Goal: Communication & Community: Share content

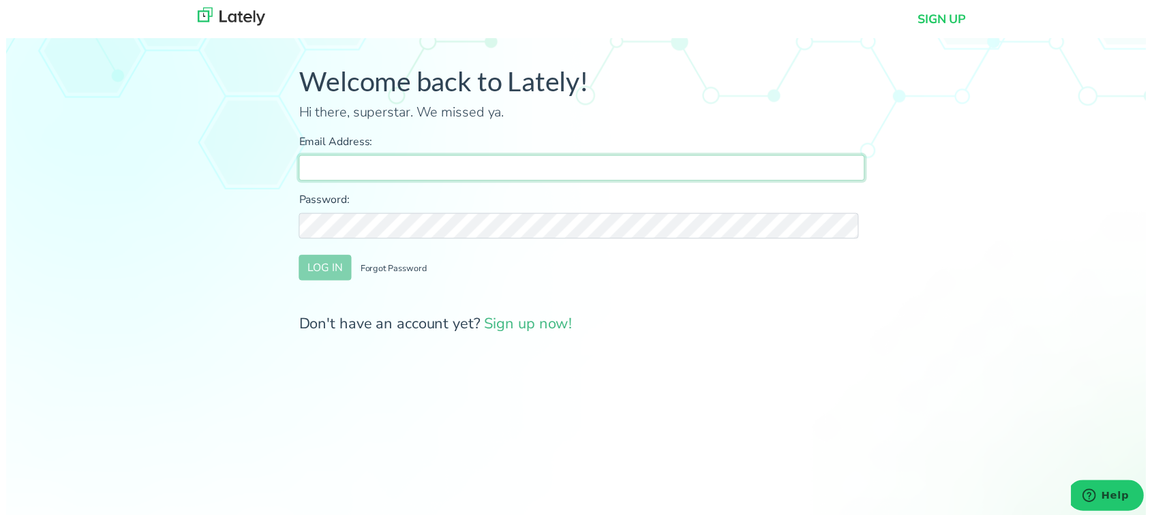
type input "[PERSON_NAME][EMAIL_ADDRESS][DOMAIN_NAME]"
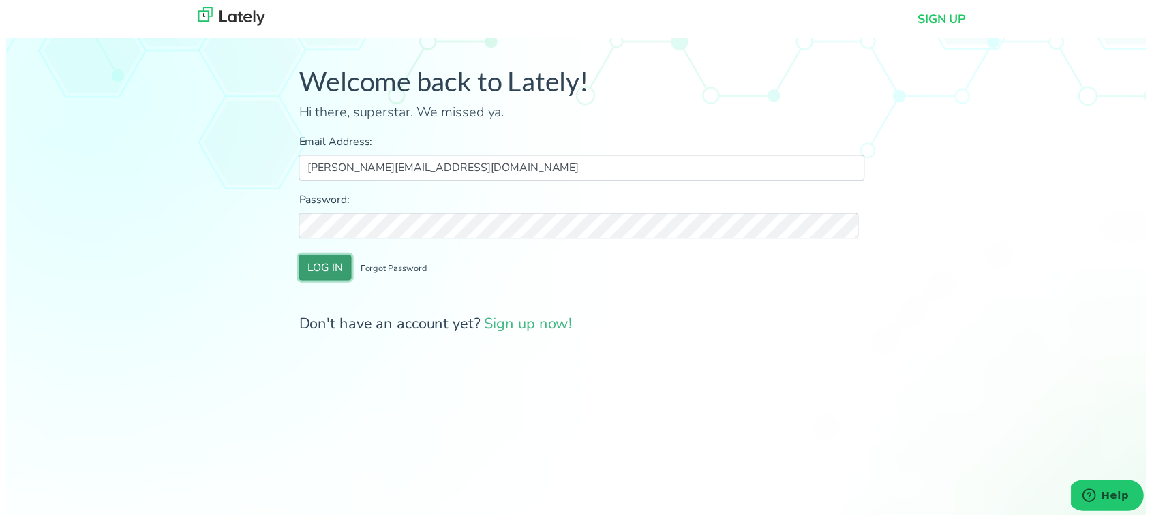
click at [338, 271] on button "LOG IN" at bounding box center [322, 271] width 53 height 26
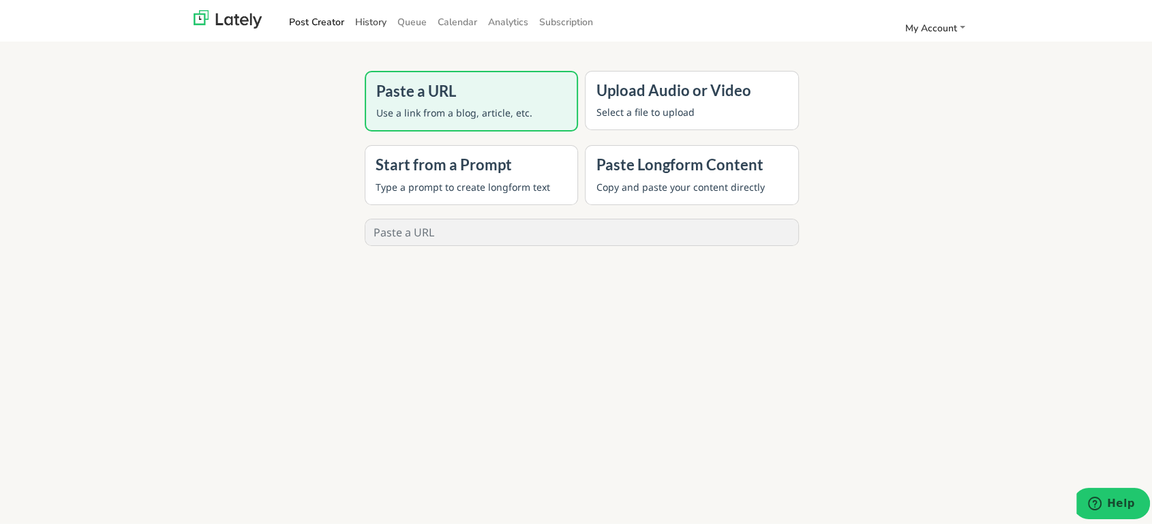
click at [357, 15] on link "History" at bounding box center [371, 19] width 42 height 22
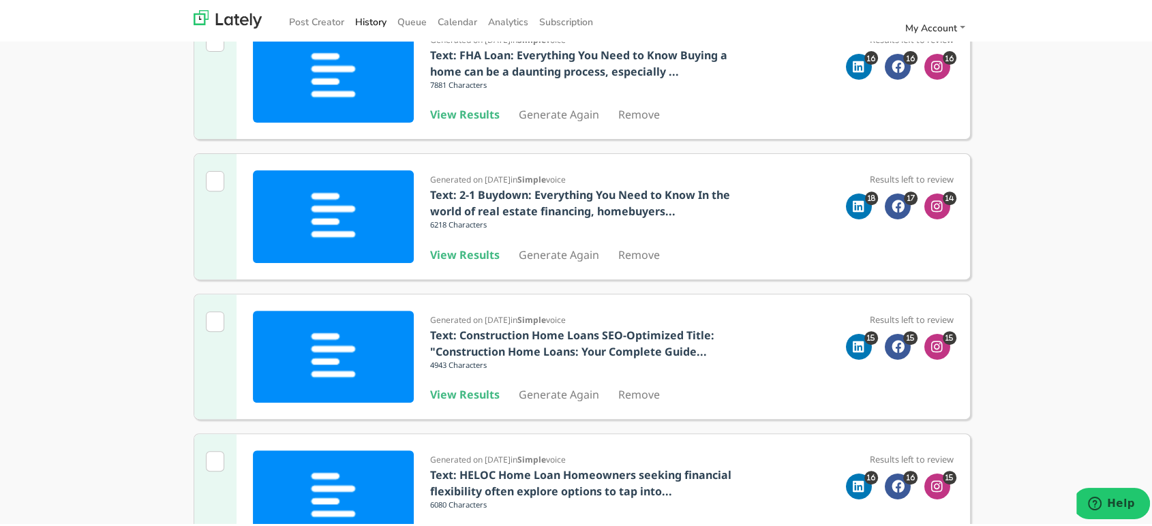
scroll to position [921, 0]
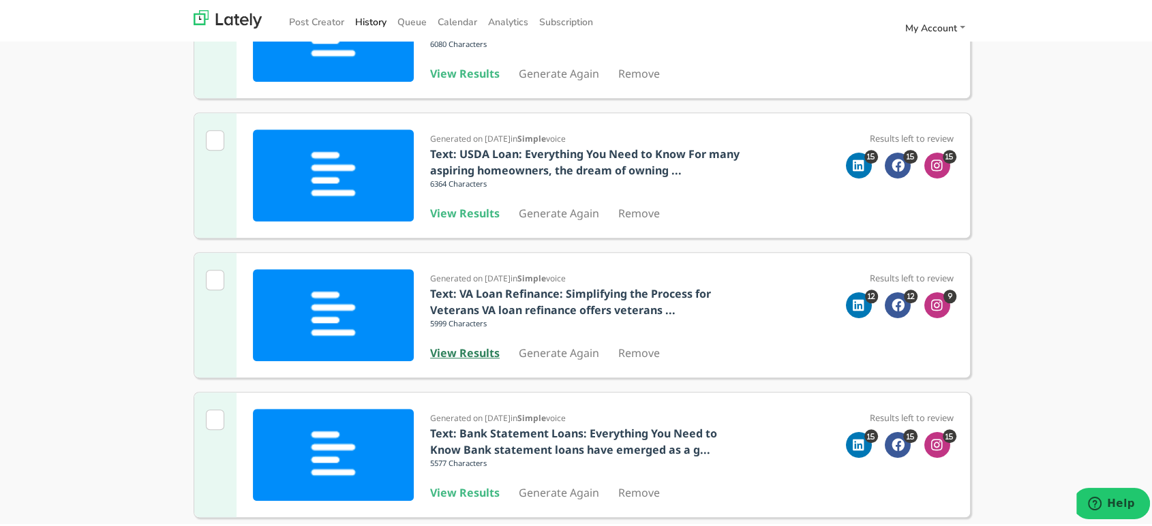
click at [471, 348] on b "View Results" at bounding box center [465, 350] width 70 height 15
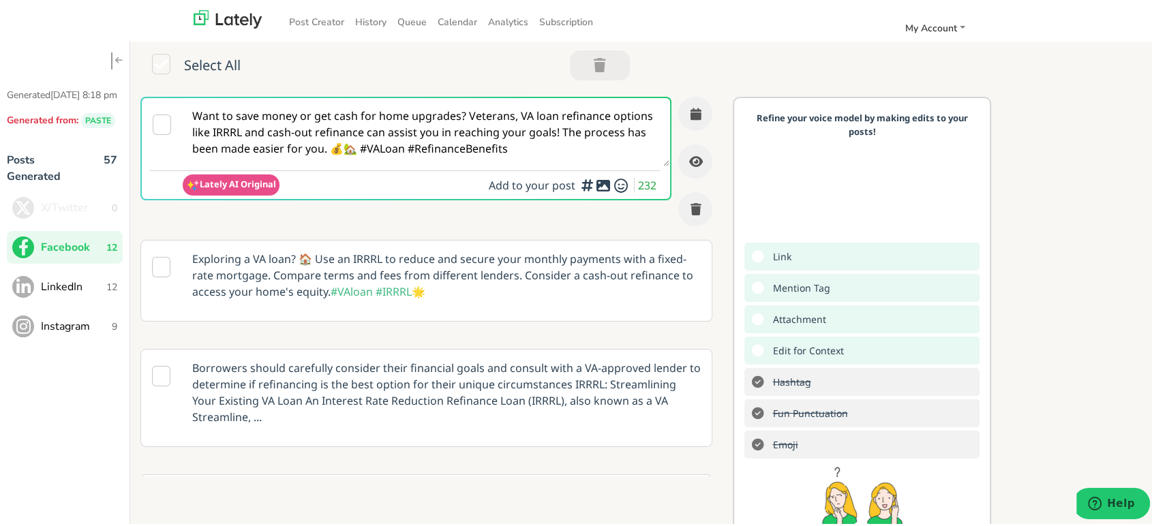
click at [543, 115] on textarea "Want to save money or get cash for home upgrades? Veterans, VA loan refinance o…" at bounding box center [426, 129] width 487 height 68
click at [543, 142] on textarea "Want to save money or get cash for home upgrades? Veterans, VA loan refinance o…" at bounding box center [426, 129] width 487 height 68
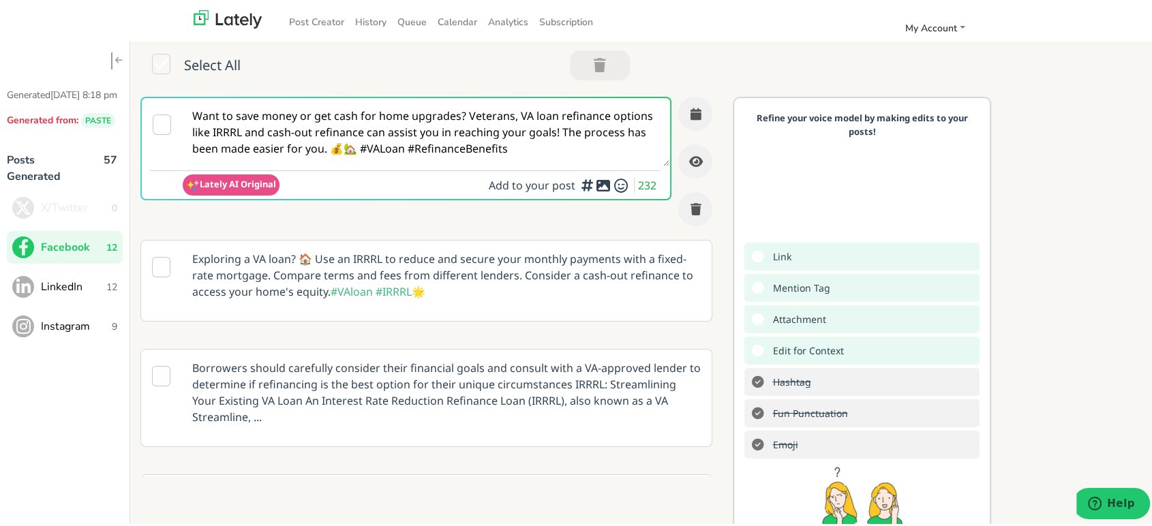
click at [543, 142] on textarea "Want to save money or get cash for home upgrades? Veterans, VA loan refinance o…" at bounding box center [426, 129] width 487 height 68
click at [94, 292] on span "LinkedIn" at bounding box center [73, 284] width 65 height 16
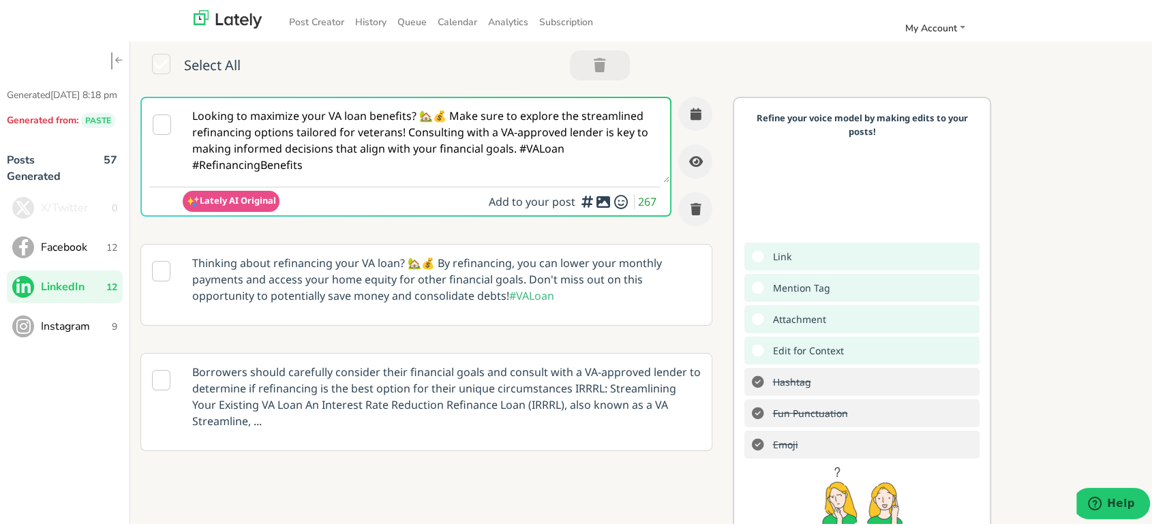
click at [509, 162] on textarea "Looking to maximize your VA loan benefits? 🏡💰 Make sure to explore the streamli…" at bounding box center [426, 137] width 487 height 85
click at [112, 331] on span "9" at bounding box center [114, 324] width 5 height 14
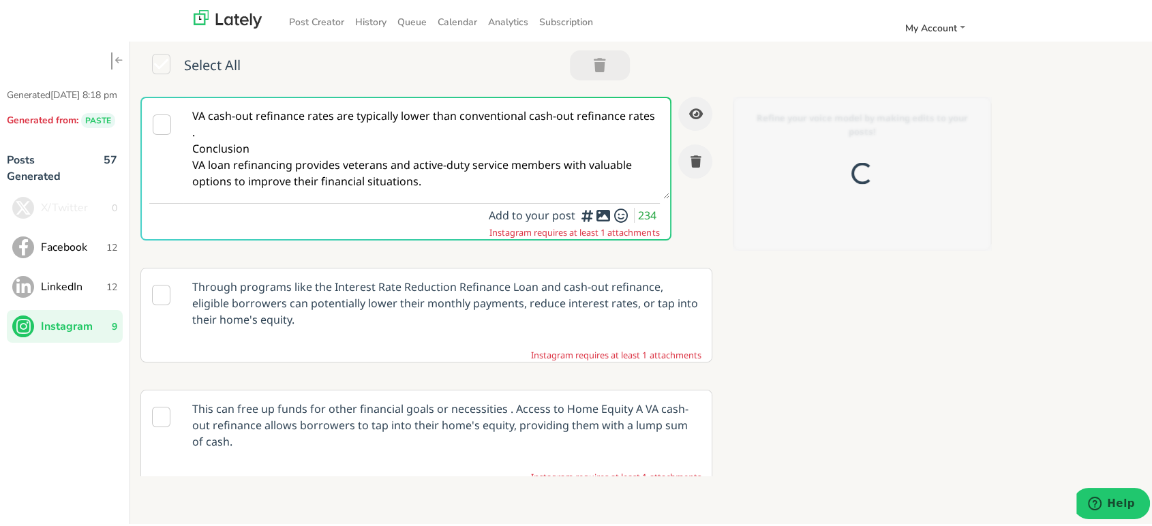
click at [419, 133] on textarea "VA cash-out refinance rates are typically lower than conventional cash-out refi…" at bounding box center [426, 145] width 487 height 101
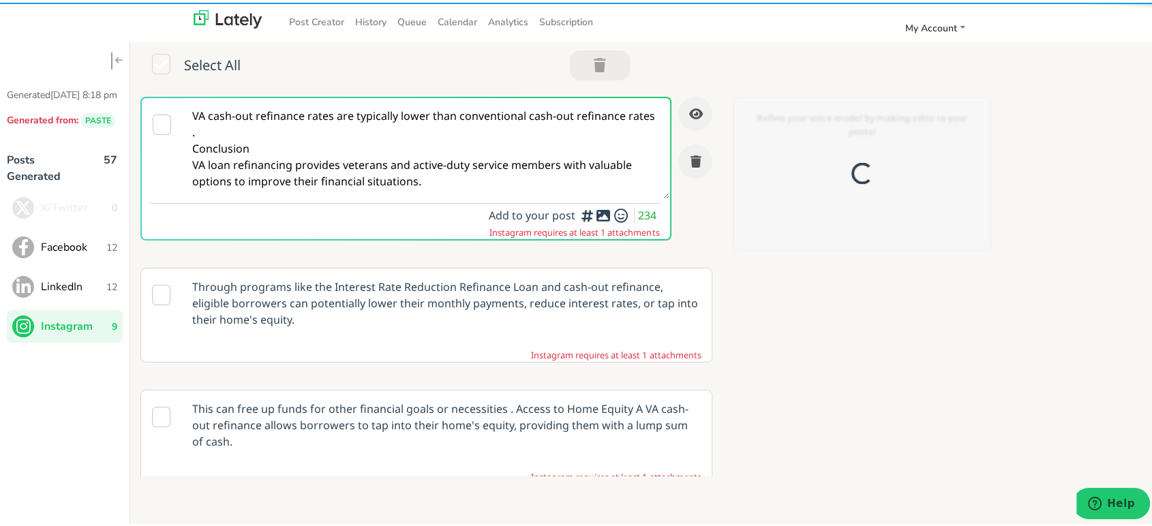
click at [419, 133] on textarea "VA cash-out refinance rates are typically lower than conventional cash-out refi…" at bounding box center [426, 145] width 487 height 101
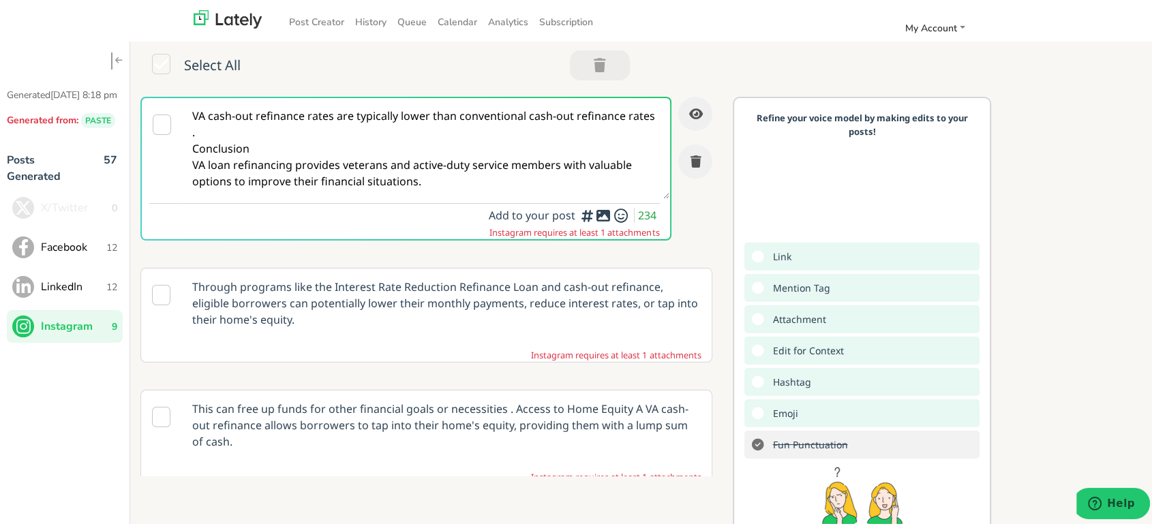
click at [89, 253] on span "Facebook" at bounding box center [73, 245] width 65 height 16
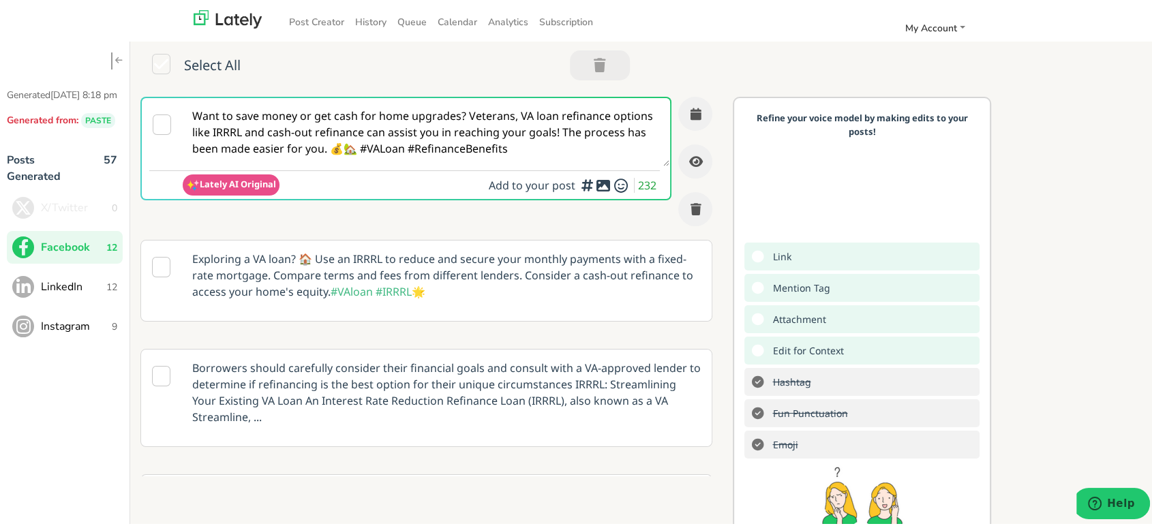
click at [551, 139] on textarea "Want to save money or get cash for home upgrades? Veterans, VA loan refinance o…" at bounding box center [426, 129] width 487 height 68
paste textarea "@everyone Veterans—your benefits matter! A VA HOME LOAN can help you secure bet…"
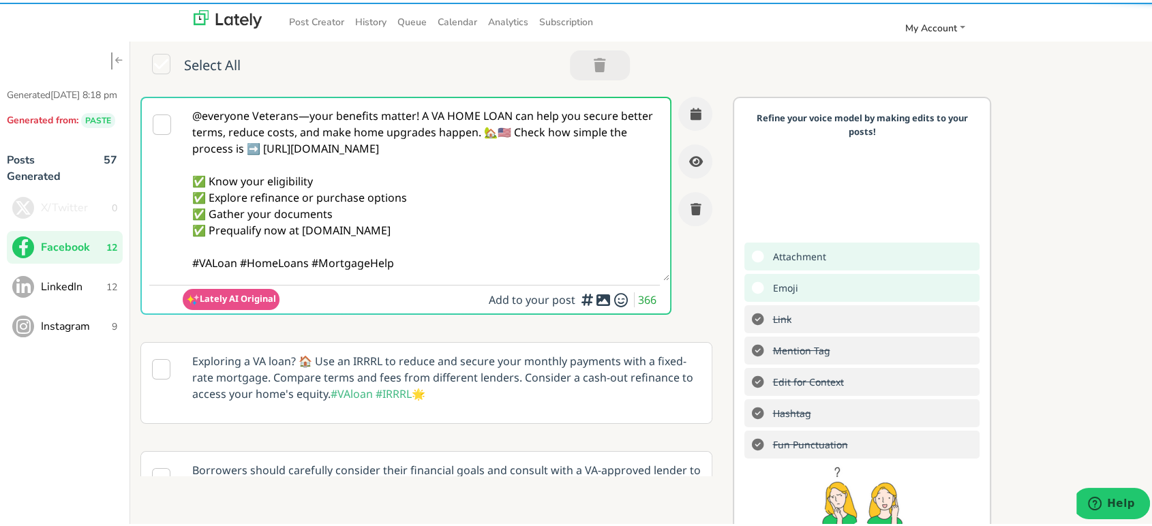
click at [305, 111] on textarea "@everyone Veterans—your benefits matter! A VA HOME LOAN can help you secure bet…" at bounding box center [426, 186] width 487 height 183
click at [250, 112] on textarea "@everyone Veterans your benefits matter! A VA HOME LOAN can help you secure bet…" at bounding box center [426, 186] width 487 height 183
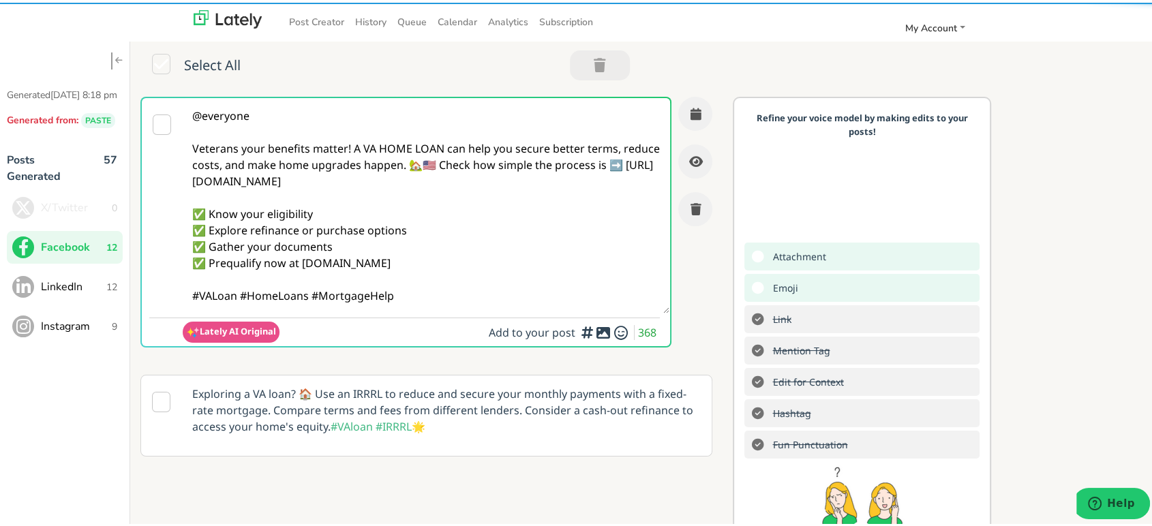
click at [459, 166] on textarea "@everyone Veterans your benefits matter! A VA HOME LOAN can help you secure bet…" at bounding box center [426, 202] width 487 height 215
click at [474, 162] on textarea "@everyone Veterans your benefits matter! A VA HOME LOAN can help you secure bet…" at bounding box center [426, 202] width 487 height 215
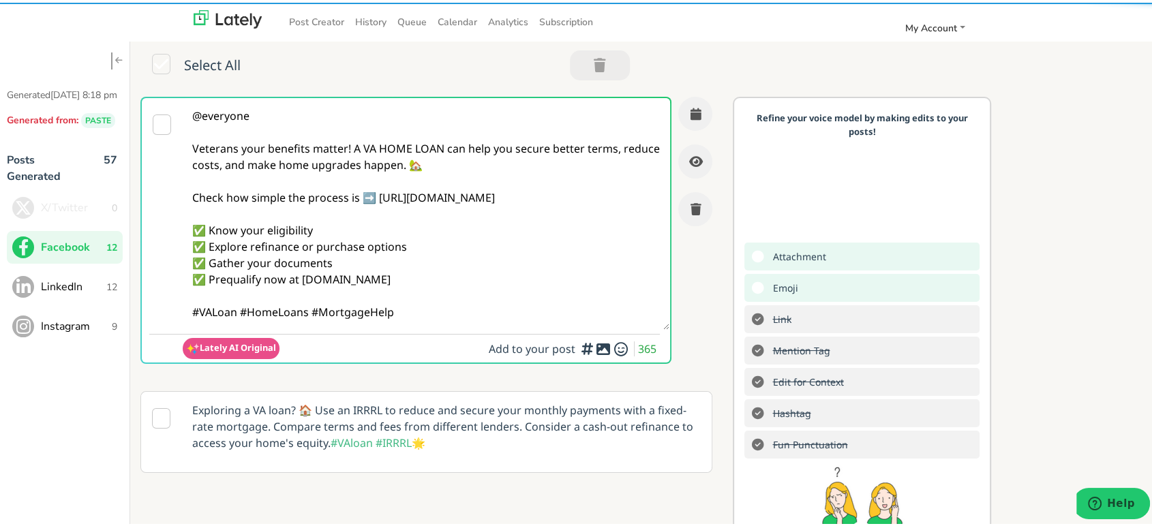
click at [240, 313] on textarea "@everyone Veterans your benefits matter! A VA HOME LOAN can help you secure bet…" at bounding box center [426, 211] width 487 height 232
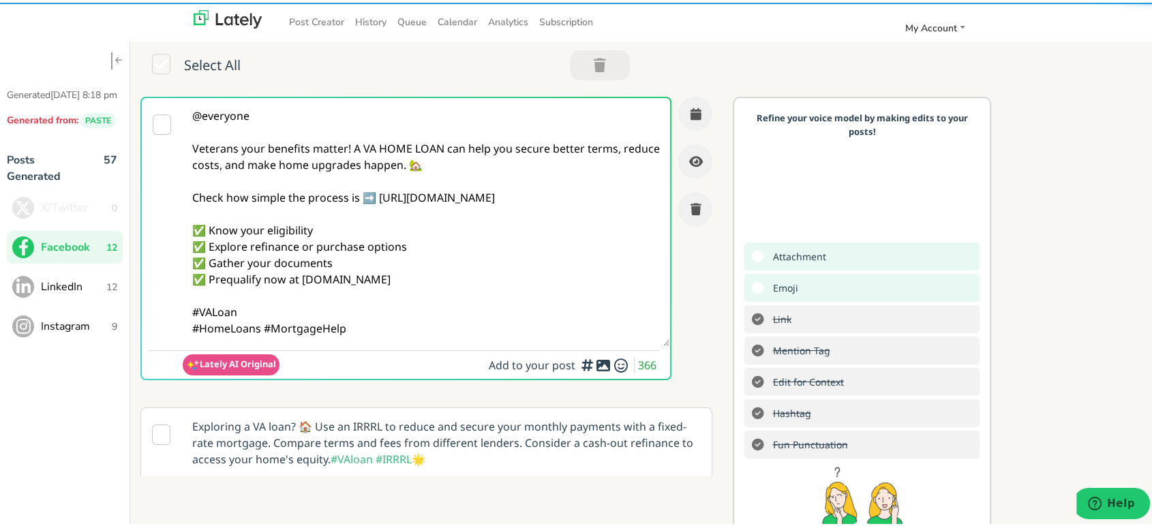
click at [367, 329] on textarea "@everyone Veterans your benefits matter! A VA HOME LOAN can help you secure bet…" at bounding box center [426, 219] width 487 height 248
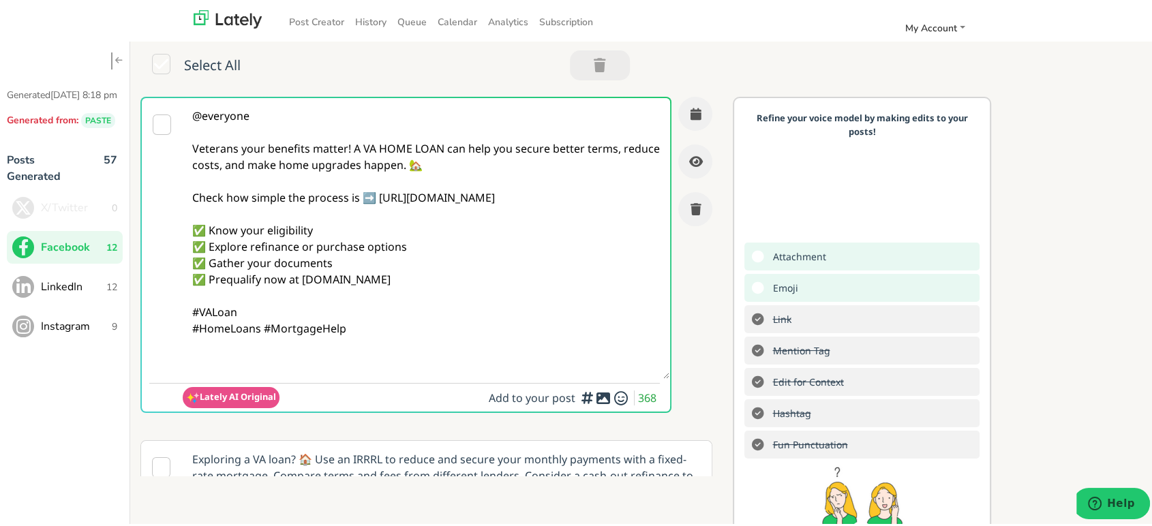
paste textarea "Follow Us On Our Social Media Platforms! Facebook: [URL][DOMAIN_NAME] LinkedIn:…"
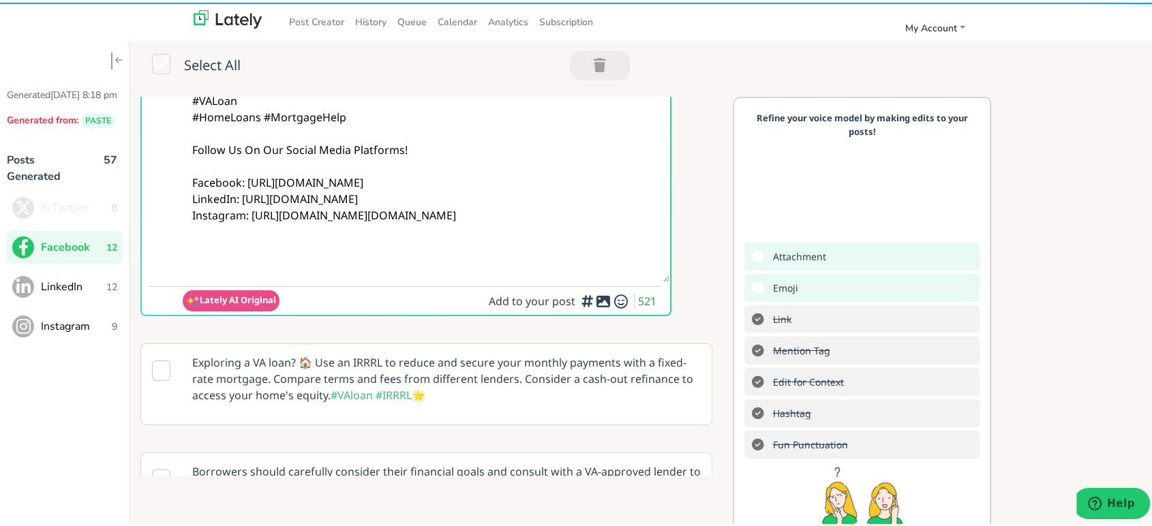
scroll to position [211, 0]
click at [595, 299] on icon at bounding box center [603, 299] width 16 height 1
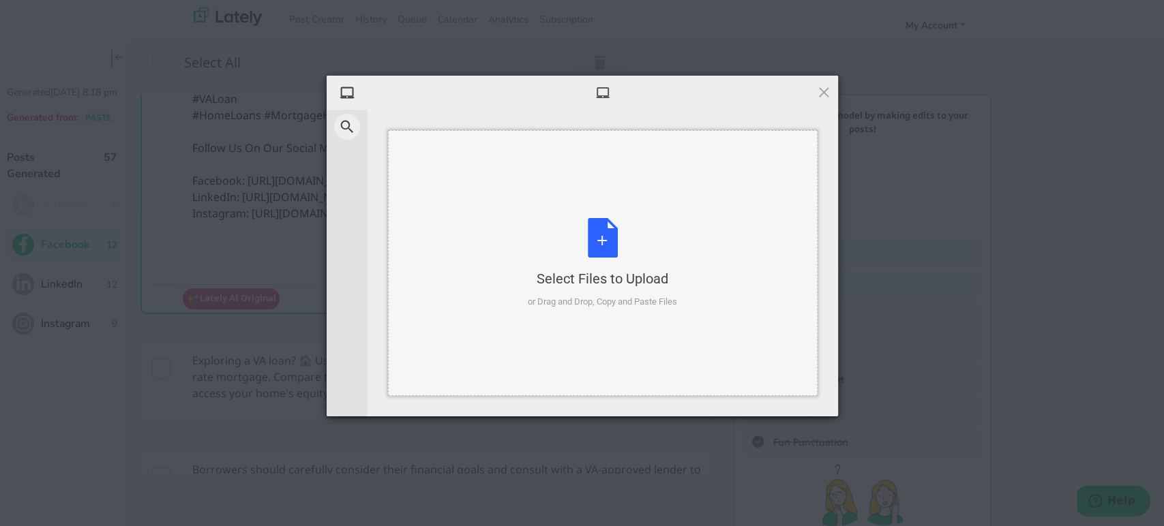
click at [589, 228] on div "Select Files to Upload or Drag and Drop, Copy and Paste Files" at bounding box center [602, 263] width 149 height 91
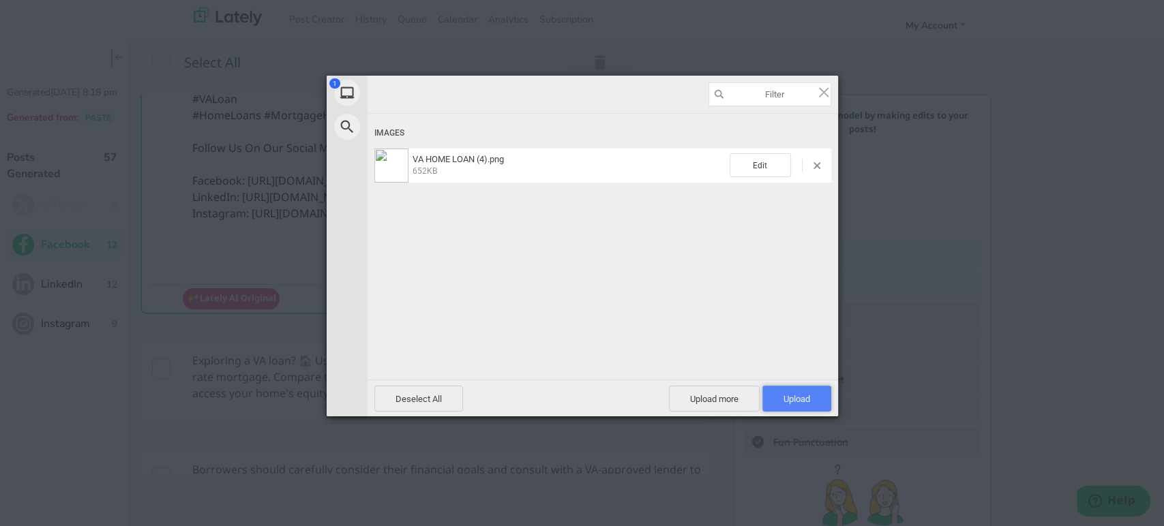
click at [797, 391] on span "Upload 1" at bounding box center [796, 399] width 69 height 26
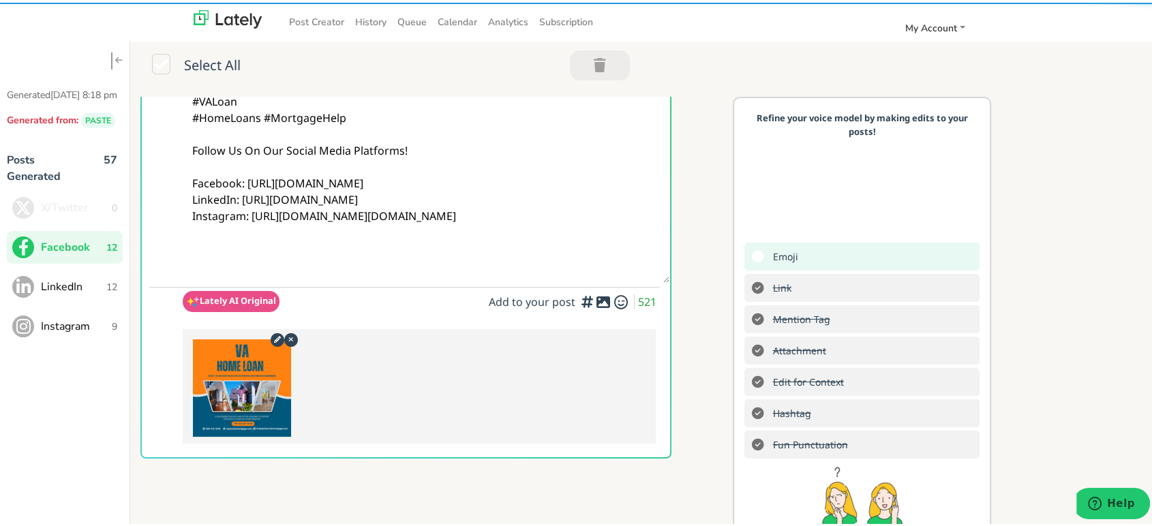
scroll to position [0, 0]
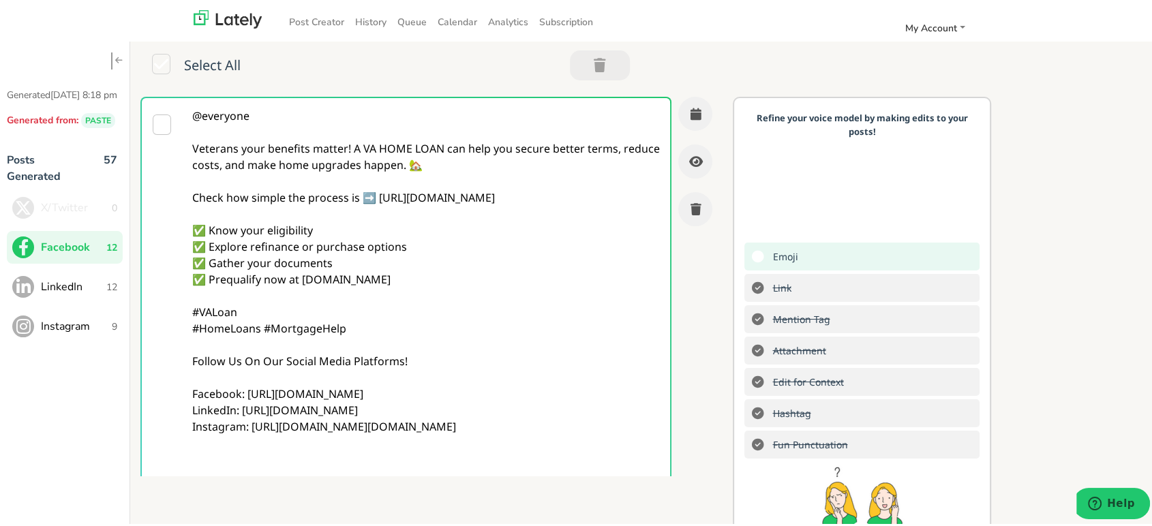
click at [458, 219] on textarea "@everyone Veterans your benefits matter! A VA HOME LOAN can help you secure bet…" at bounding box center [426, 292] width 487 height 395
click at [349, 144] on textarea "@everyone Veterans your benefits matter! A VA HOME LOAN can help you secure bet…" at bounding box center [426, 292] width 487 height 395
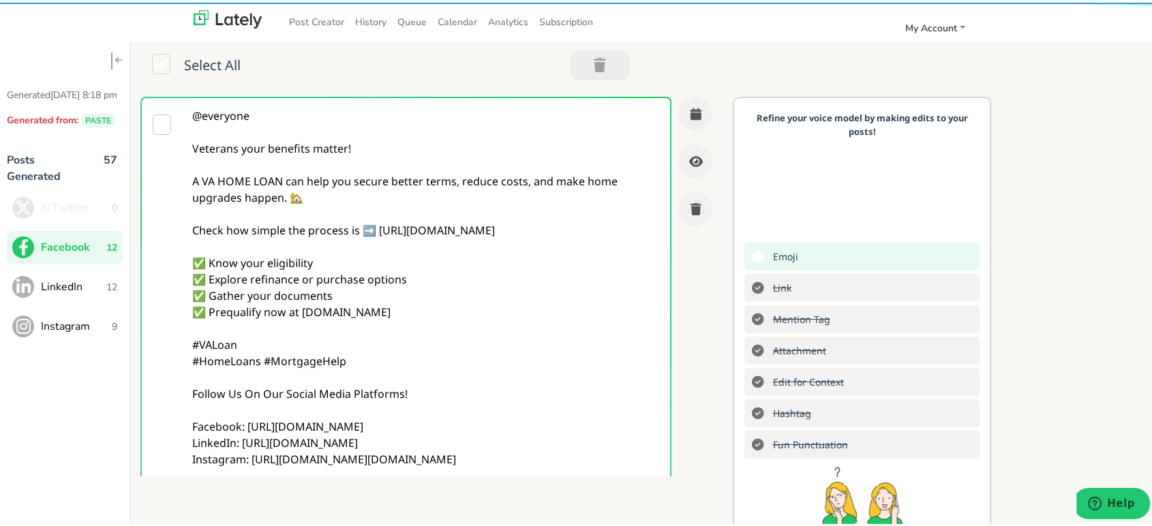
type textarea "@everyone Veterans your benefits matter! A VA HOME LOAN can help you secure bet…"
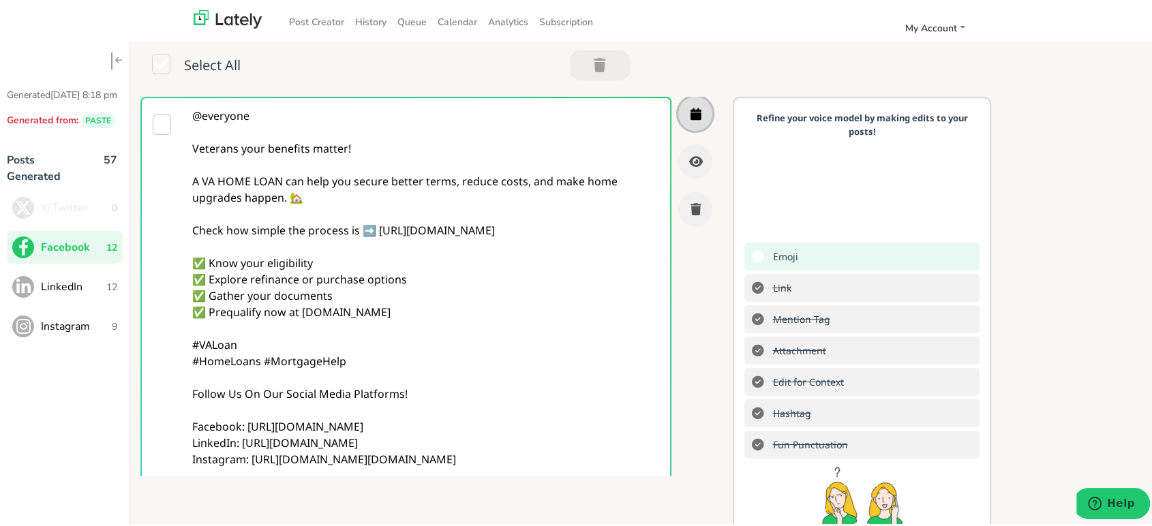
click at [681, 120] on button "button" at bounding box center [695, 111] width 34 height 34
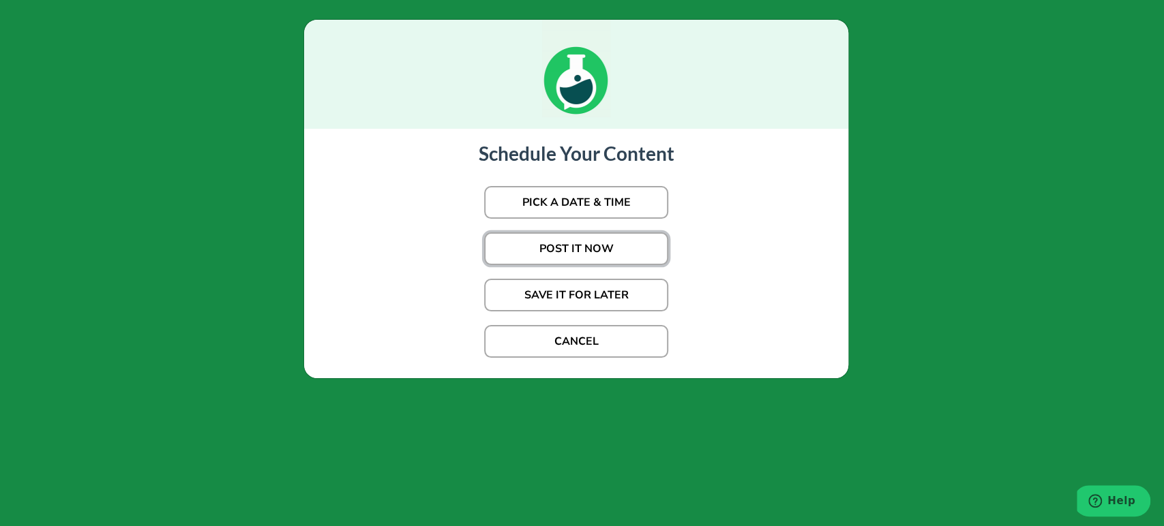
click at [638, 248] on button "POST IT NOW" at bounding box center [576, 248] width 184 height 33
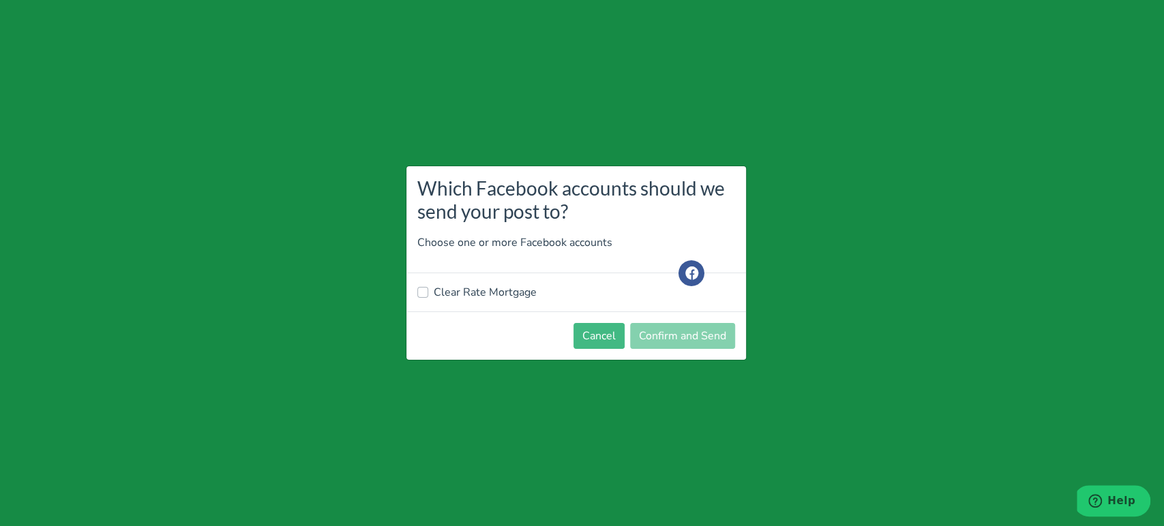
click at [510, 284] on label "Clear Rate Mortgage" at bounding box center [485, 292] width 103 height 16
click at [428, 284] on input "Clear Rate Mortgage" at bounding box center [422, 291] width 11 height 14
checkbox input "true"
click at [719, 345] on button "Confirm and Send" at bounding box center [682, 336] width 105 height 26
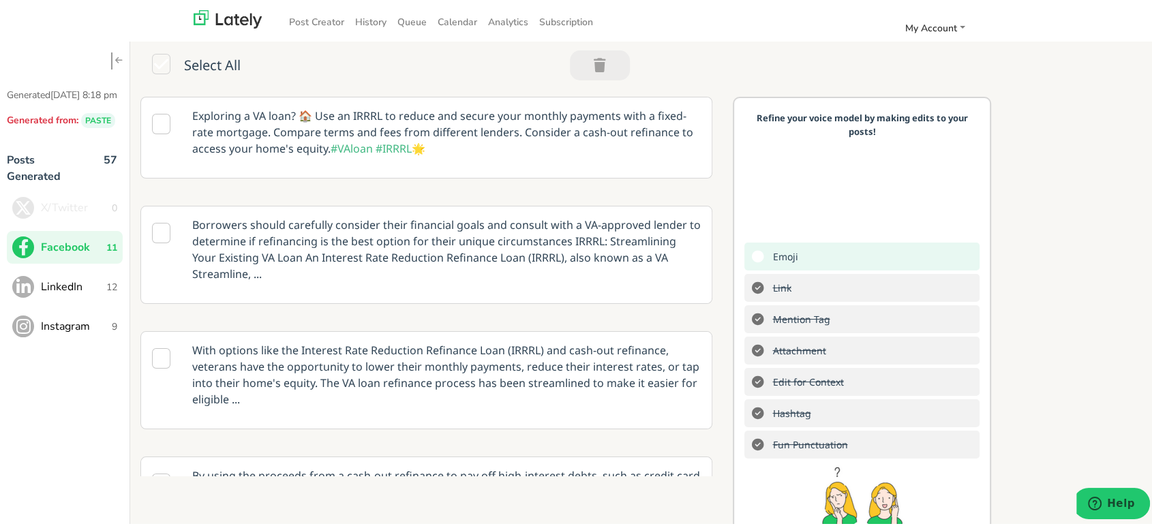
click at [111, 290] on button "LinkedIn 12" at bounding box center [65, 284] width 116 height 33
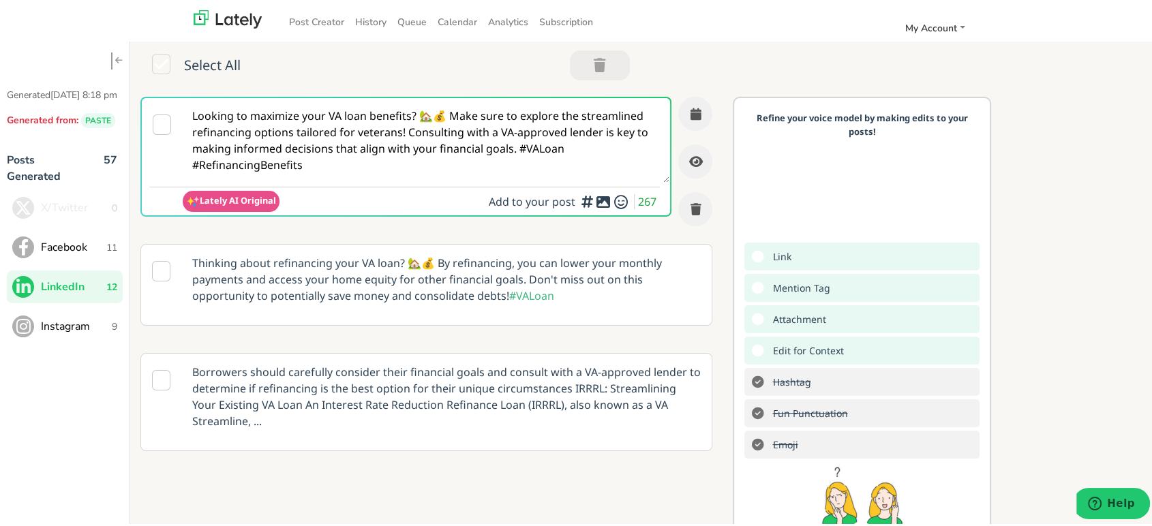
click at [454, 106] on textarea "Looking to maximize your VA loan benefits? 🏡💰 Make sure to explore the streamli…" at bounding box center [426, 137] width 487 height 85
paste textarea "@linkedinmembers Ready to maximize your VA HOME LOAN benefits? 🏠 This option of…"
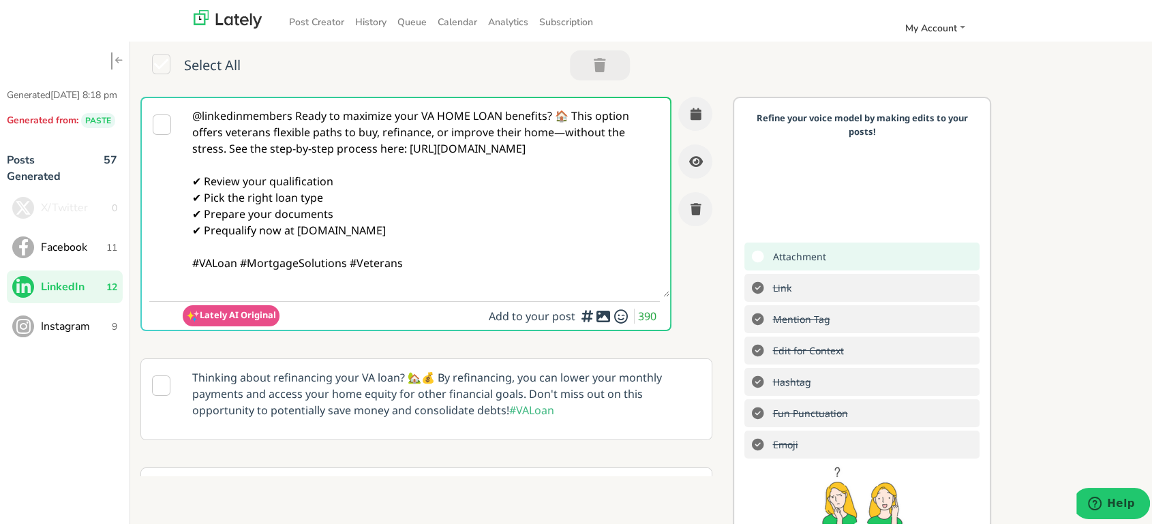
click at [294, 117] on textarea "@linkedinmembers Ready to maximize your VA HOME LOAN benefits? 🏠 This option of…" at bounding box center [426, 194] width 487 height 199
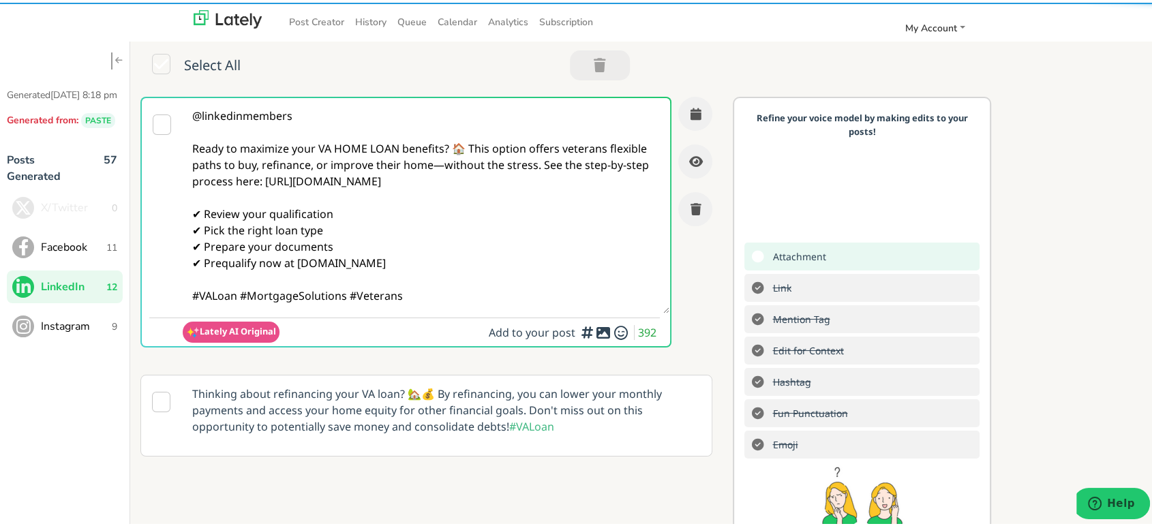
click at [479, 164] on textarea "@linkedinmembers Ready to maximize your VA HOME LOAN benefits? 🏠 This option of…" at bounding box center [426, 202] width 487 height 215
click at [467, 146] on textarea "@linkedinmembers Ready to maximize your VA HOME LOAN benefits? 🏠 This option of…" at bounding box center [426, 202] width 487 height 215
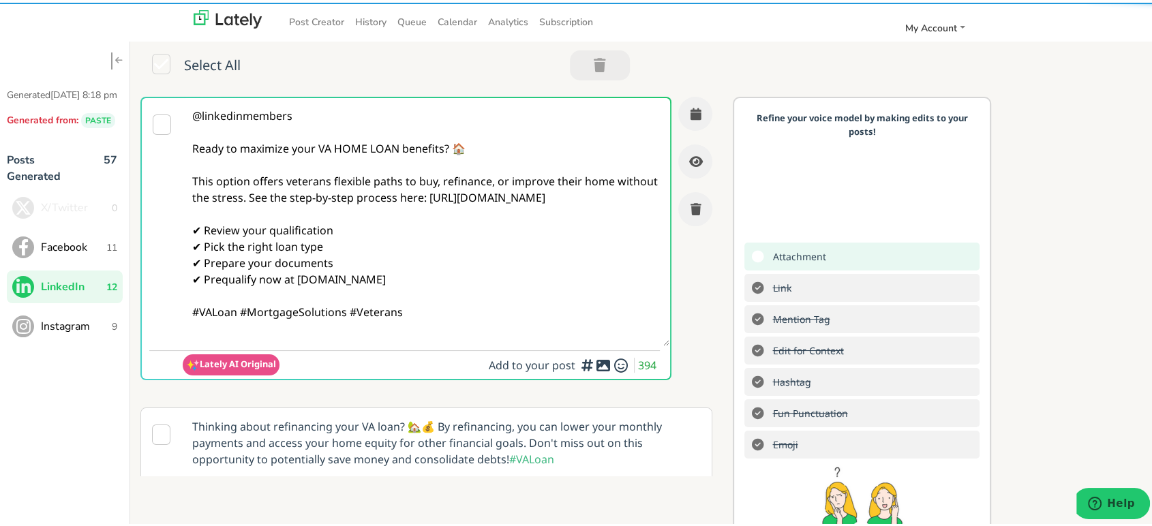
click at [290, 197] on textarea "@linkedinmembers Ready to maximize your VA HOME LOAN benefits? 🏠 This option of…" at bounding box center [426, 219] width 487 height 248
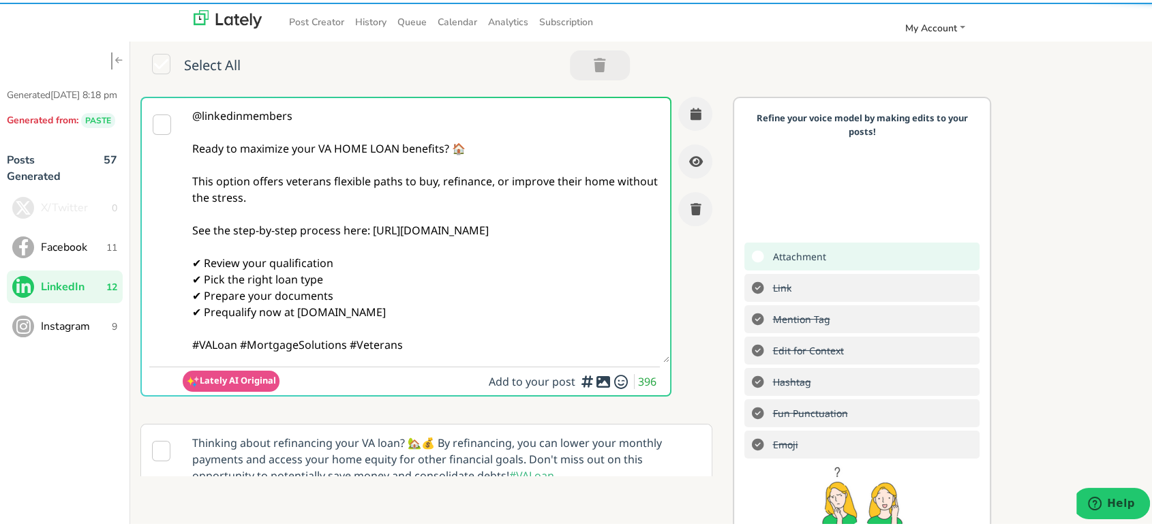
click at [238, 341] on textarea "@linkedinmembers Ready to maximize your VA HOME LOAN benefits? 🏠 This option of…" at bounding box center [426, 227] width 487 height 264
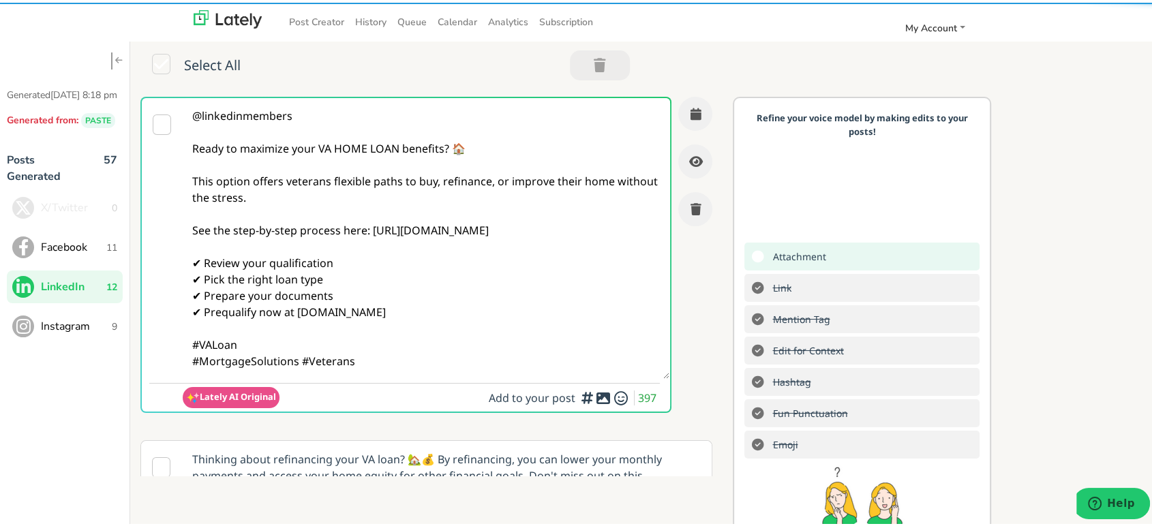
click at [393, 359] on textarea "@linkedinmembers Ready to maximize your VA HOME LOAN benefits? 🏠 This option of…" at bounding box center [426, 235] width 487 height 281
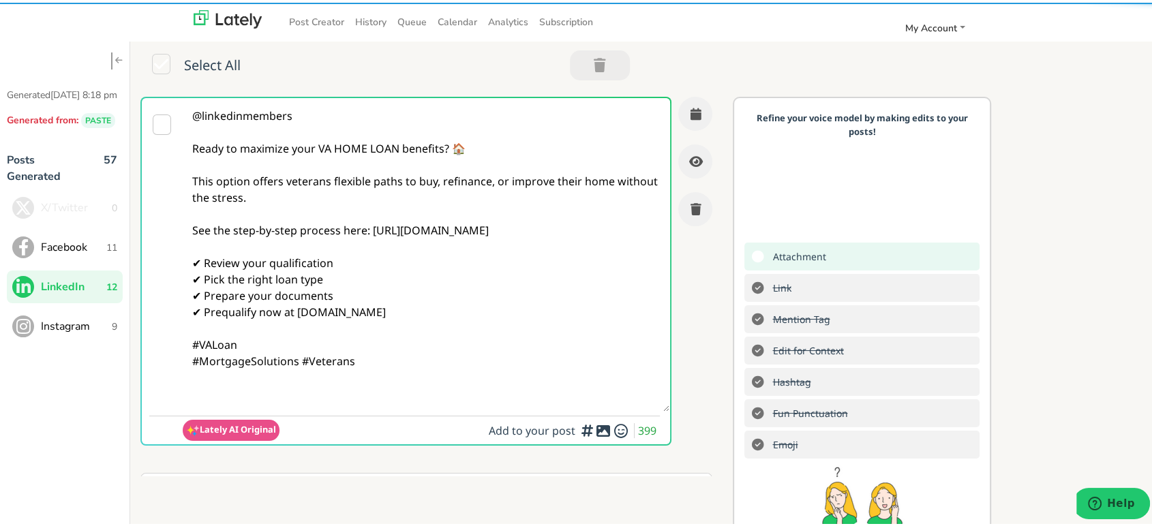
paste textarea "Follow Us On Our Social Media Platforms! Facebook: [URL][DOMAIN_NAME] LinkedIn:…"
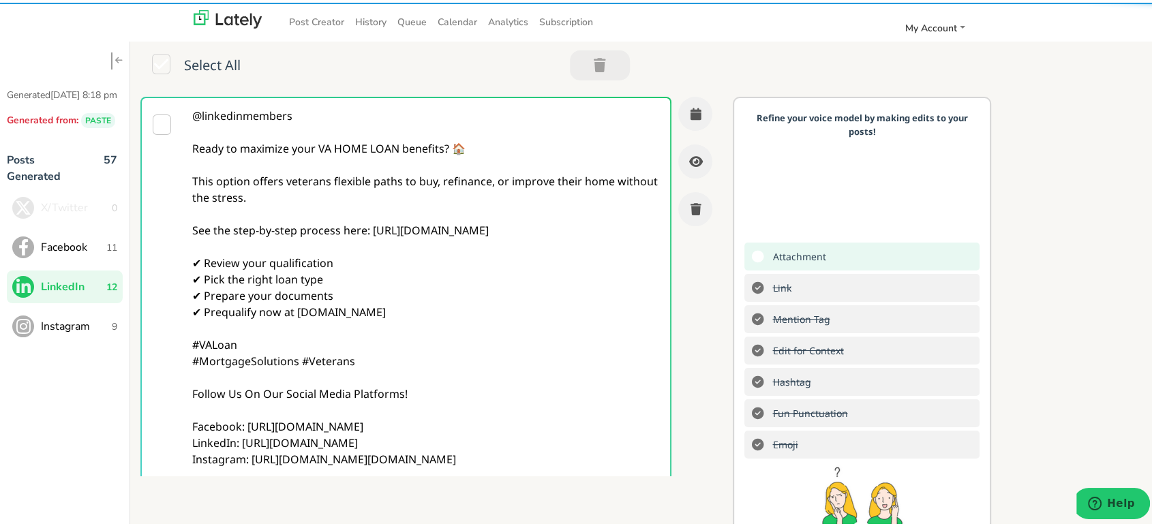
type textarea "@linkedinmembers Ready to maximize your VA HOME LOAN benefits? 🏠 This option of…"
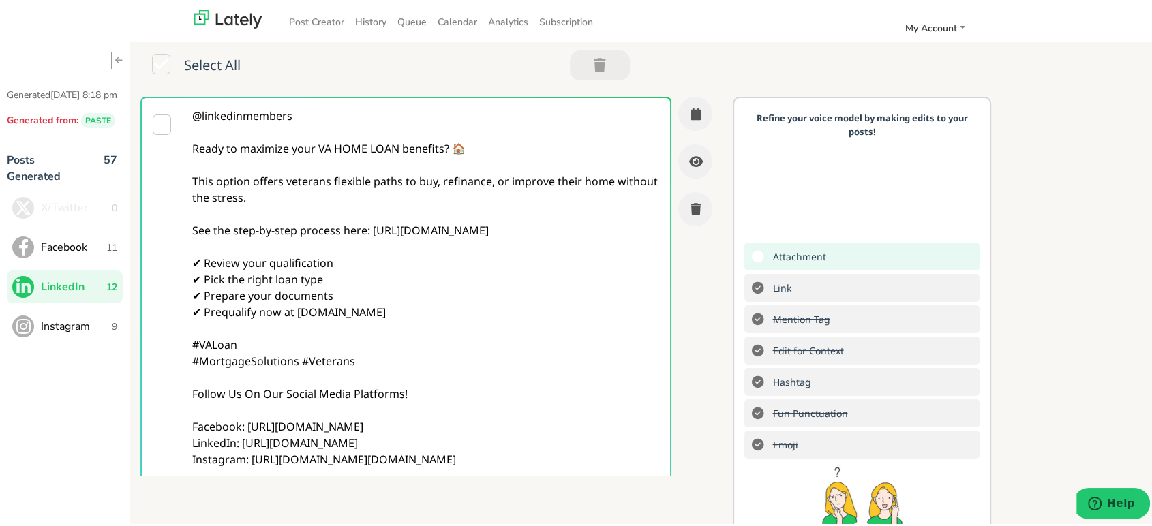
scroll to position [332, 0]
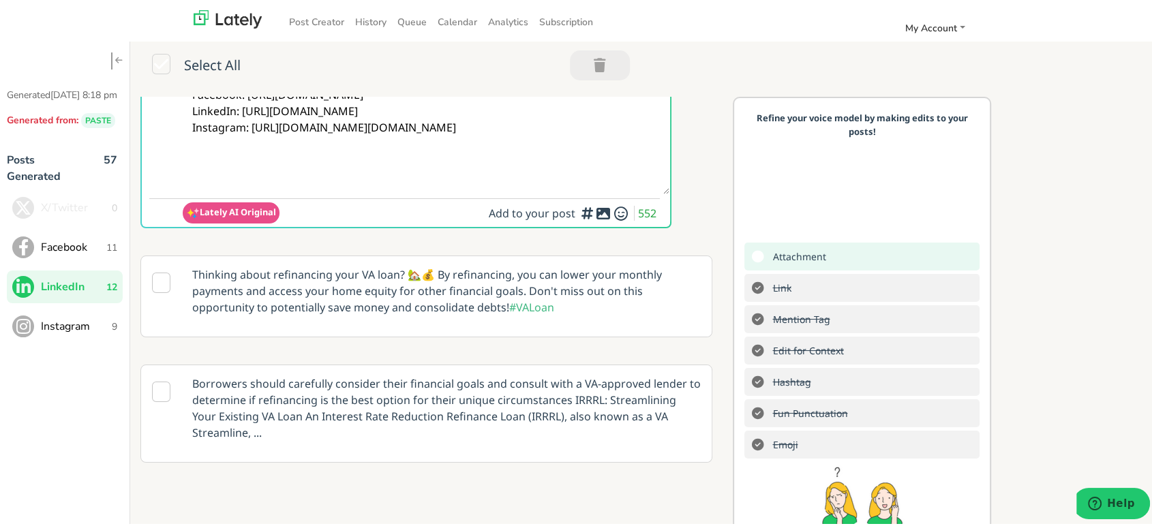
click at [595, 211] on icon at bounding box center [603, 211] width 16 height 1
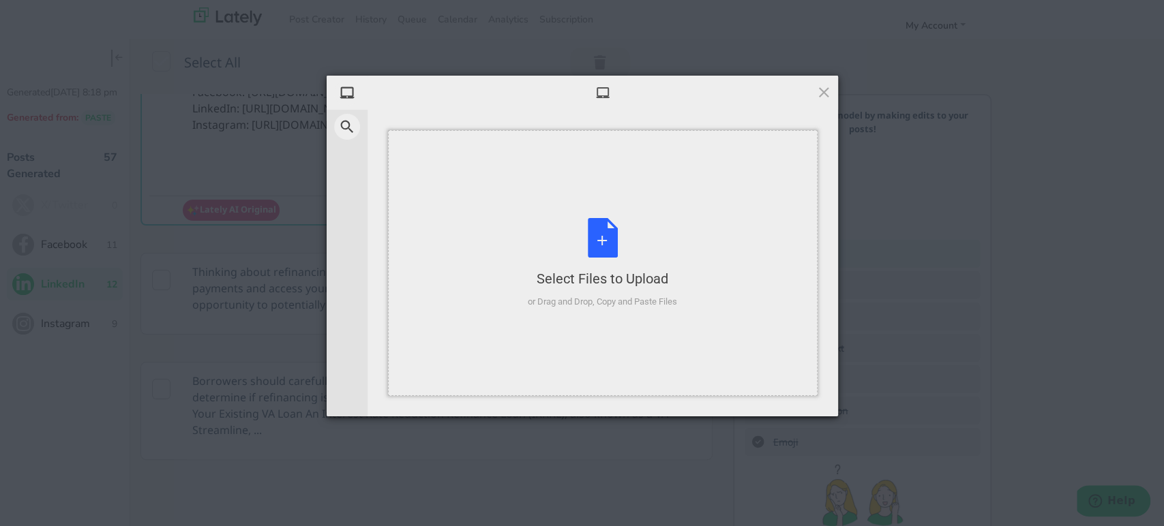
click at [511, 229] on div "Select Files to Upload or Drag and Drop, Copy and Paste Files" at bounding box center [602, 263] width 429 height 266
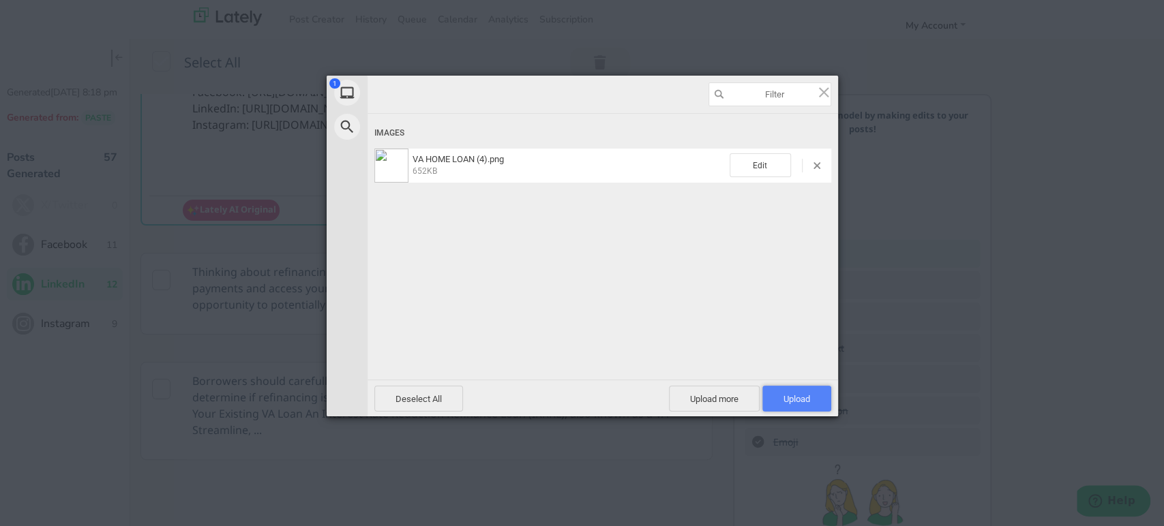
click at [800, 395] on span "Upload 1" at bounding box center [796, 399] width 27 height 10
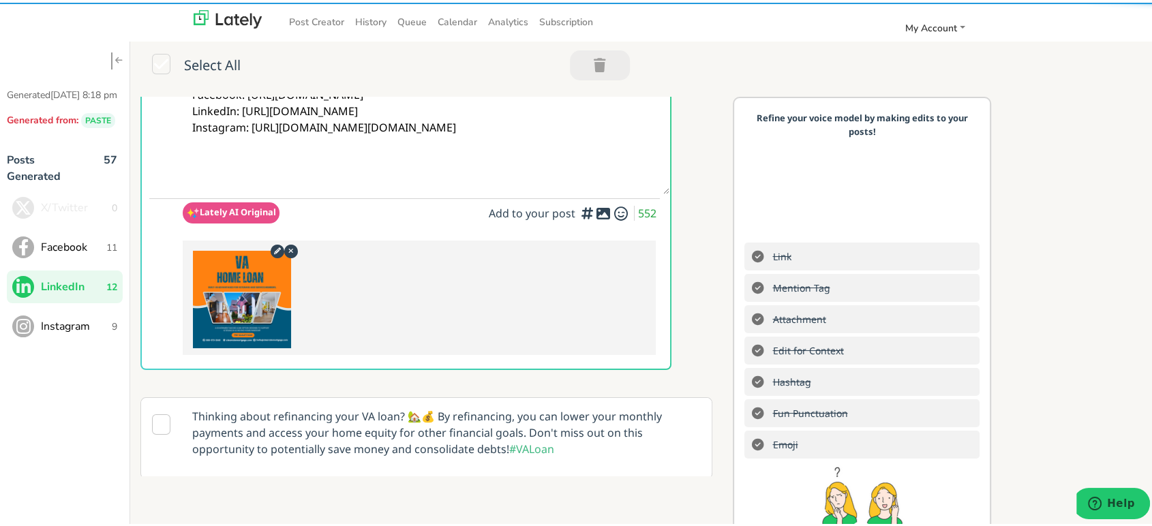
scroll to position [0, 0]
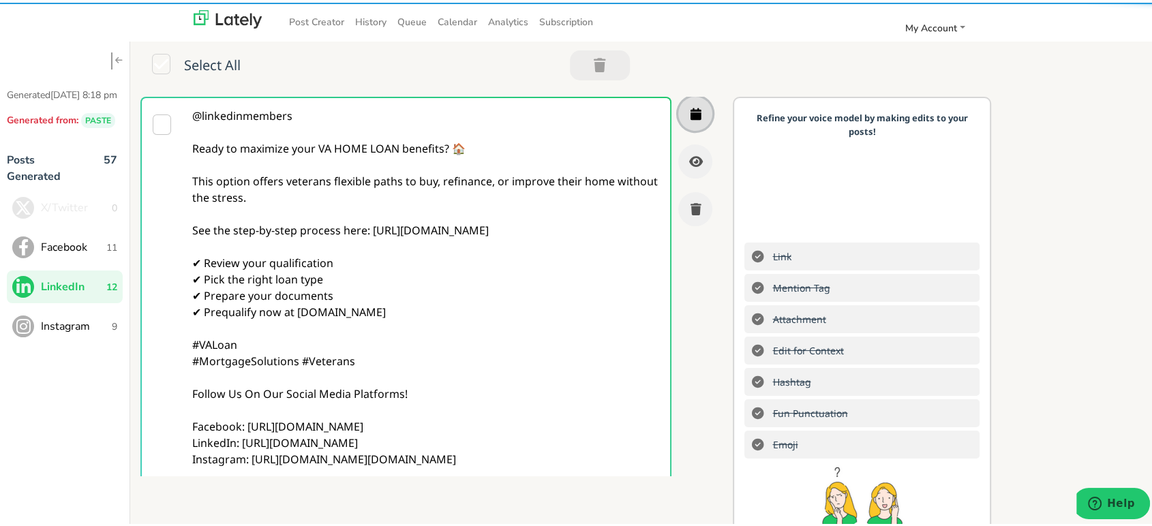
click at [690, 105] on icon "button" at bounding box center [695, 111] width 11 height 12
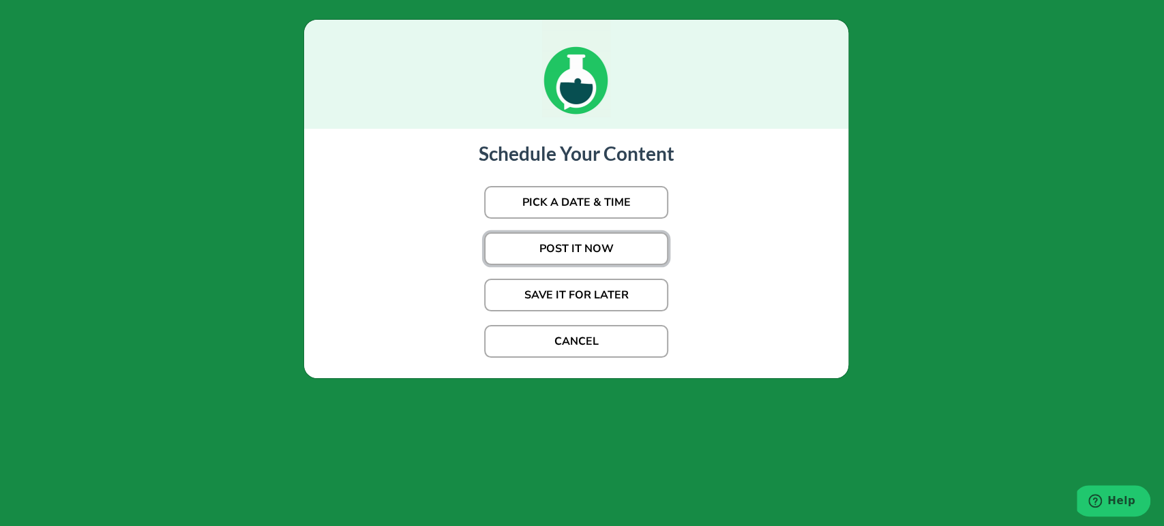
click at [583, 244] on button "POST IT NOW" at bounding box center [576, 248] width 184 height 33
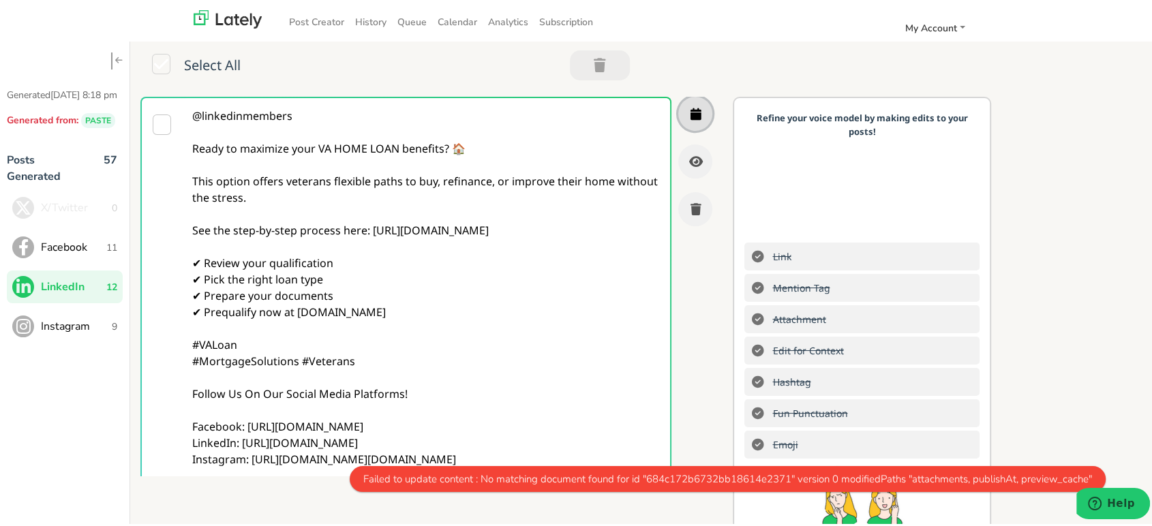
click at [678, 117] on button "button" at bounding box center [695, 111] width 34 height 34
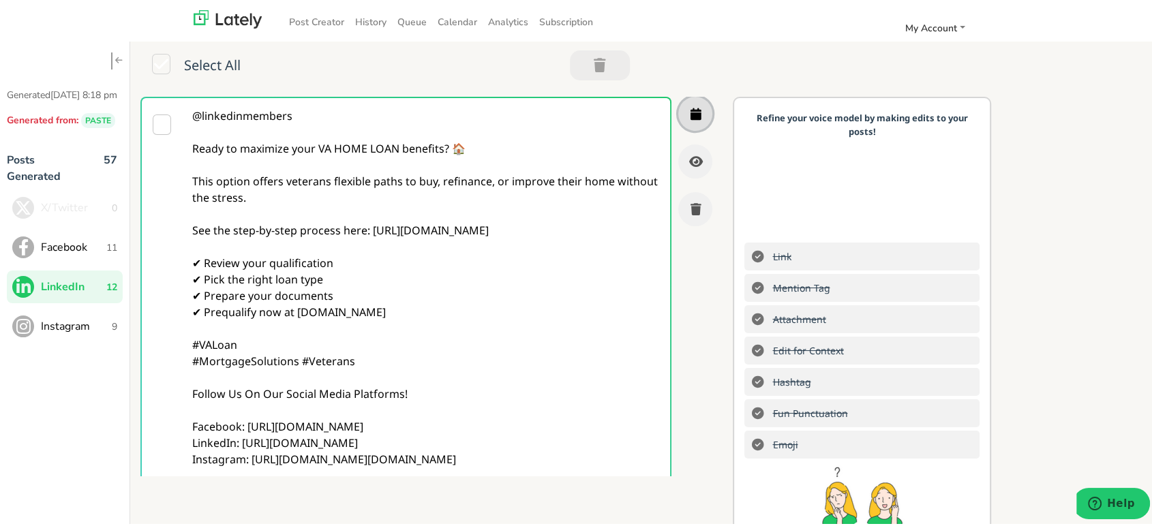
click at [690, 105] on icon "button" at bounding box center [695, 111] width 11 height 12
click at [61, 332] on span "Instagram" at bounding box center [76, 324] width 71 height 16
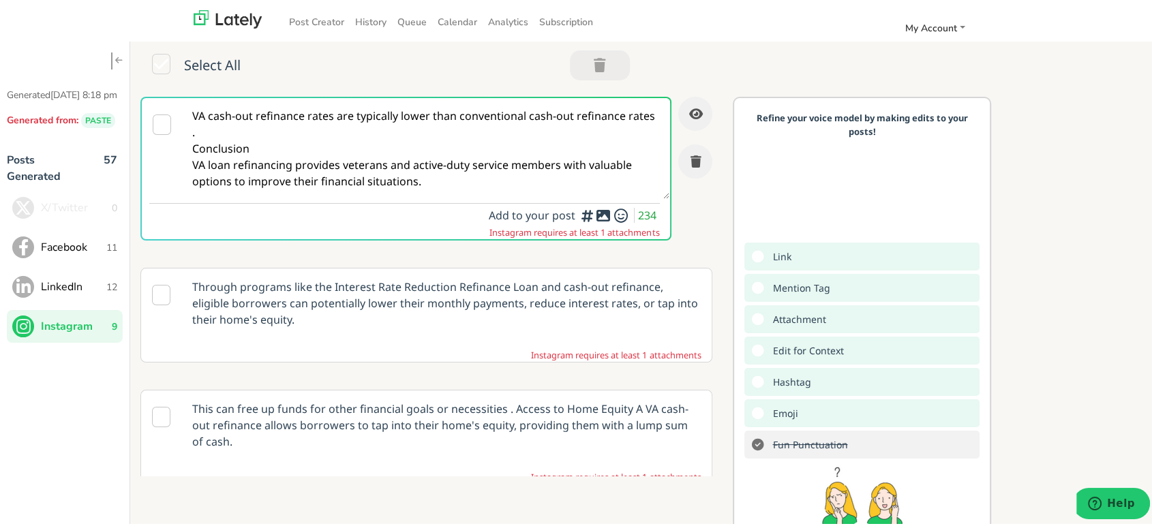
click at [52, 288] on button "LinkedIn 12" at bounding box center [65, 284] width 116 height 33
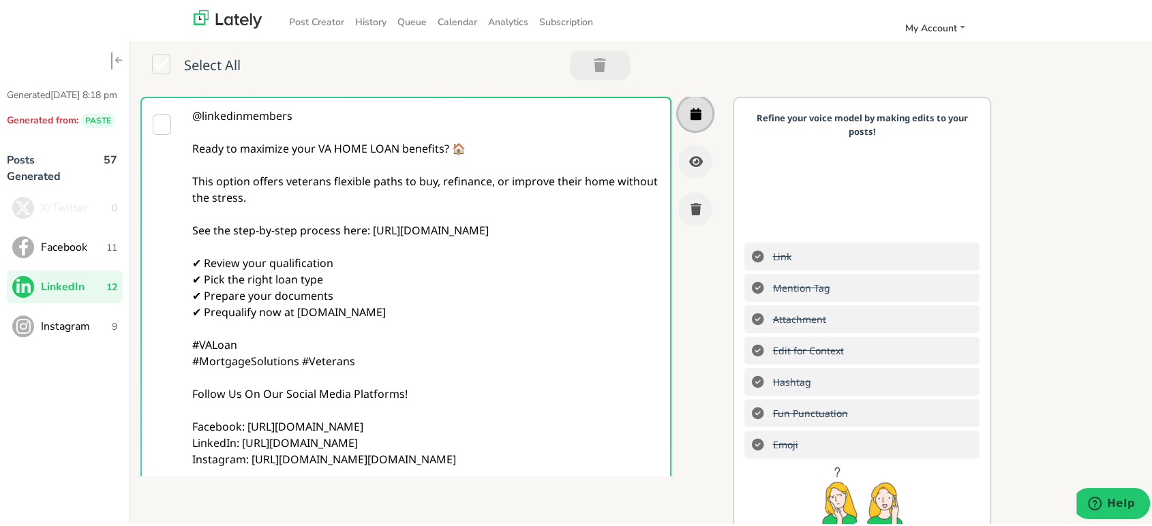
click at [690, 111] on icon "button" at bounding box center [695, 111] width 11 height 12
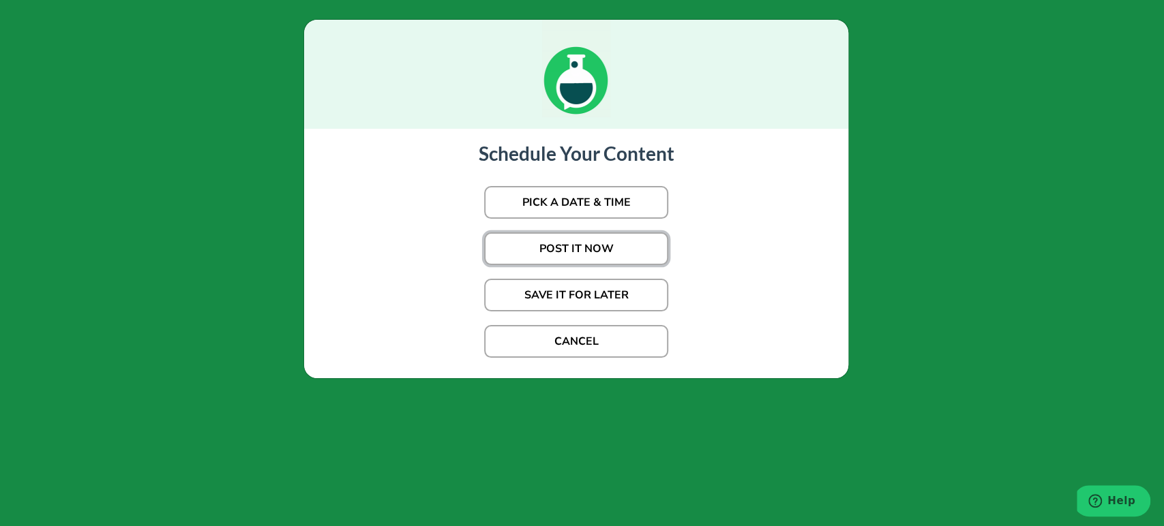
click at [588, 239] on button "POST IT NOW" at bounding box center [576, 248] width 184 height 33
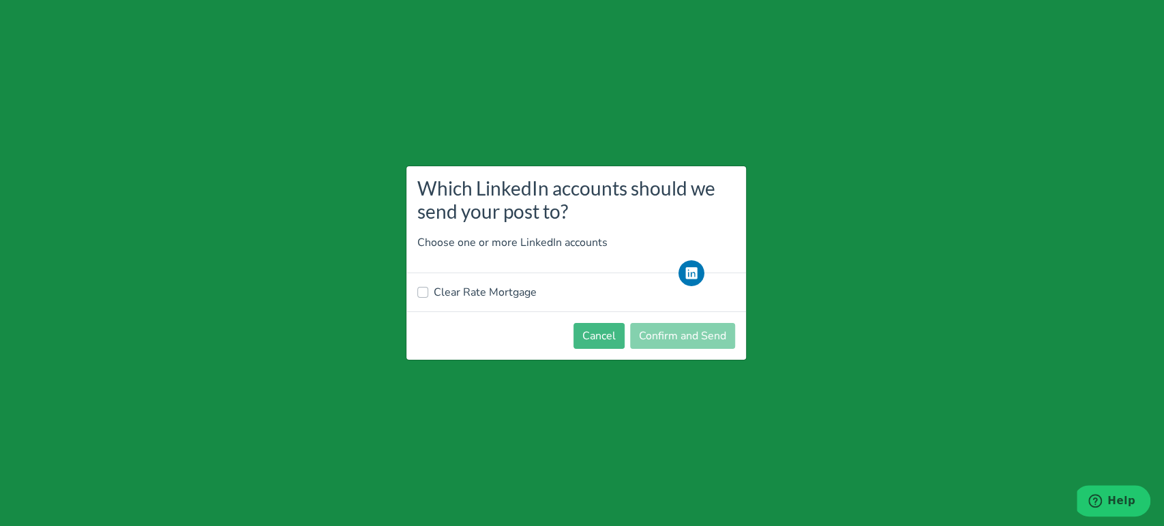
click at [464, 297] on label "Clear Rate Mortgage" at bounding box center [485, 292] width 103 height 16
click at [428, 297] on input "Clear Rate Mortgage" at bounding box center [422, 291] width 11 height 14
checkbox input "true"
click at [698, 337] on button "Confirm and Send" at bounding box center [682, 336] width 105 height 26
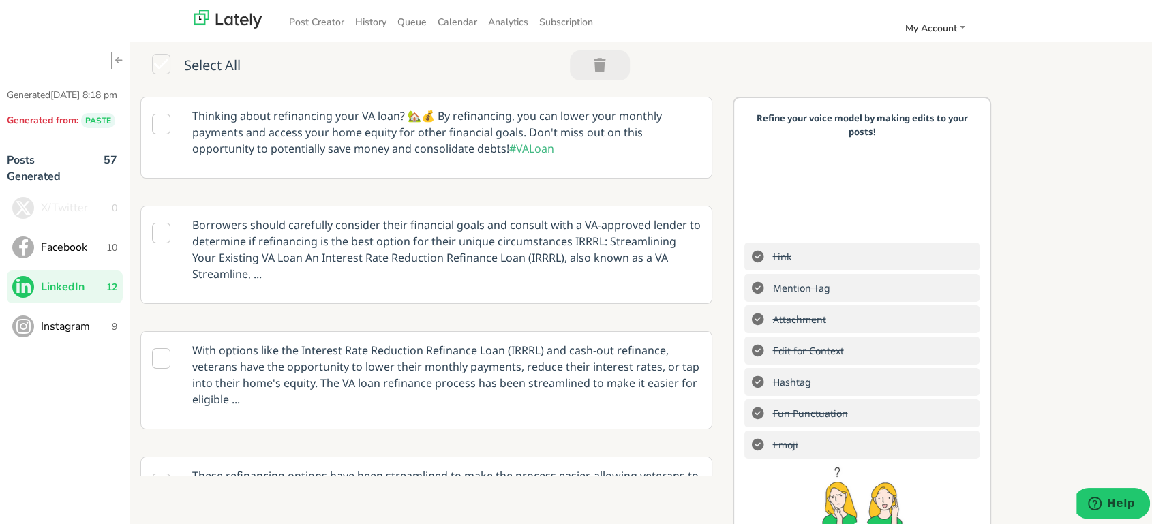
click at [95, 332] on span "Instagram" at bounding box center [76, 324] width 71 height 16
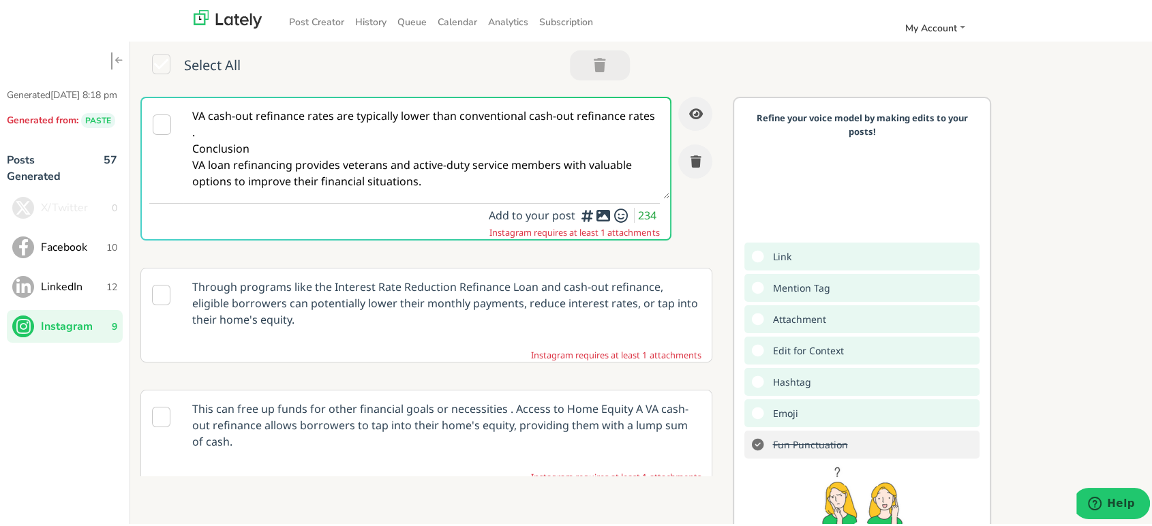
paste textarea "eterans, your VA HOME LOAN could be the key to a smoother path to homeownership…"
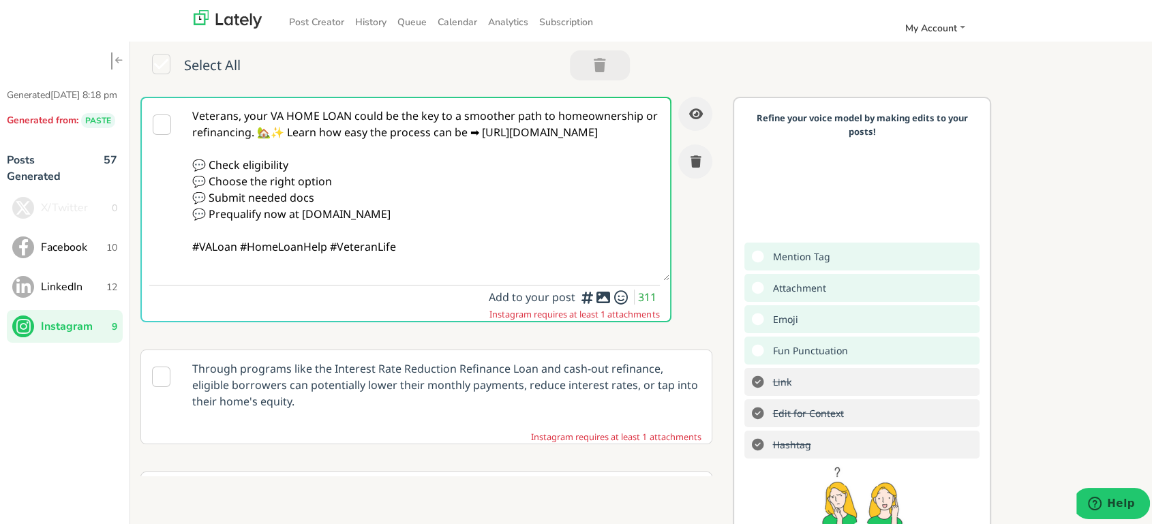
click at [301, 132] on textarea "Veterans, your VA HOME LOAN could be the key to a smoother path to homeownershi…" at bounding box center [426, 186] width 487 height 183
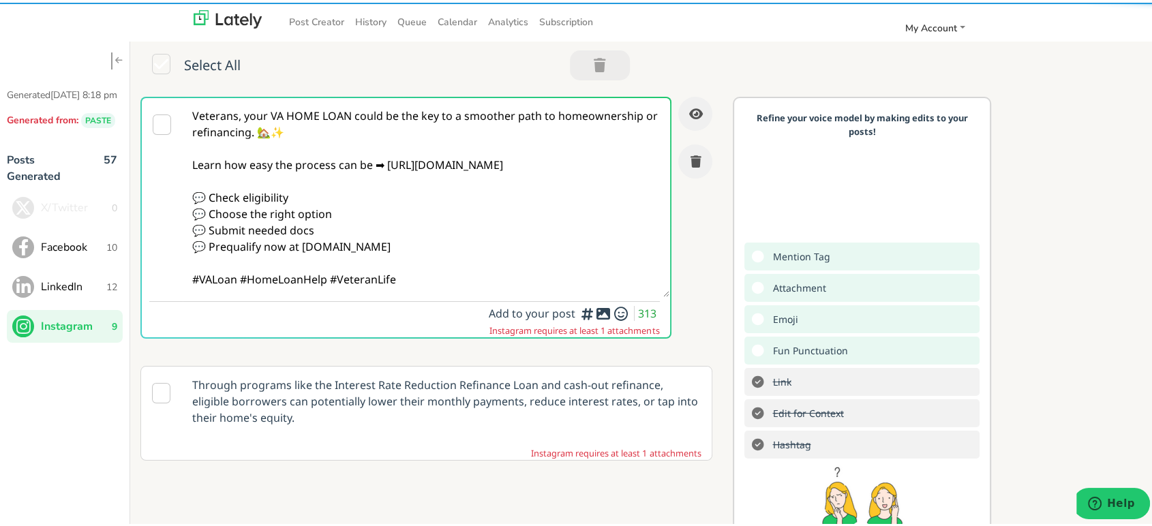
click at [239, 279] on textarea "Veterans, your VA HOME LOAN could be the key to a smoother path to homeownershi…" at bounding box center [426, 194] width 487 height 199
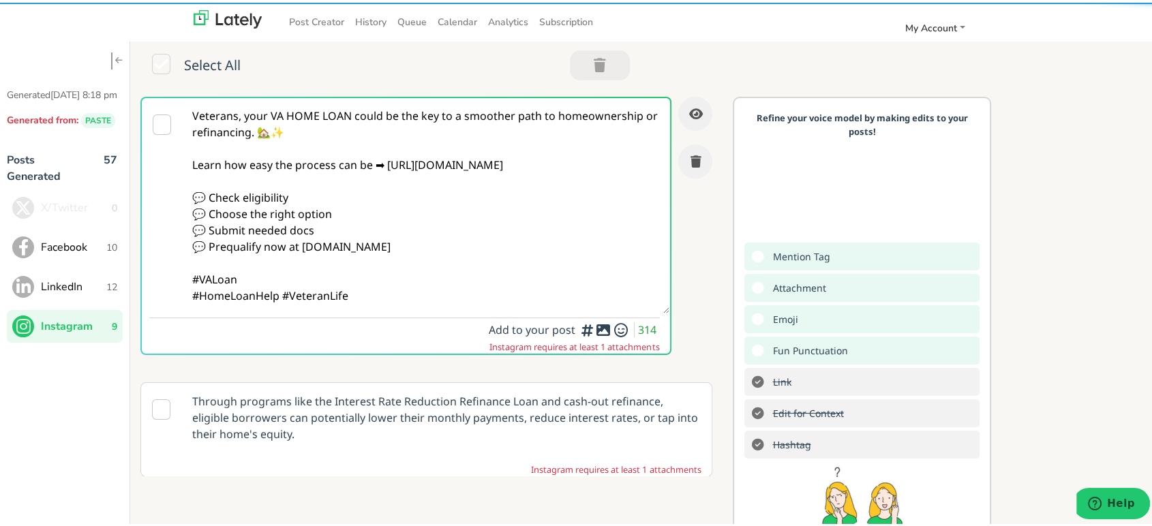
click at [492, 304] on textarea "Veterans, your VA HOME LOAN could be the key to a smoother path to homeownershi…" at bounding box center [426, 202] width 487 height 215
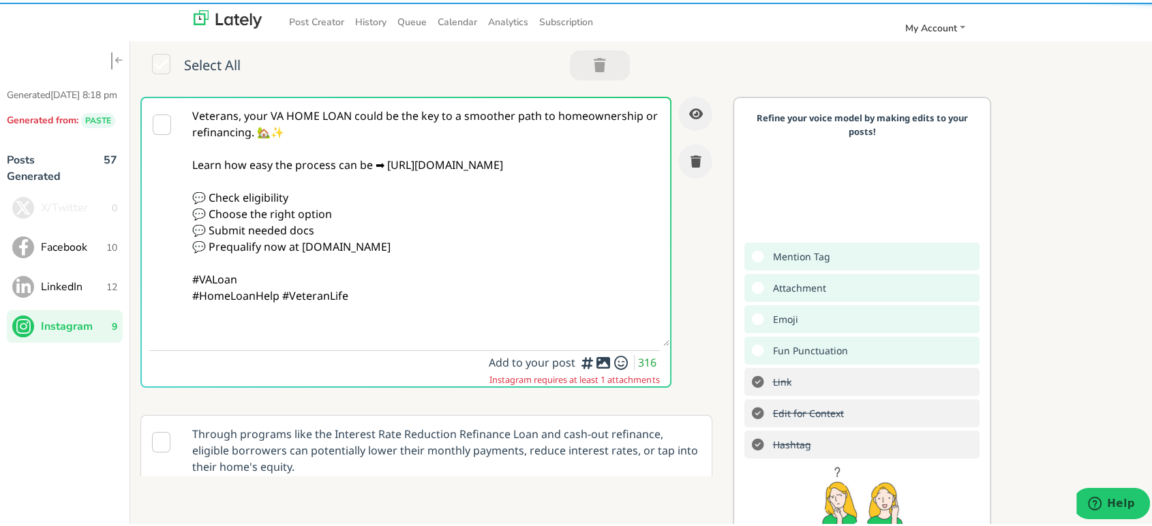
paste textarea "Follow Us On Our Social Media Platforms! Facebook: [URL][DOMAIN_NAME] LinkedIn:…"
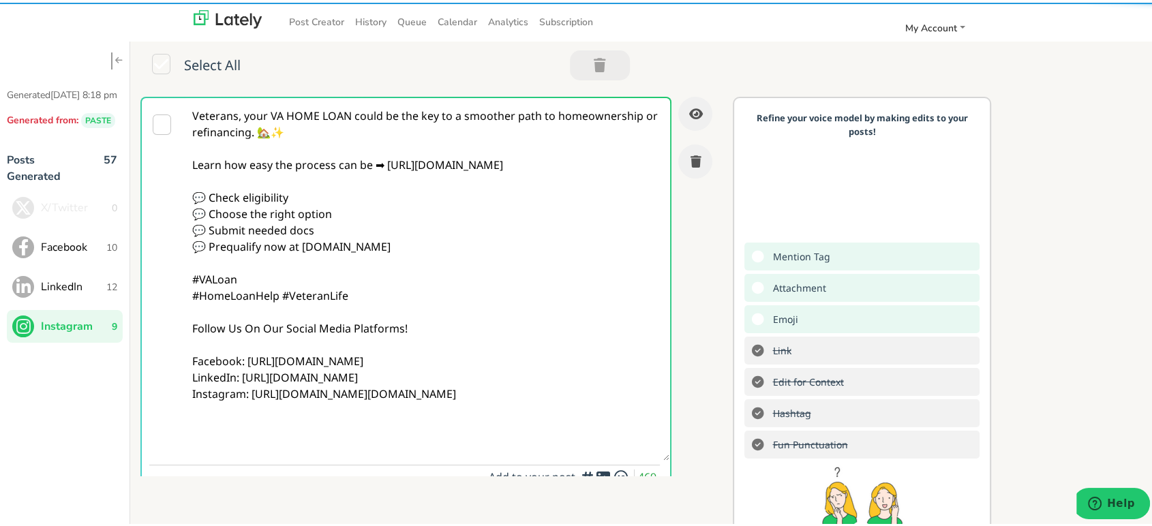
type textarea "Veterans, your VA HOME LOAN could be the key to a smoother path to homeownershi…"
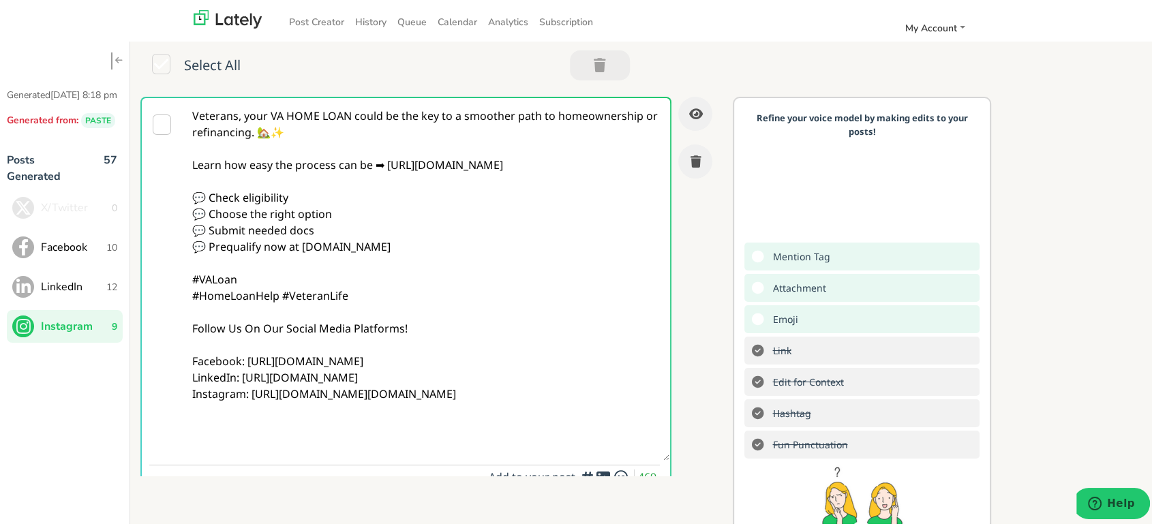
scroll to position [332, 0]
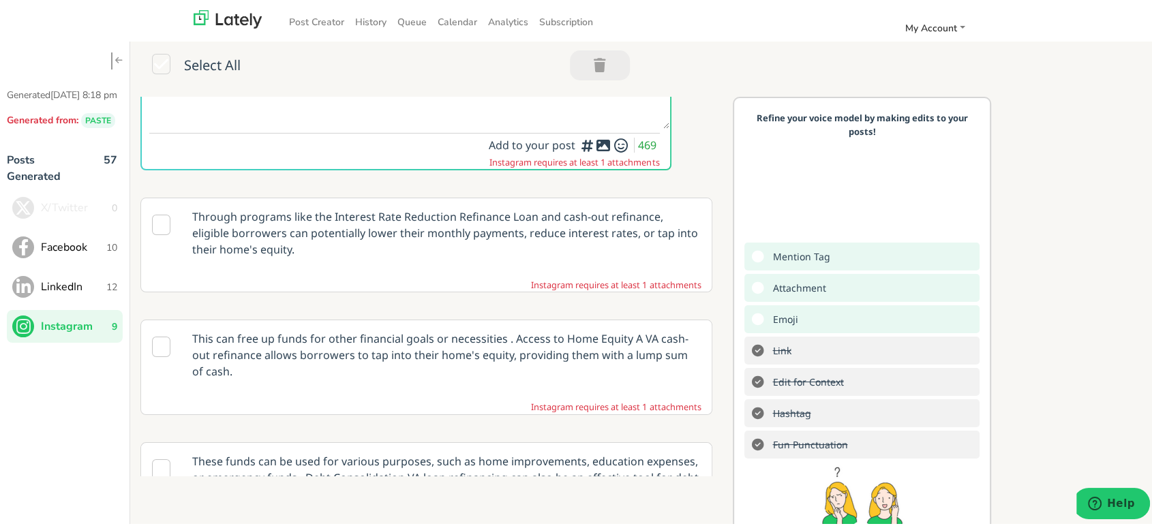
click at [595, 142] on icon at bounding box center [603, 142] width 16 height 1
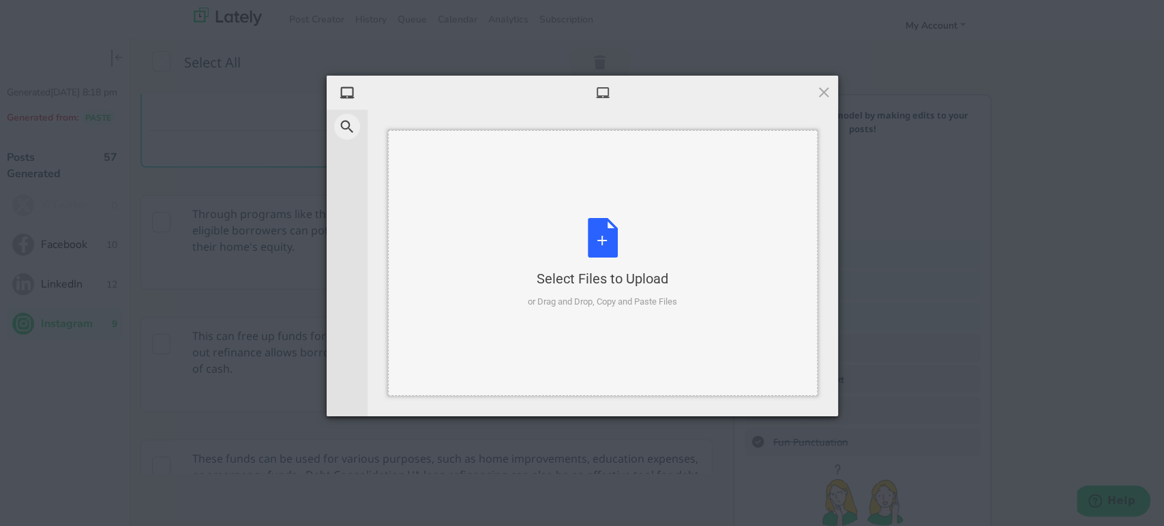
click at [611, 243] on div "Select Files to Upload or Drag and Drop, Copy and Paste Files" at bounding box center [602, 263] width 149 height 91
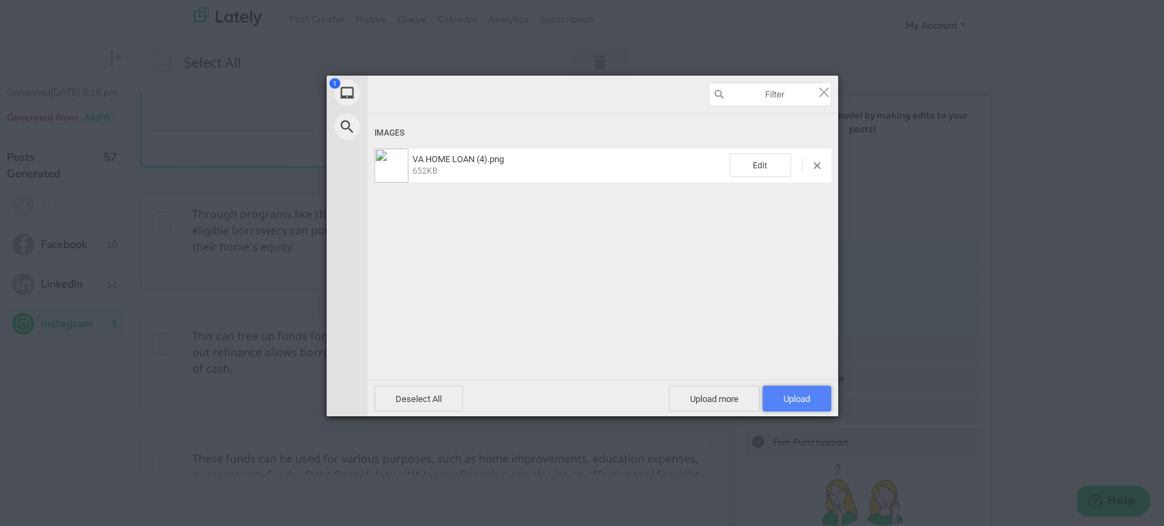
click at [796, 408] on span "Upload 1" at bounding box center [796, 399] width 69 height 26
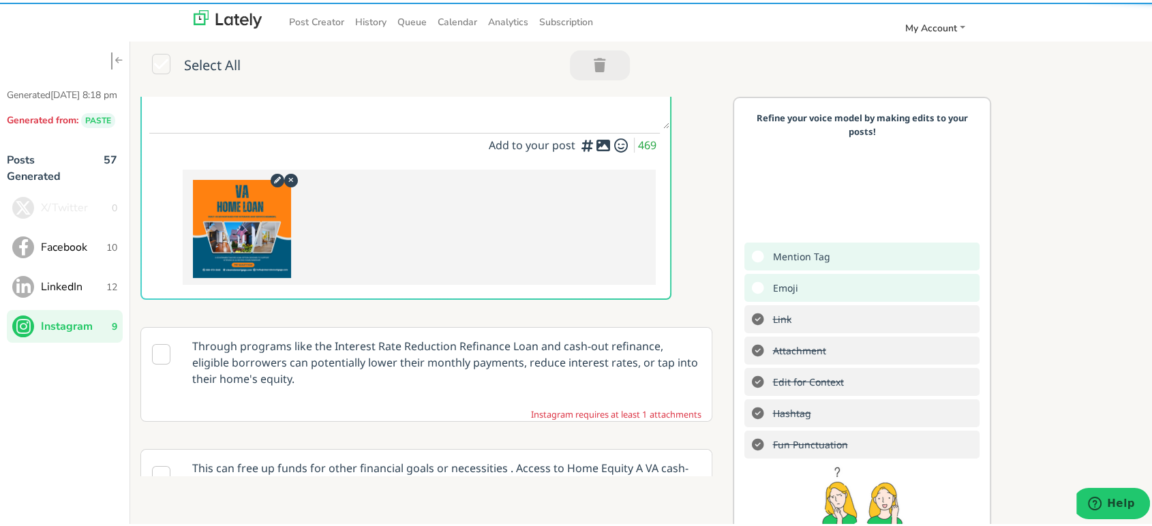
scroll to position [0, 0]
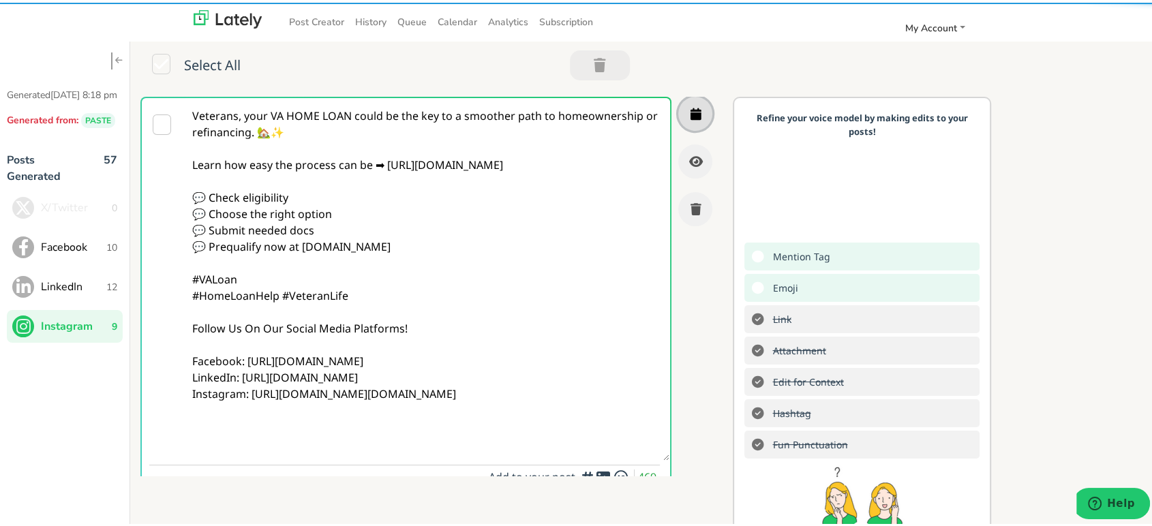
click at [678, 119] on button "button" at bounding box center [695, 111] width 34 height 34
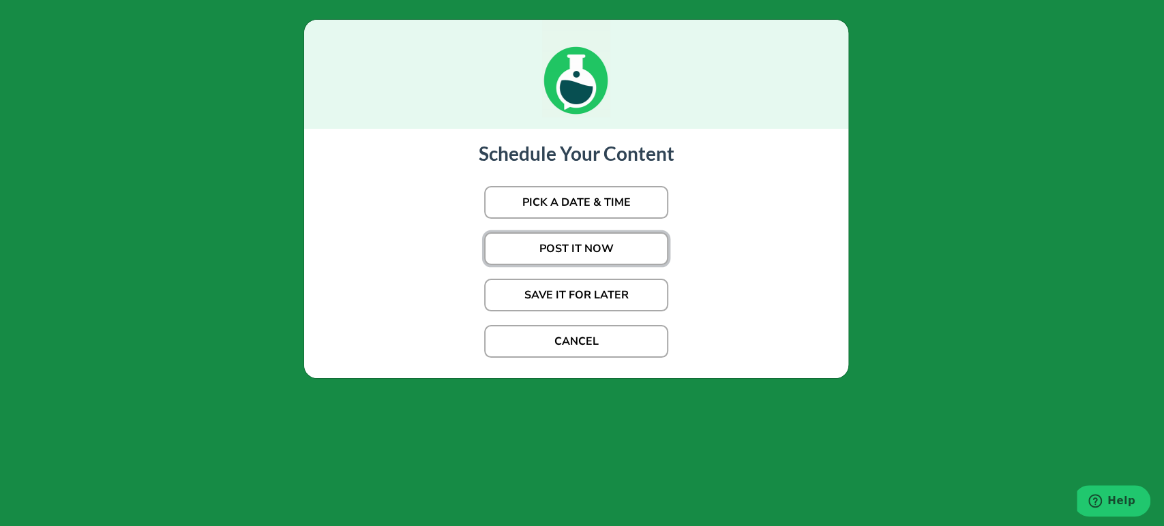
click at [614, 240] on button "POST IT NOW" at bounding box center [576, 248] width 184 height 33
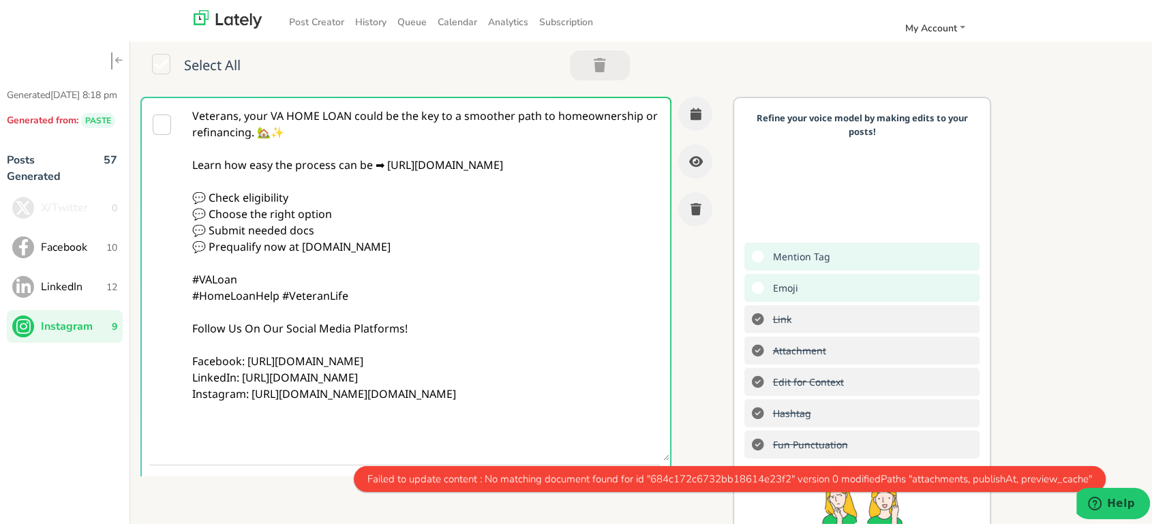
click at [106, 290] on button "LinkedIn 12" at bounding box center [65, 284] width 116 height 33
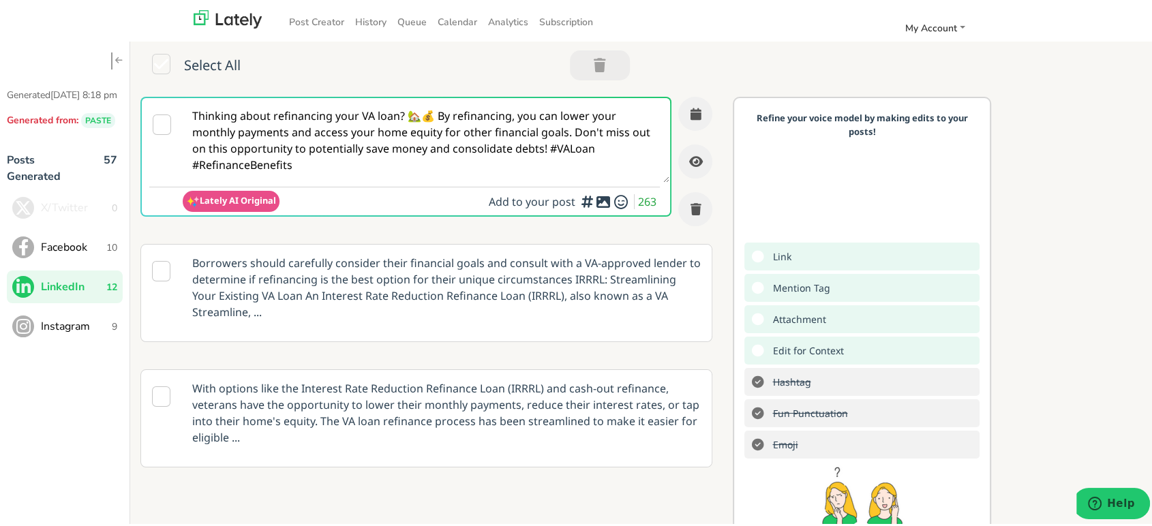
click at [105, 331] on span "Instagram" at bounding box center [76, 324] width 71 height 16
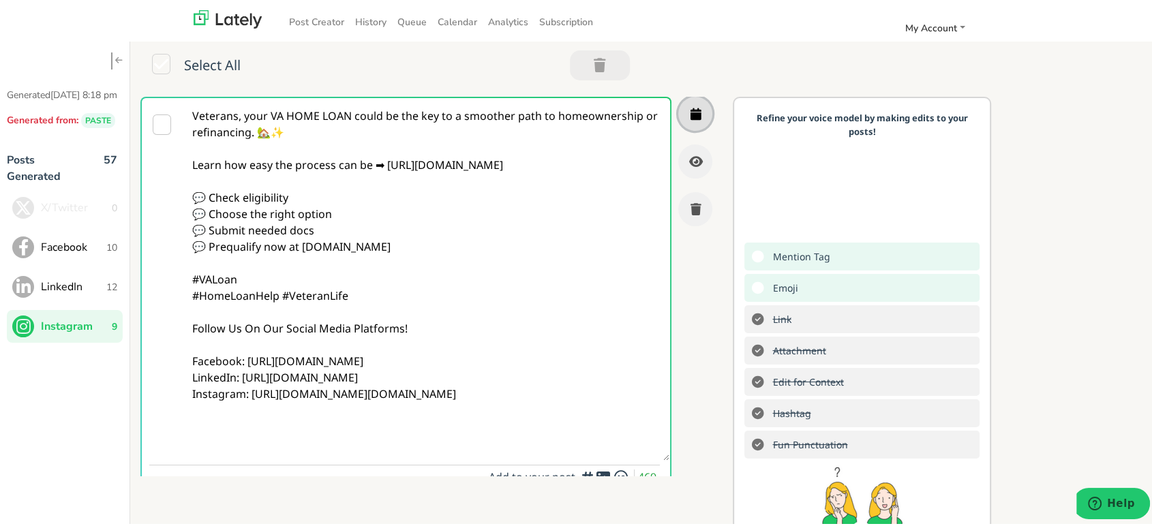
click at [690, 108] on icon "button" at bounding box center [695, 111] width 11 height 12
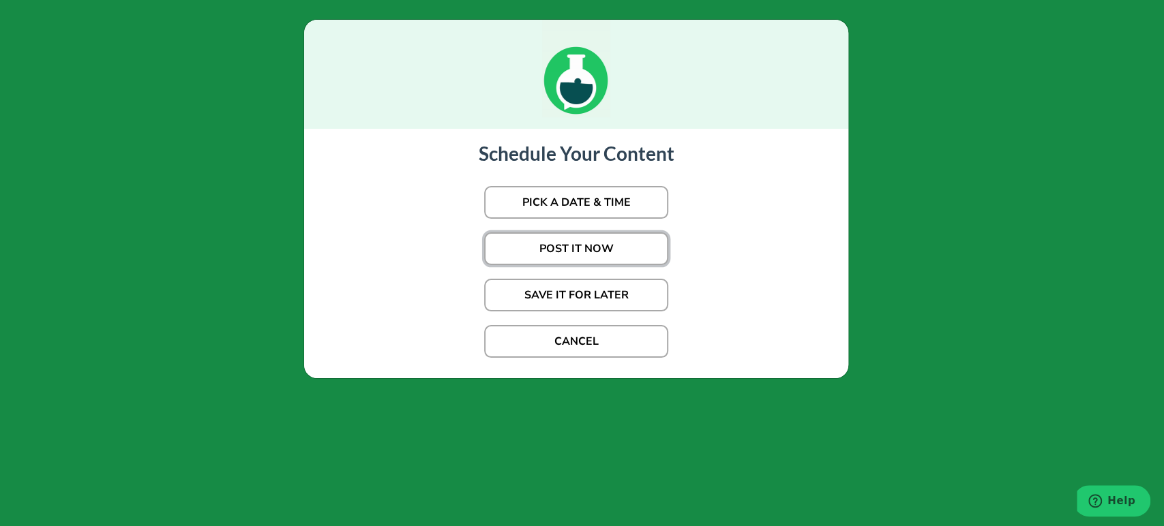
click at [577, 240] on button "POST IT NOW" at bounding box center [576, 248] width 184 height 33
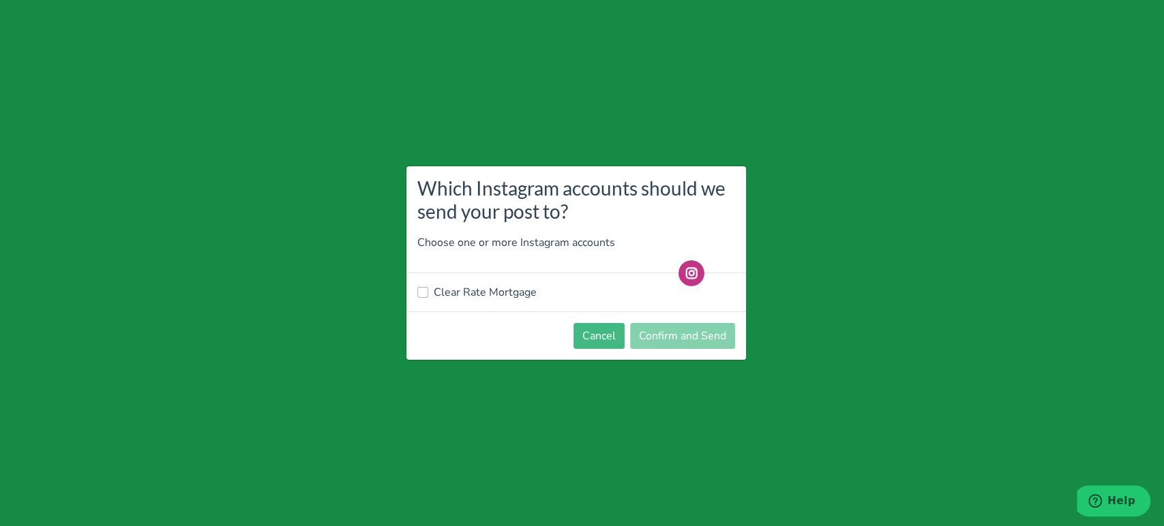
click at [522, 291] on label "Clear Rate Mortgage" at bounding box center [485, 292] width 103 height 16
click at [428, 291] on input "Clear Rate Mortgage" at bounding box center [422, 291] width 11 height 14
checkbox input "true"
click at [680, 335] on button "Confirm and Send" at bounding box center [682, 336] width 105 height 26
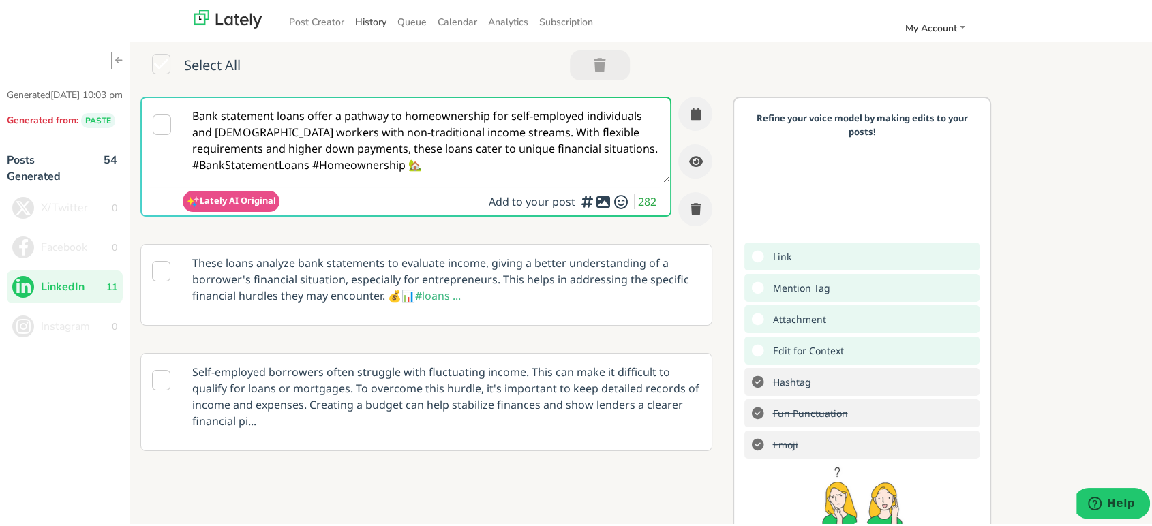
click at [358, 17] on link "History" at bounding box center [371, 19] width 42 height 22
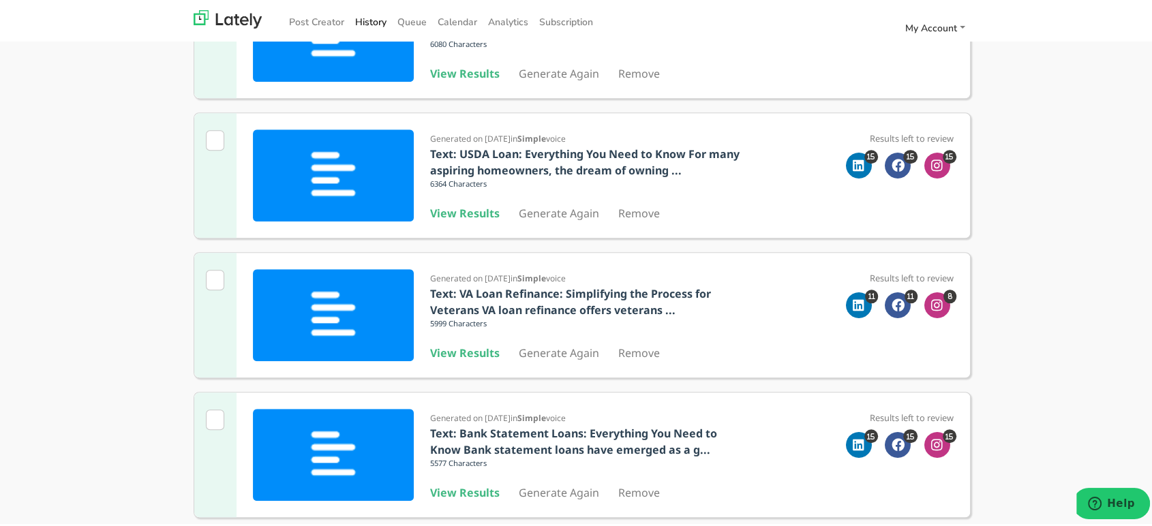
scroll to position [1098, 0]
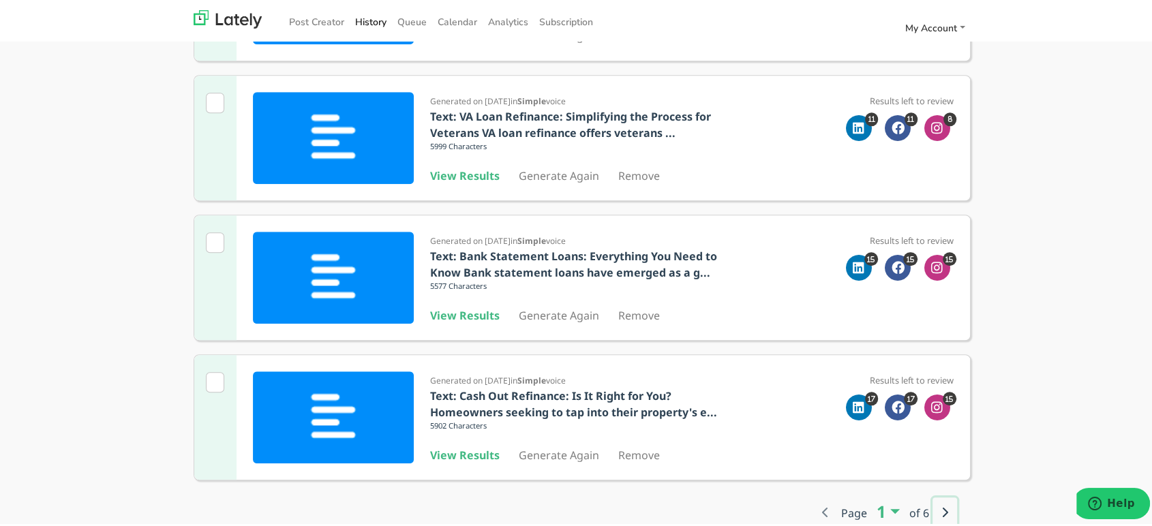
click at [941, 509] on icon "button" at bounding box center [944, 509] width 7 height 11
click at [942, 511] on button "button" at bounding box center [945, 510] width 25 height 30
click at [816, 514] on button "button" at bounding box center [825, 510] width 25 height 30
click at [821, 509] on icon "button" at bounding box center [824, 509] width 7 height 11
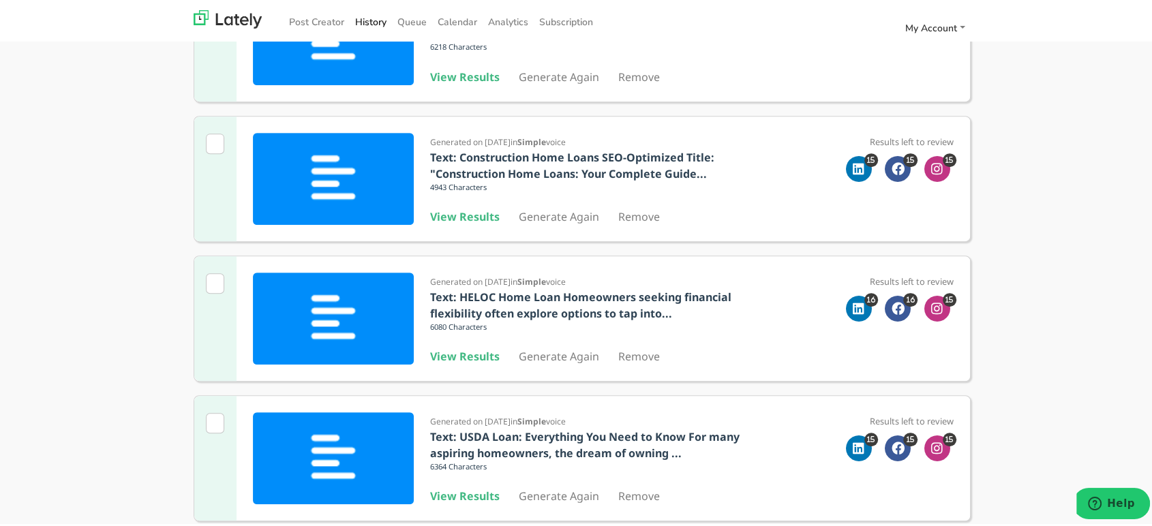
scroll to position [177, 0]
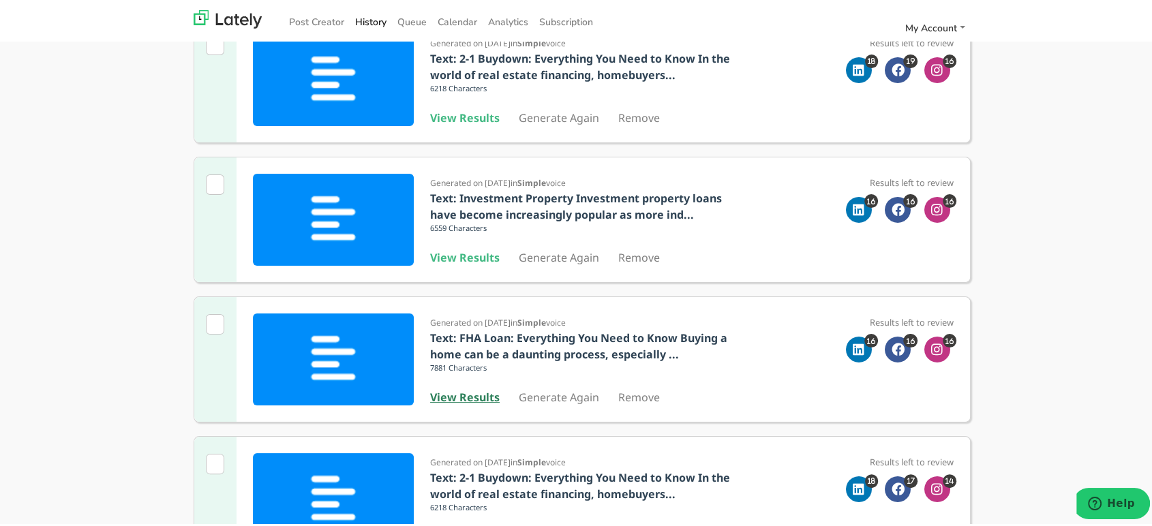
click at [460, 392] on b "View Results" at bounding box center [465, 394] width 70 height 15
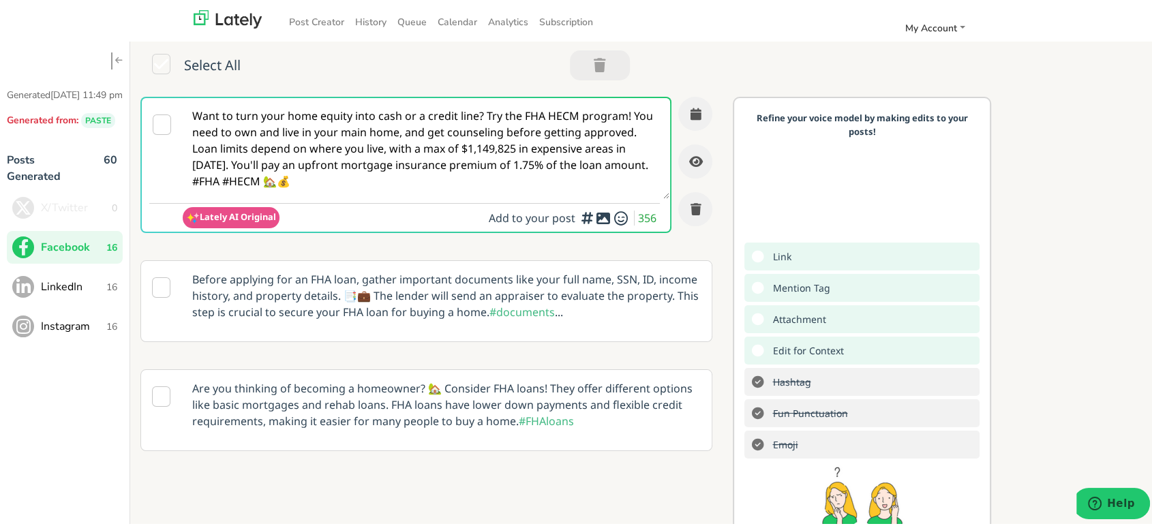
click at [489, 180] on textarea "Want to turn your home equity into cash or a credit line? Try the FHA HECM prog…" at bounding box center [426, 145] width 487 height 101
click at [85, 290] on span "LinkedIn" at bounding box center [73, 284] width 65 height 16
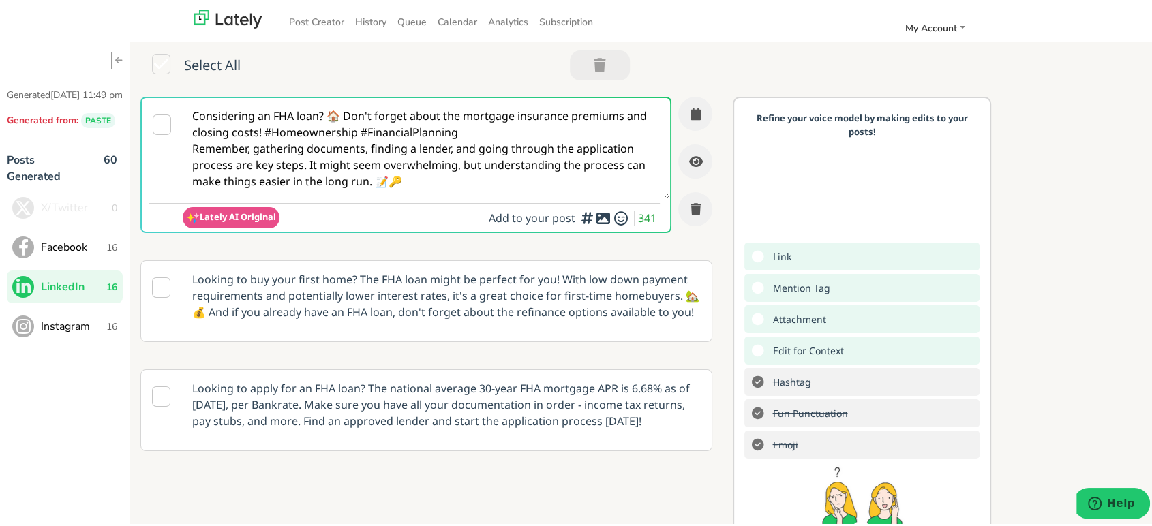
click at [498, 150] on textarea "Considering an FHA loan? 🏠 Don't forget about the mortgage insurance premiums a…" at bounding box center [426, 145] width 487 height 101
click at [531, 247] on div "Considering an FHA loan? 🏠 Don't forget about the mortgage insurance premiums a…" at bounding box center [431, 284] width 603 height 380
click at [81, 332] on span "Instagram" at bounding box center [73, 324] width 65 height 16
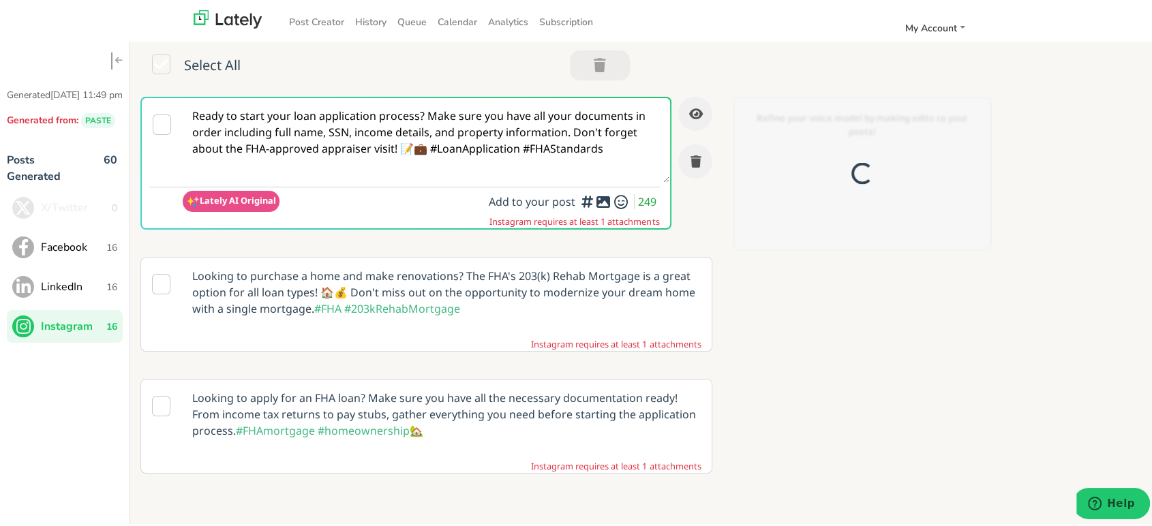
click at [446, 141] on textarea "Ready to start your loan application process? Make sure you have all your docum…" at bounding box center [426, 137] width 487 height 85
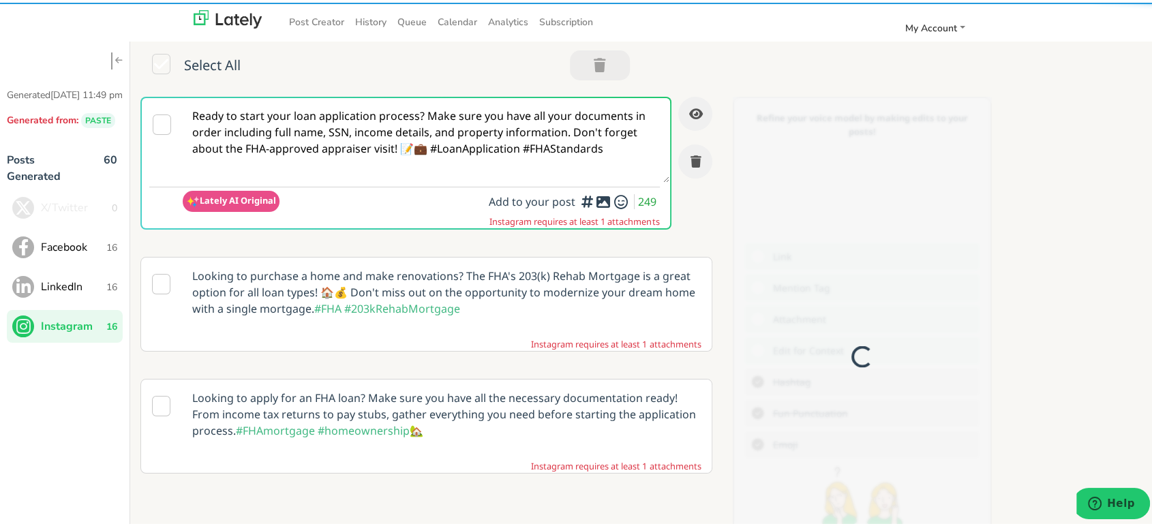
click at [446, 141] on textarea "Ready to start your loan application process? Make sure you have all your docum…" at bounding box center [426, 137] width 487 height 85
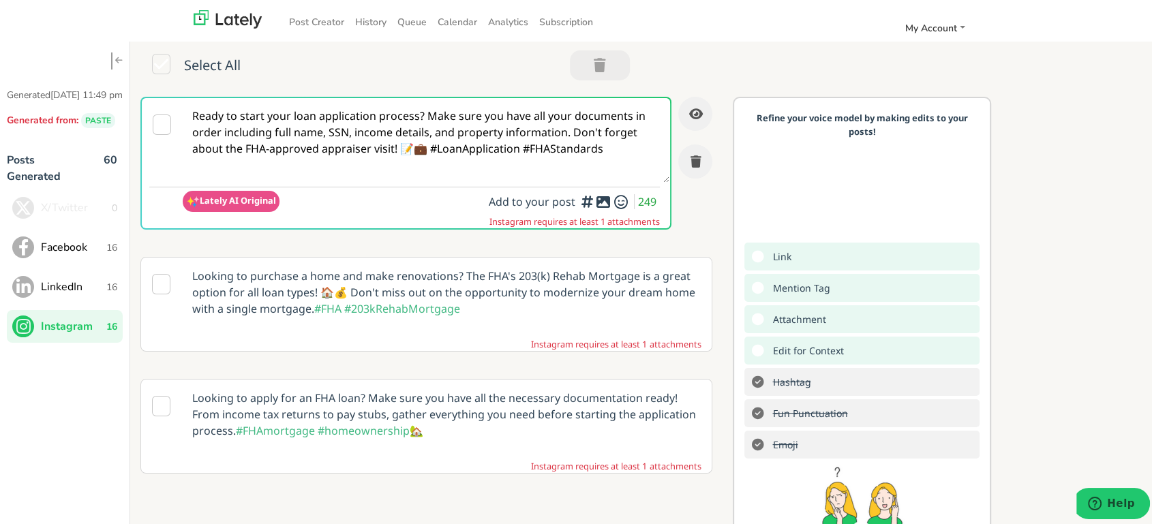
click at [102, 249] on button "Facebook 16" at bounding box center [65, 244] width 116 height 33
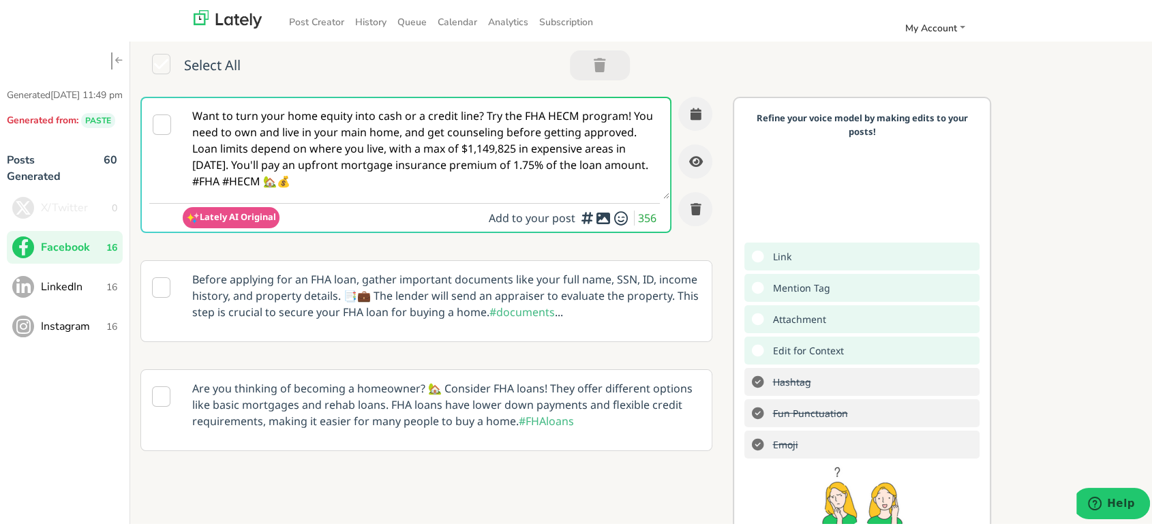
click at [471, 146] on textarea "Want to turn your home equity into cash or a credit line? Try the FHA HECM prog…" at bounding box center [426, 145] width 487 height 101
paste textarea "@everyone Looking to buy a home but worried about strict requirements? The FHA …"
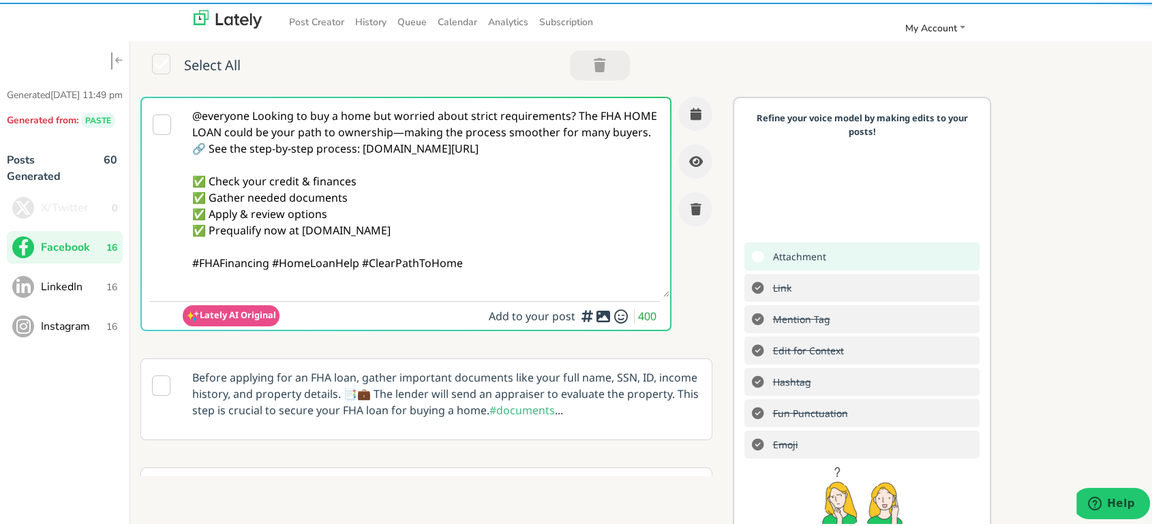
click at [432, 132] on textarea "@everyone Looking to buy a home but worried about strict requirements? The FHA …" at bounding box center [426, 194] width 487 height 199
click at [571, 112] on textarea "@everyone Looking to buy a home but worried about strict requirements? The FHA …" at bounding box center [426, 194] width 487 height 199
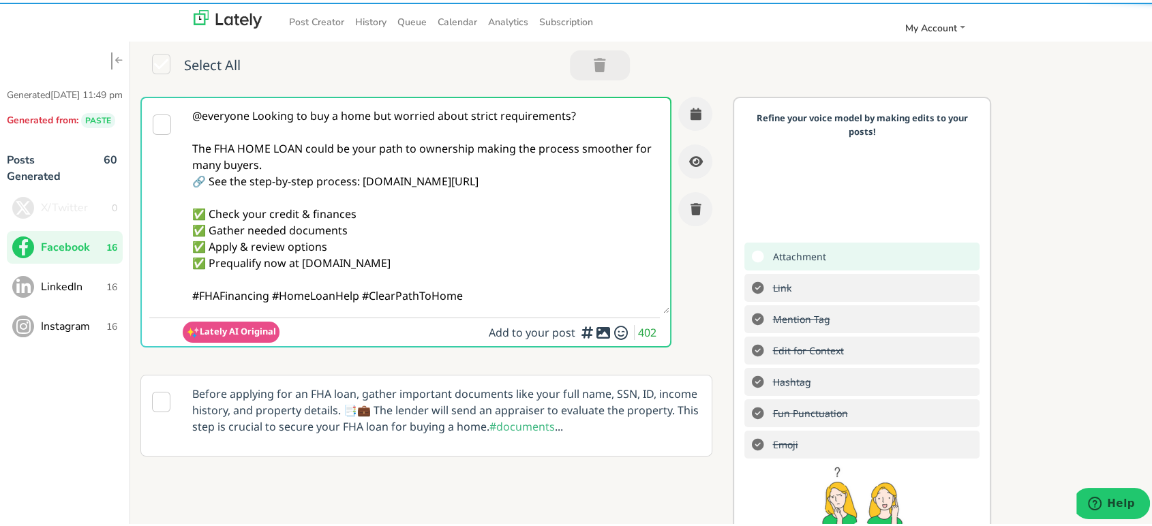
click at [525, 159] on textarea "@everyone Looking to buy a home but worried about strict requirements? The FHA …" at bounding box center [426, 202] width 487 height 215
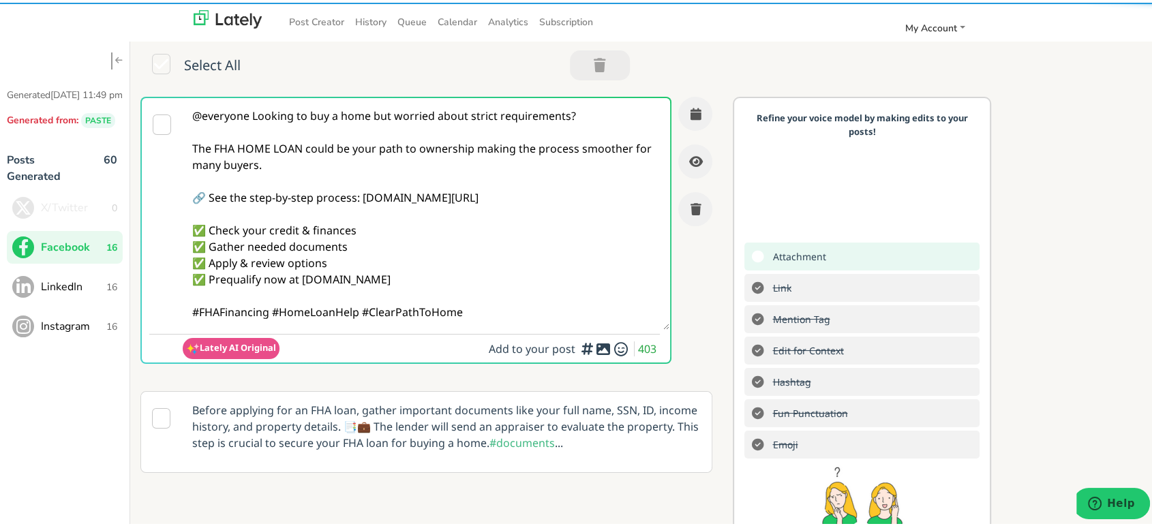
click at [269, 308] on textarea "@everyone Looking to buy a home but worried about strict requirements? The FHA …" at bounding box center [426, 211] width 487 height 232
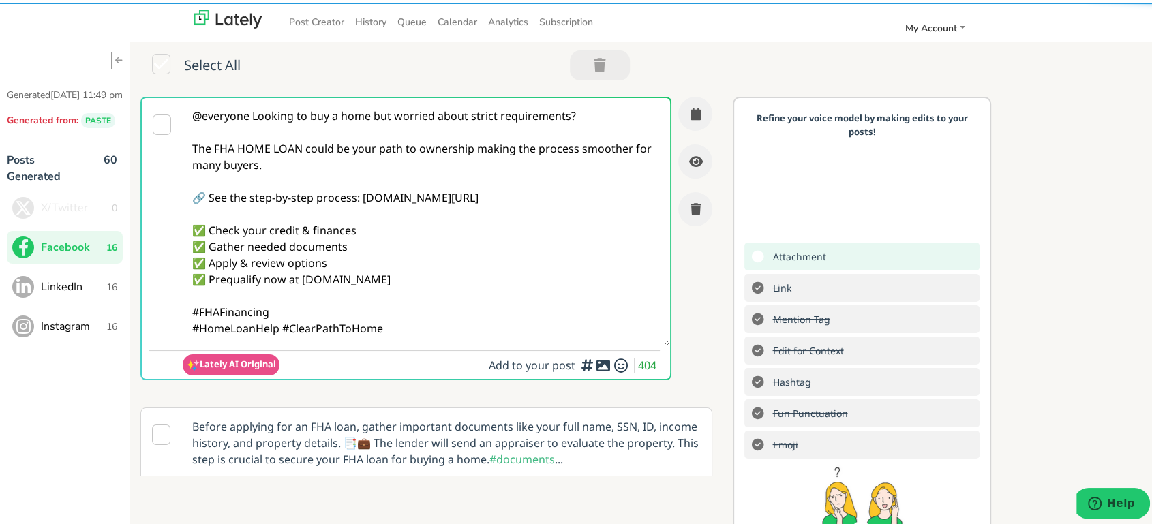
click at [439, 331] on textarea "@everyone Looking to buy a home but worried about strict requirements? The FHA …" at bounding box center [426, 219] width 487 height 248
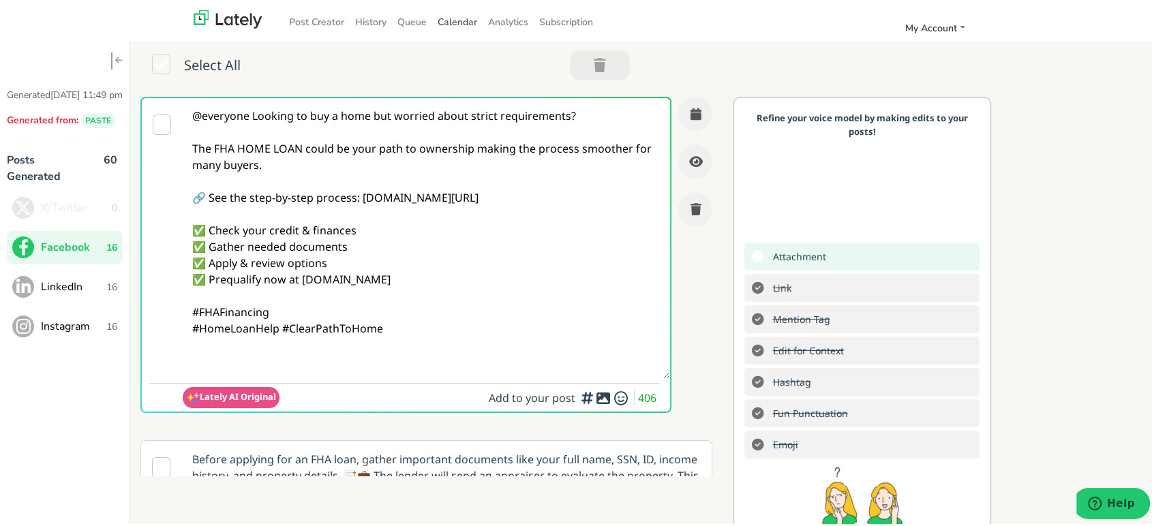
paste textarea "Follow Us On Our Social Media Platforms! Facebook: [URL][DOMAIN_NAME] LinkedIn:…"
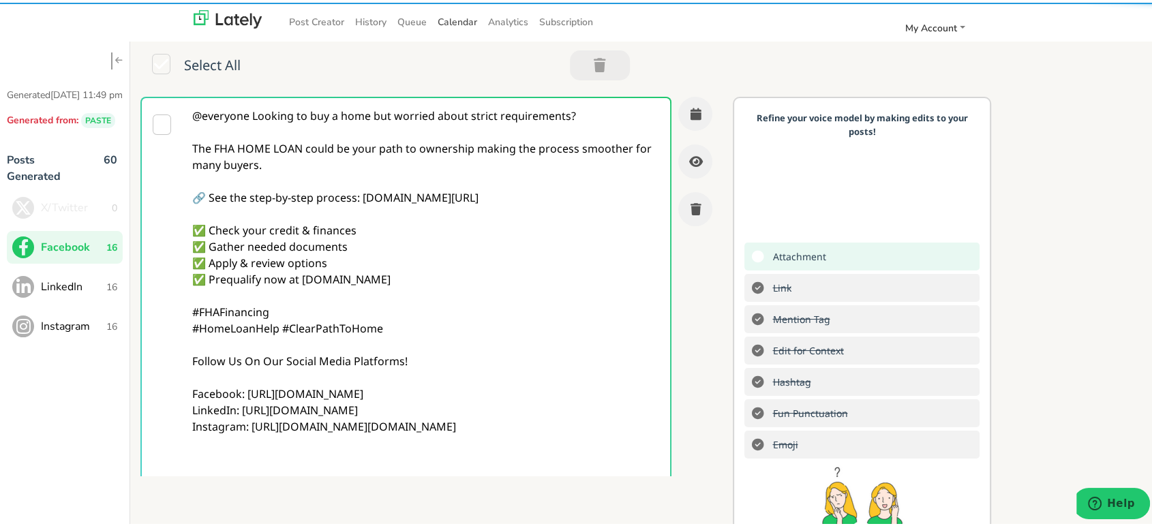
type textarea "@everyone Looking to buy a home but worried about strict requirements? The FHA …"
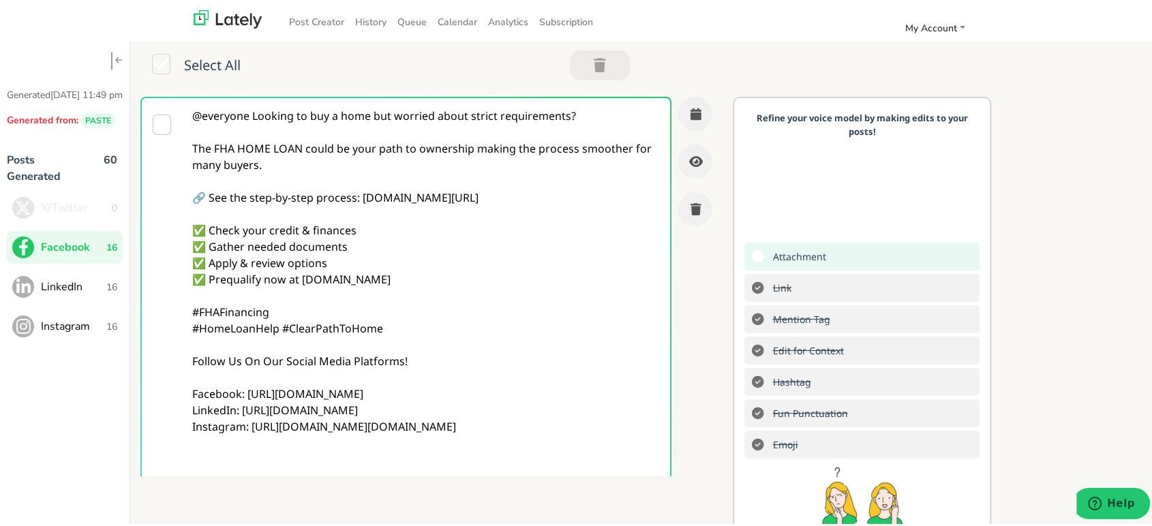
click at [733, 190] on div "Refine your voice model by making edits to your posts! Attachment Link Mention …" at bounding box center [862, 354] width 258 height 521
click at [712, 258] on div "@everyone Looking to buy a home but worried about strict requirements? The FHA …" at bounding box center [431, 284] width 603 height 380
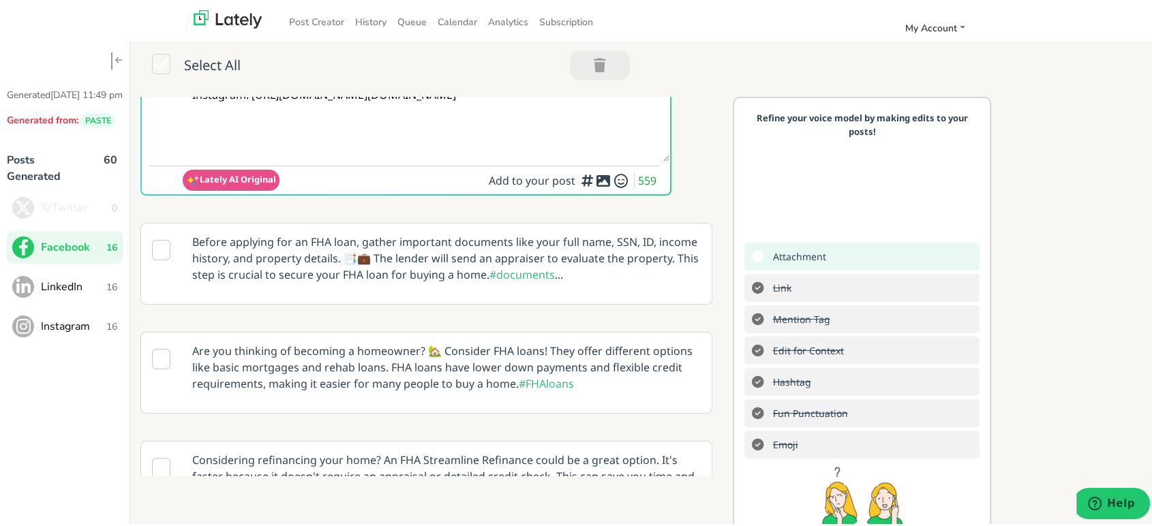
click at [595, 179] on icon at bounding box center [603, 178] width 16 height 1
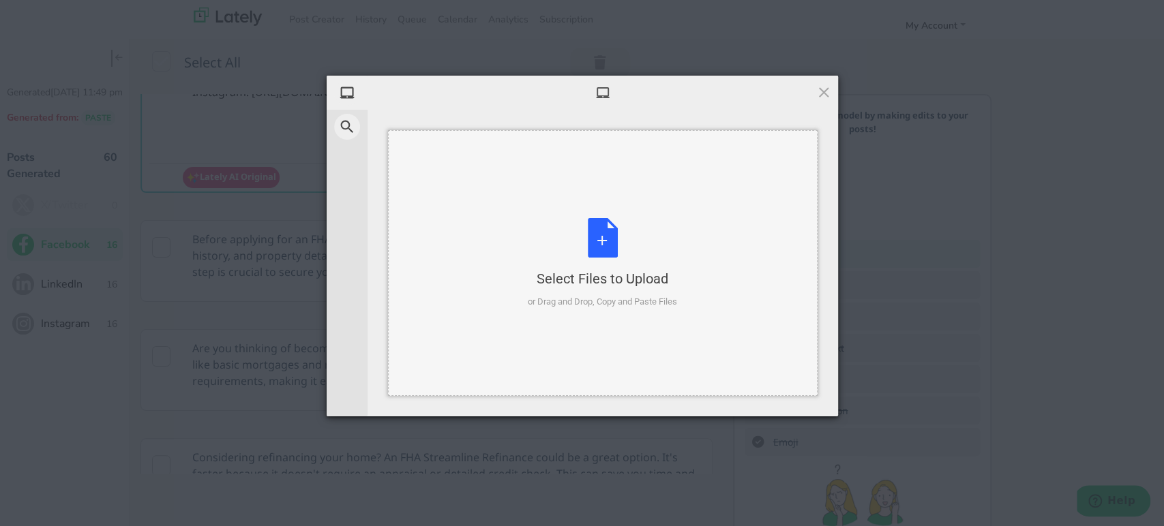
click at [644, 258] on div "Select Files to Upload or Drag and Drop, Copy and Paste Files" at bounding box center [602, 263] width 149 height 91
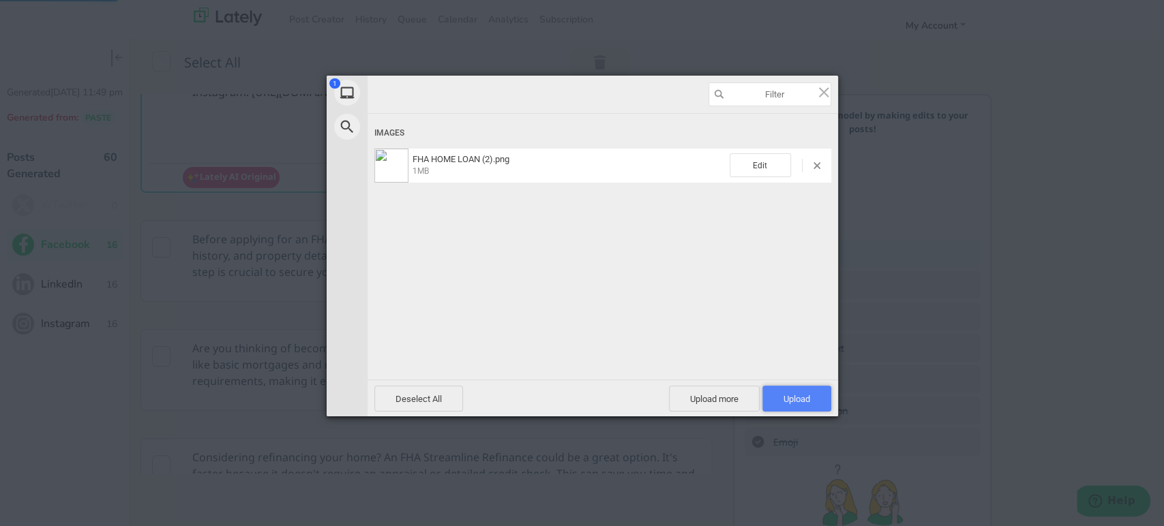
click at [802, 392] on span "Upload 1" at bounding box center [796, 399] width 69 height 26
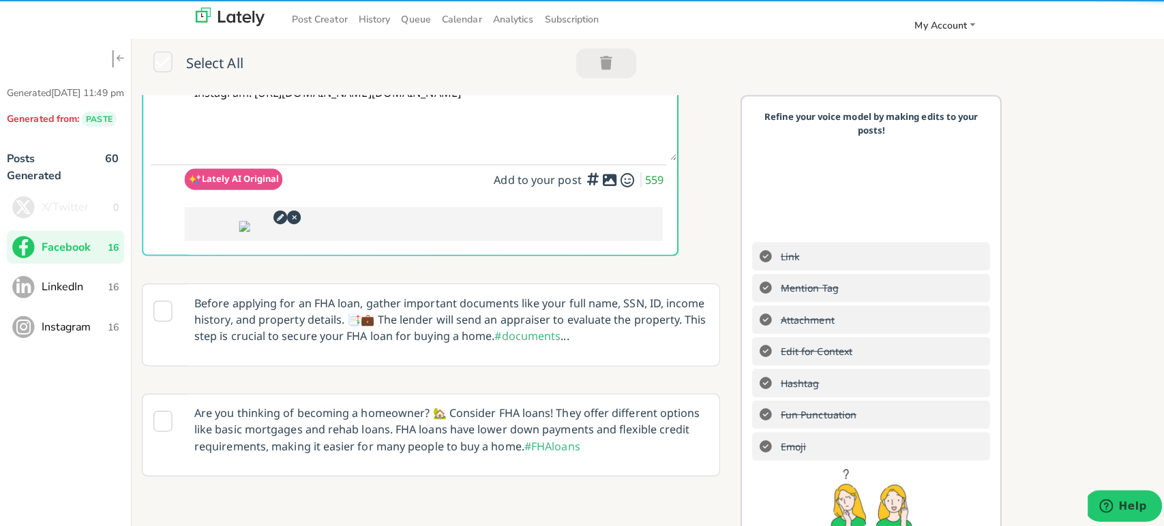
scroll to position [0, 0]
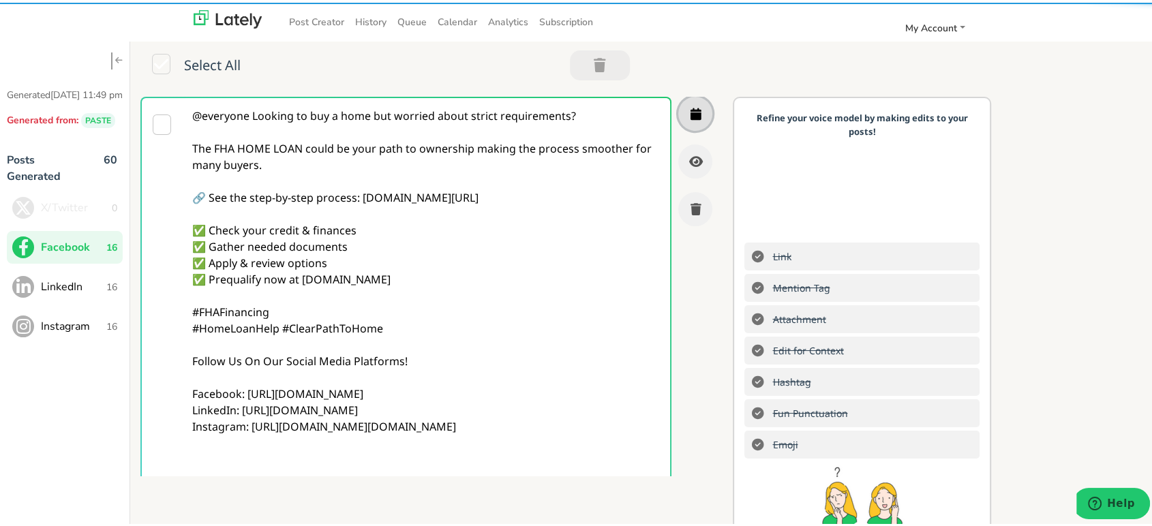
click at [690, 112] on icon "button" at bounding box center [695, 111] width 11 height 12
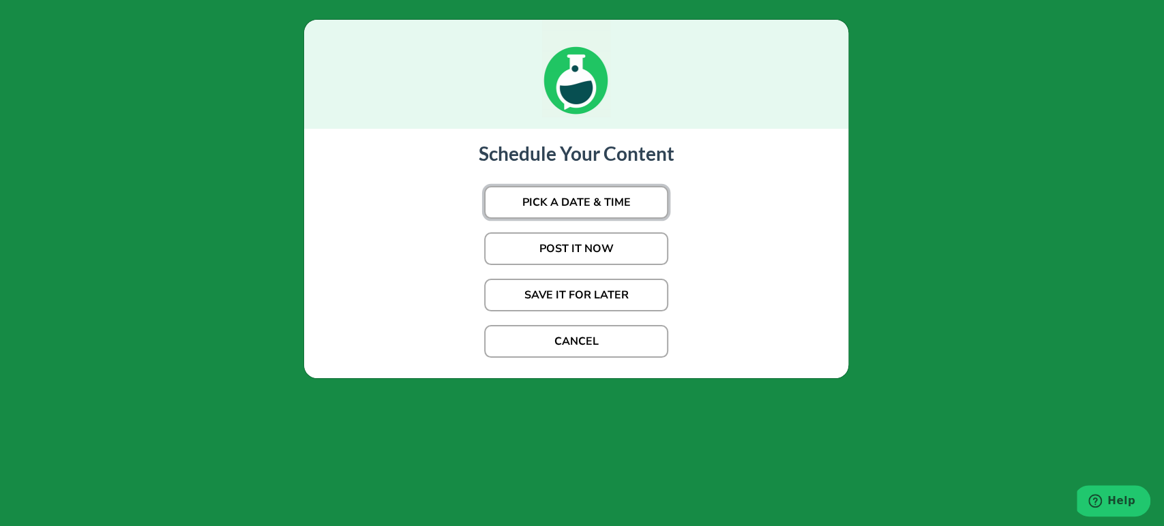
click at [544, 198] on button "PICK A DATE & TIME" at bounding box center [576, 202] width 184 height 33
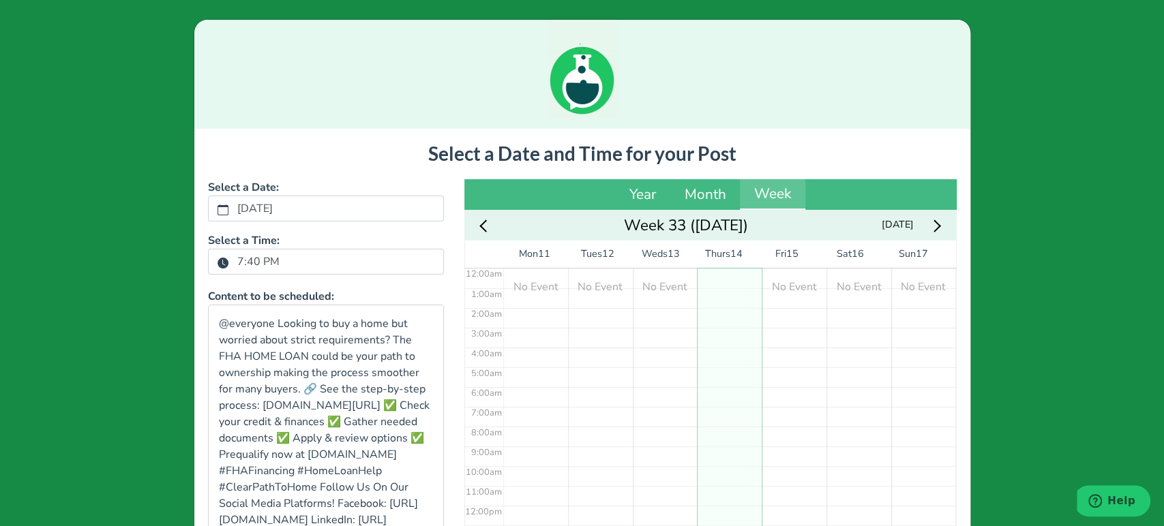
click at [256, 260] on label "7:40 PM" at bounding box center [258, 261] width 59 height 23
click at [229, 260] on button "7:40 PM" at bounding box center [223, 263] width 12 height 18
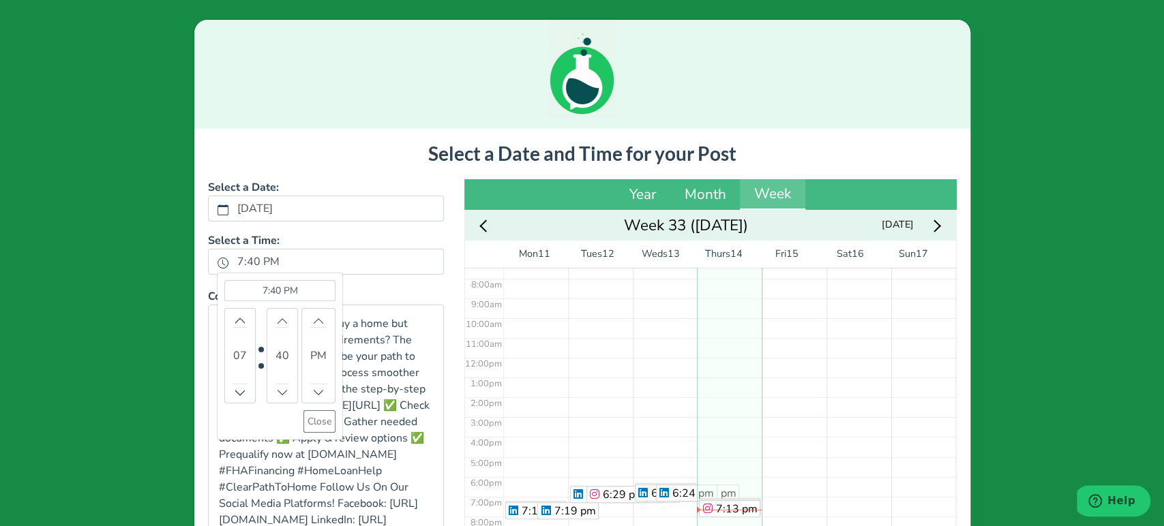
scroll to position [200, 0]
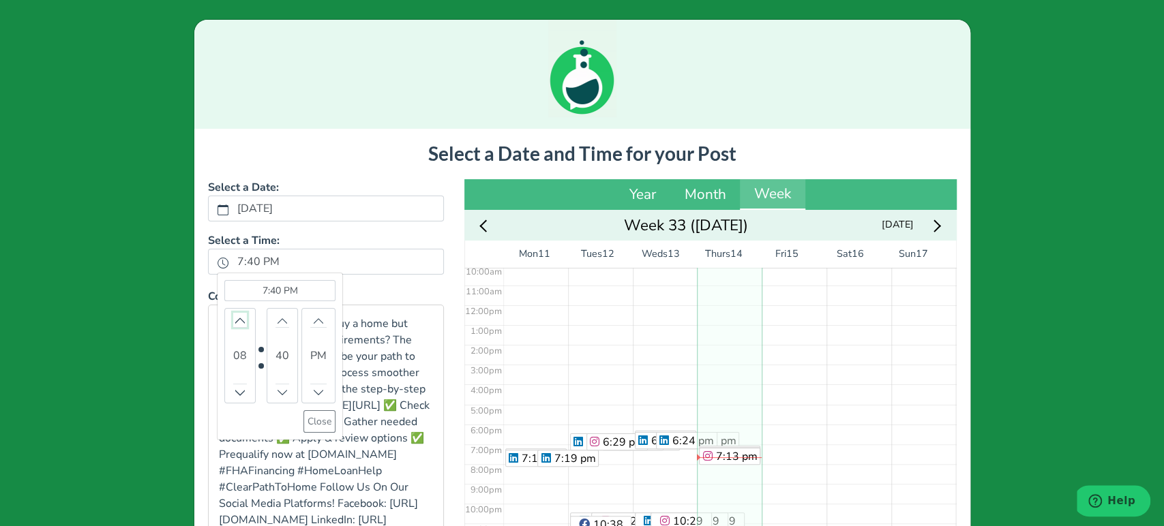
click at [235, 316] on icon "chevron up" at bounding box center [240, 321] width 10 height 10
click at [306, 424] on button "Close" at bounding box center [319, 421] width 32 height 22
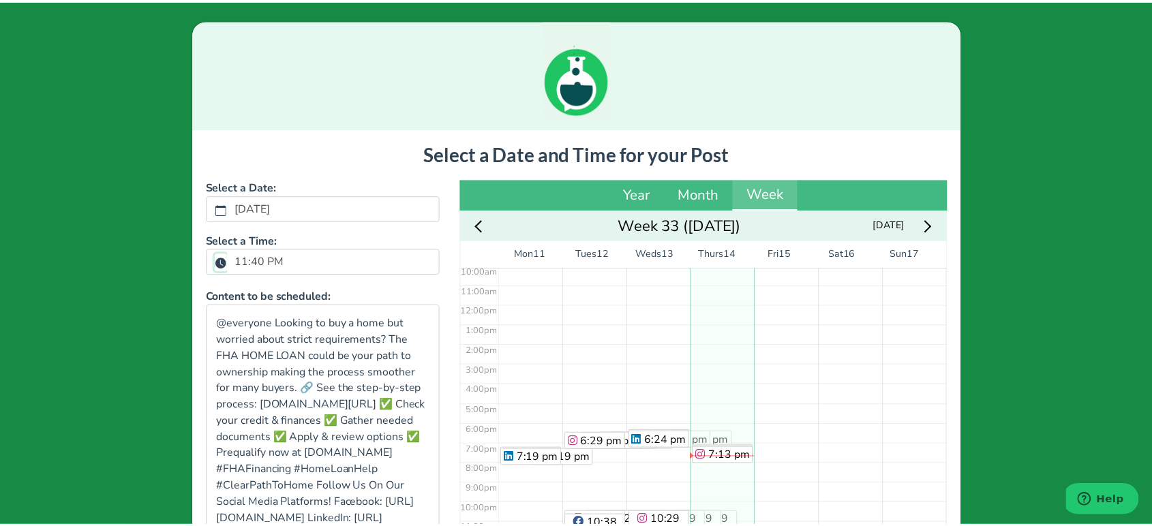
scroll to position [264, 0]
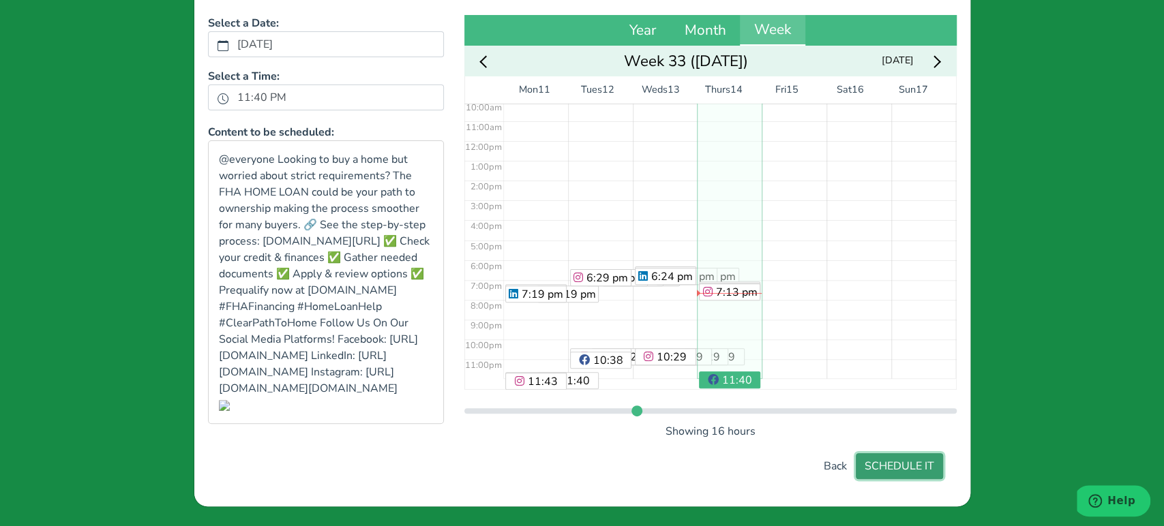
click at [922, 476] on button "SCHEDULE IT" at bounding box center [898, 466] width 87 height 26
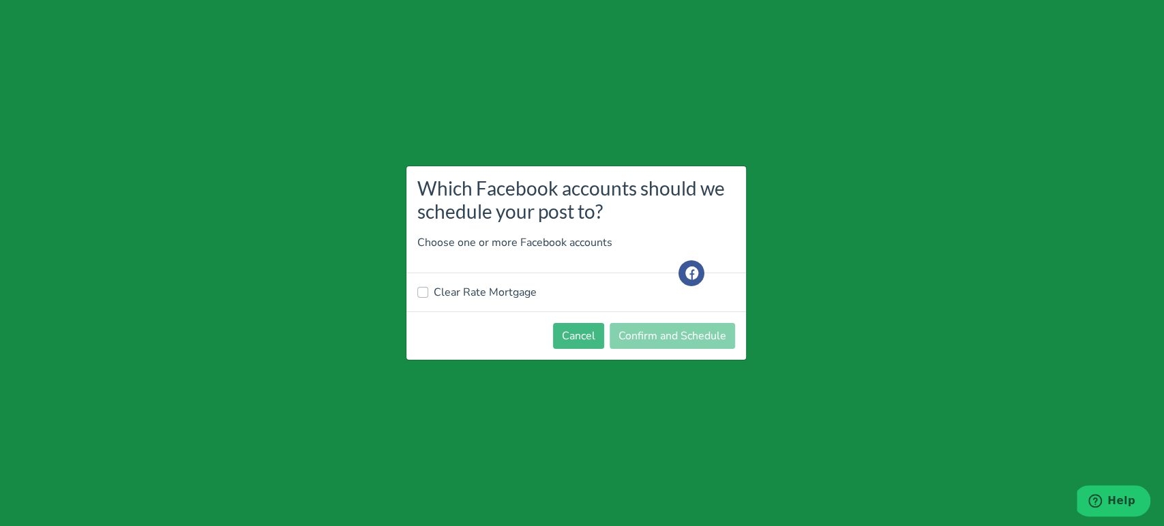
click at [501, 288] on label "Clear Rate Mortgage" at bounding box center [485, 292] width 103 height 16
click at [428, 288] on input "Clear Rate Mortgage" at bounding box center [422, 291] width 11 height 14
checkbox input "true"
click at [633, 336] on button "Confirm and Schedule" at bounding box center [671, 336] width 125 height 26
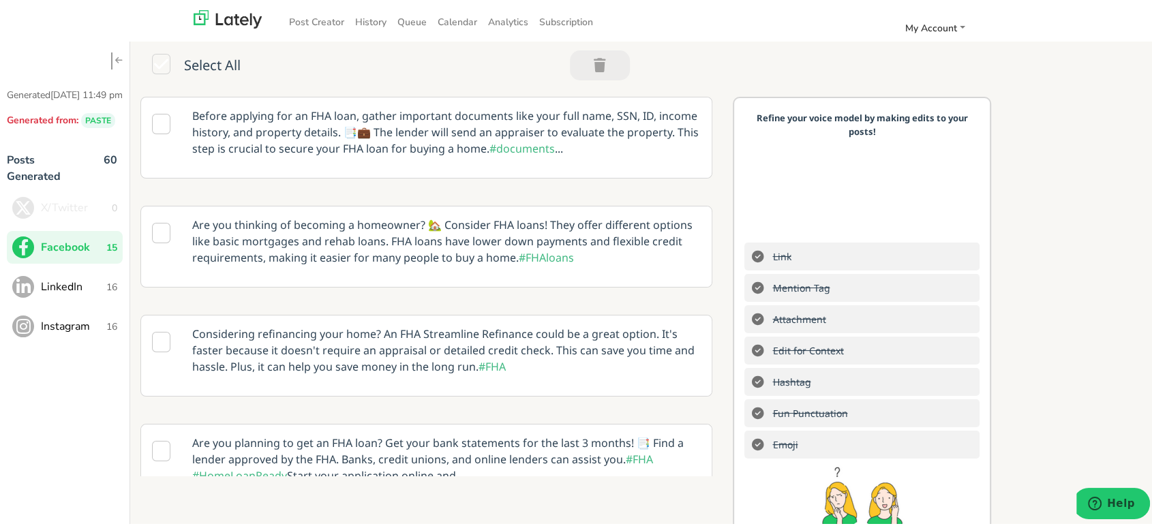
click at [80, 292] on span "LinkedIn" at bounding box center [73, 284] width 65 height 16
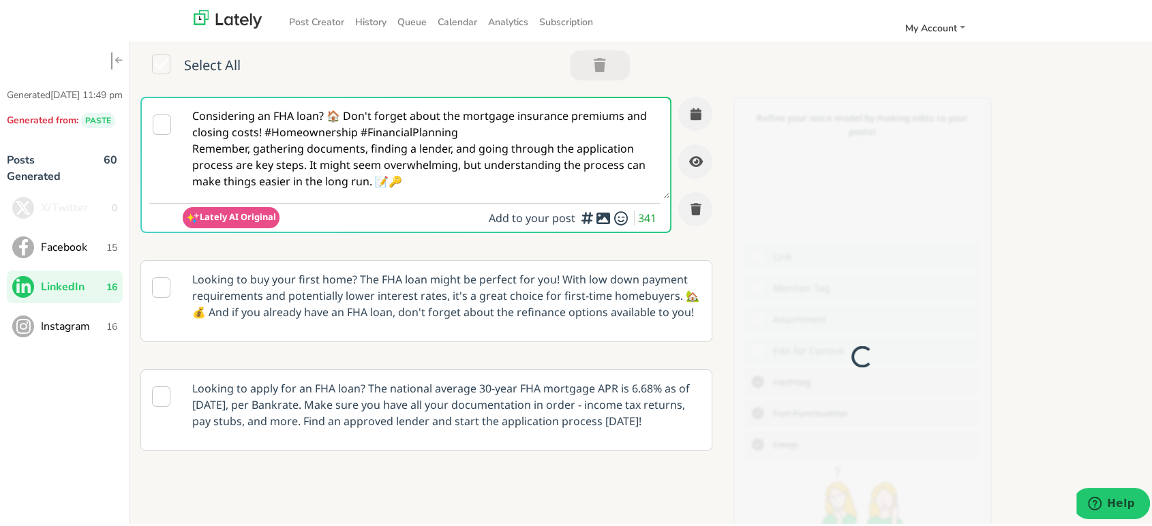
scroll to position [0, 0]
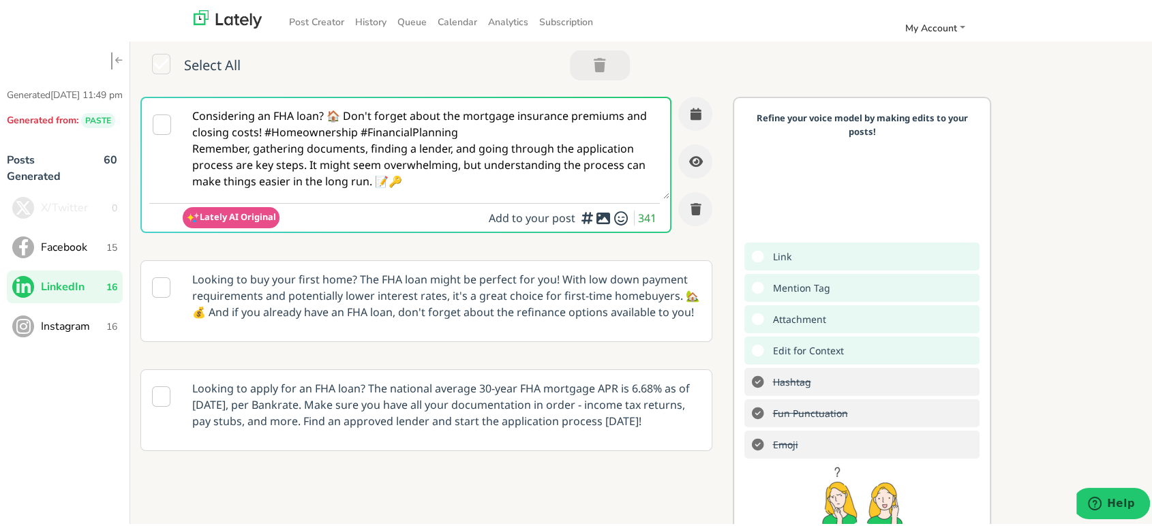
paste textarea "@linkedinmembers Want a loan option with more flexibility? The FHA HOME LOAN ca…"
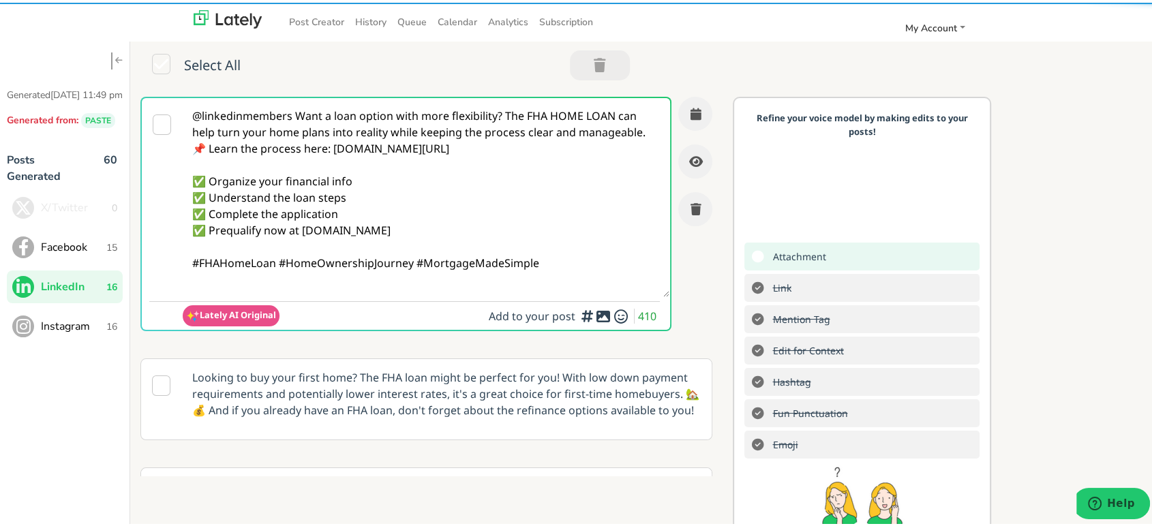
click at [297, 113] on textarea "@linkedinmembers Want a loan option with more flexibility? The FHA HOME LOAN ca…" at bounding box center [426, 194] width 487 height 199
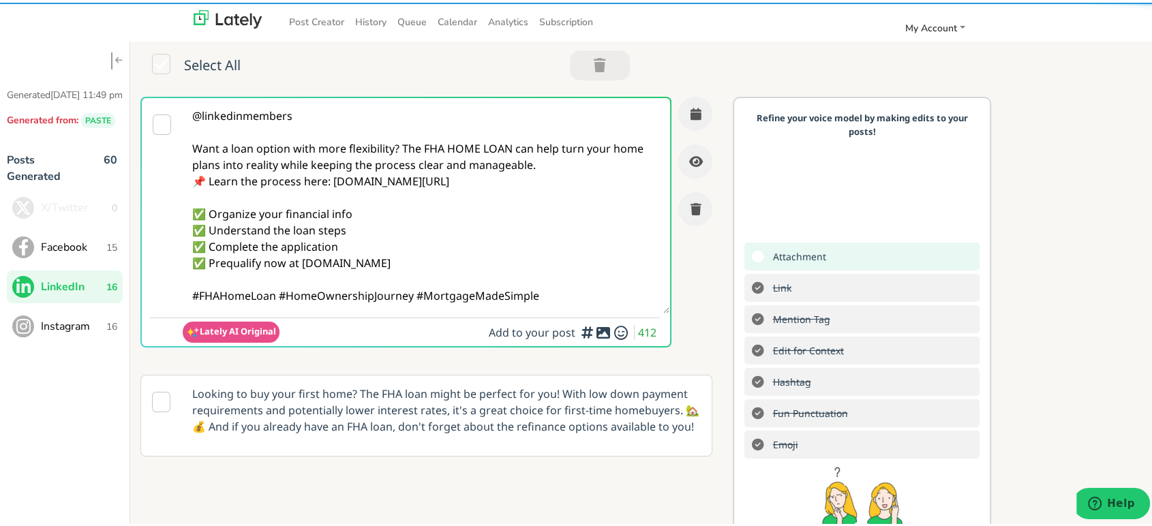
click at [398, 146] on textarea "@linkedinmembers Want a loan option with more flexibility? The FHA HOME LOAN ca…" at bounding box center [426, 202] width 487 height 215
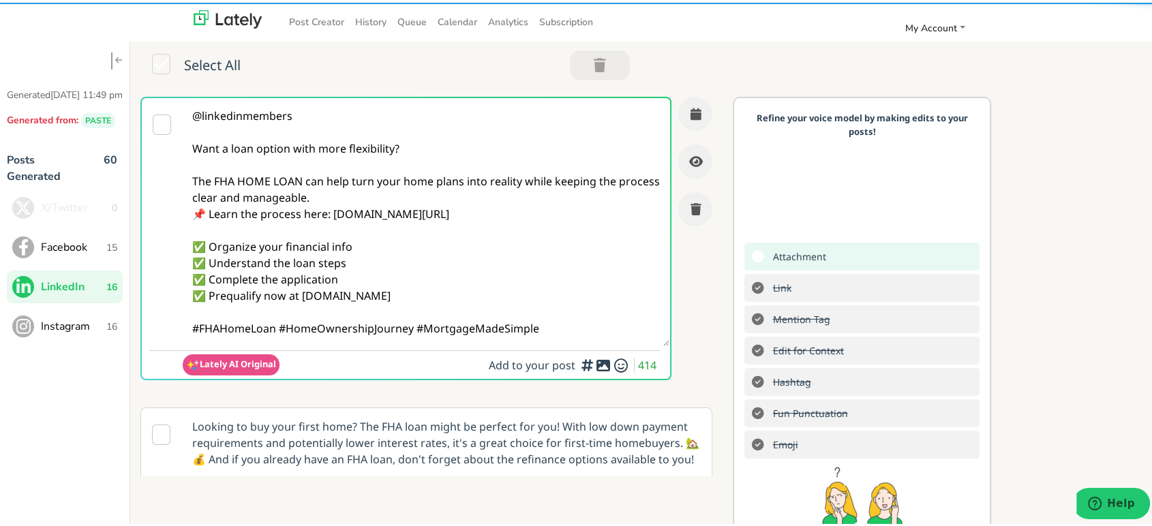
click at [392, 199] on textarea "@linkedinmembers Want a loan option with more flexibility? The FHA HOME LOAN ca…" at bounding box center [426, 219] width 487 height 248
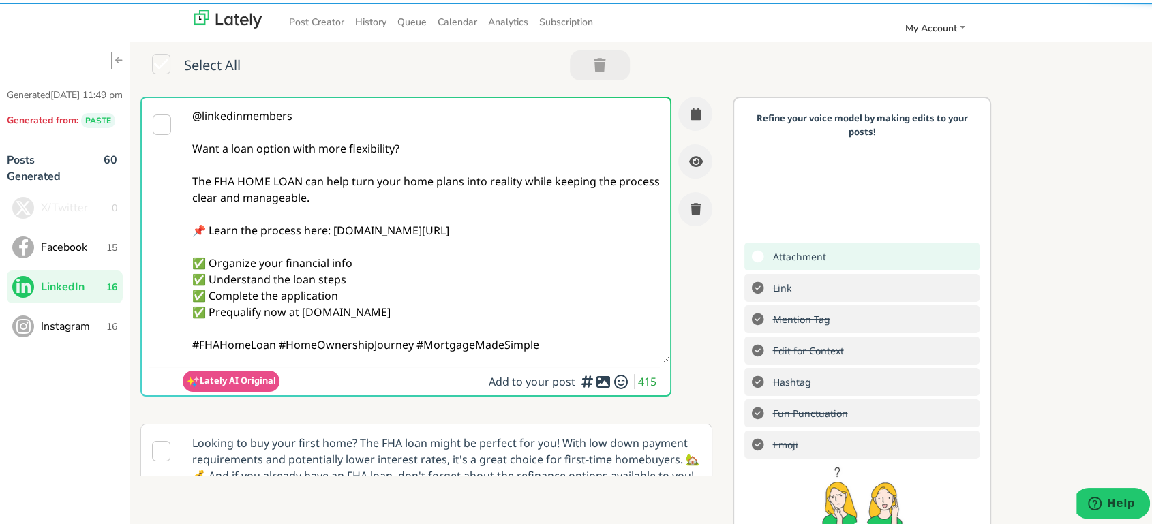
click at [279, 342] on textarea "@linkedinmembers Want a loan option with more flexibility? The FHA HOME LOAN ca…" at bounding box center [426, 227] width 487 height 264
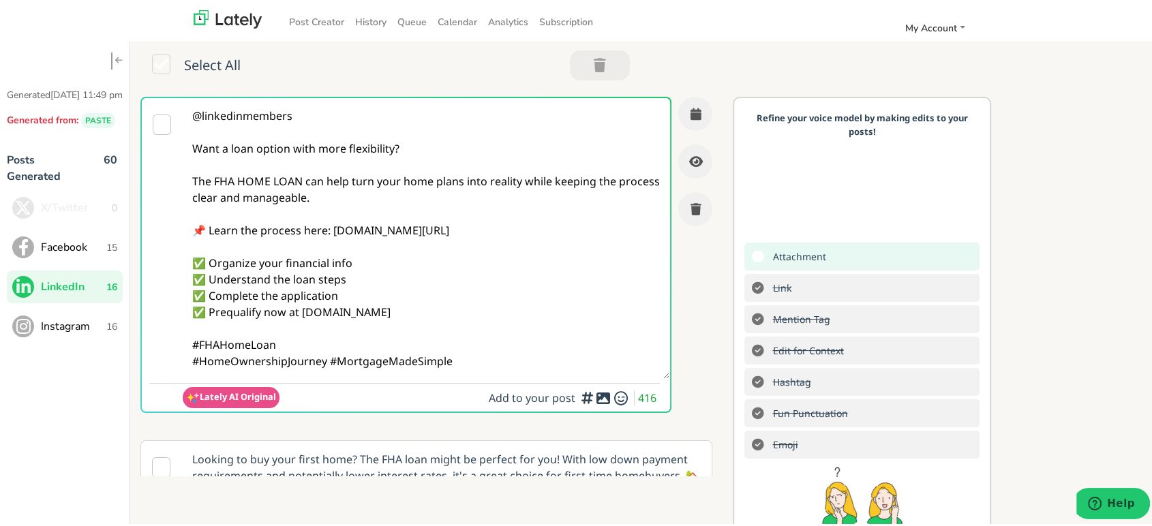
click at [497, 354] on textarea "@linkedinmembers Want a loan option with more flexibility? The FHA HOME LOAN ca…" at bounding box center [426, 235] width 487 height 281
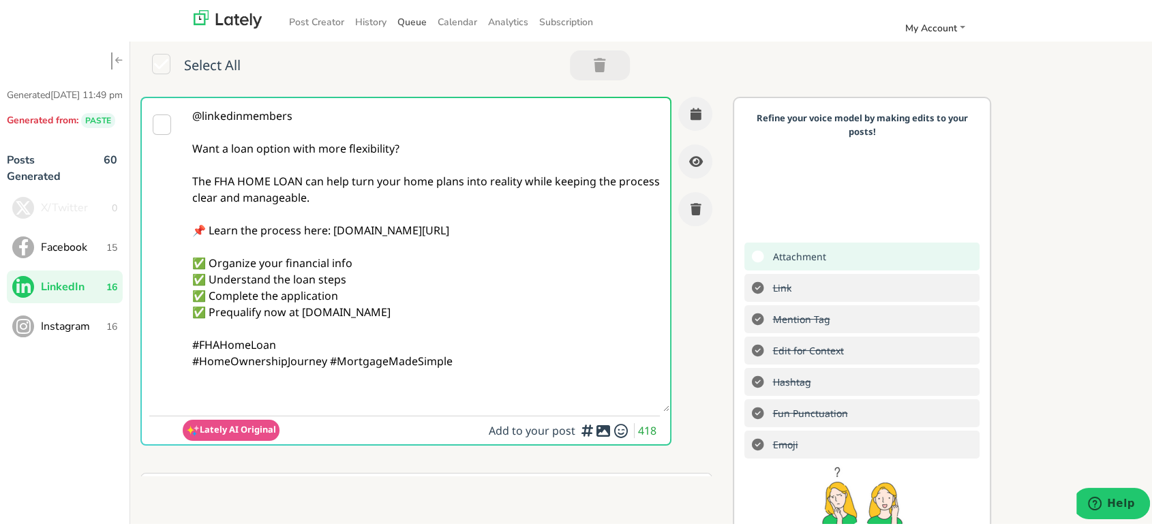
paste textarea "Follow Us On Our Social Media Platforms! Facebook: [URL][DOMAIN_NAME] LinkedIn:…"
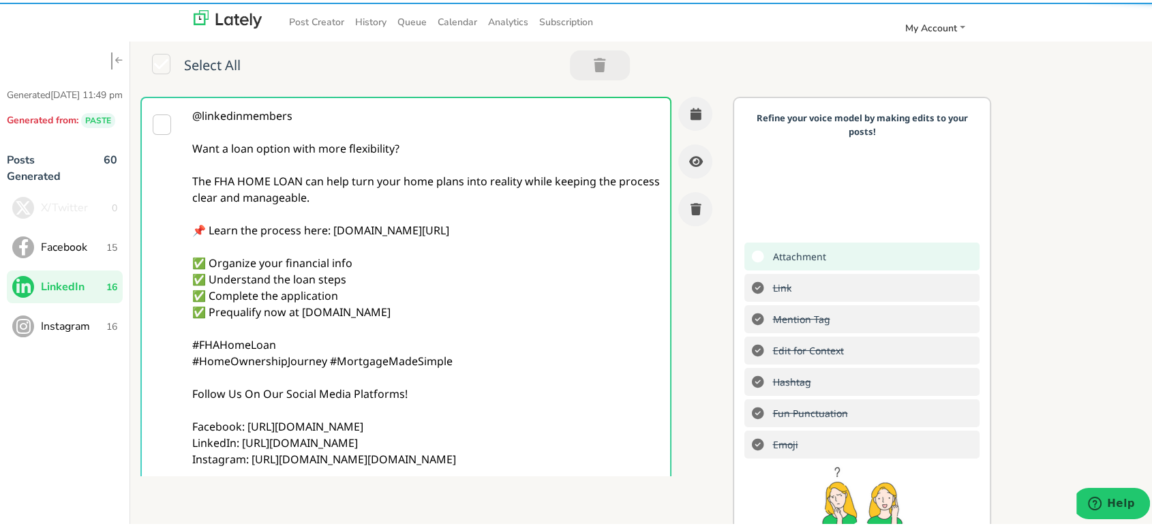
click at [350, 270] on textarea "@linkedinmembers Want a loan option with more flexibility? The FHA HOME LOAN ca…" at bounding box center [426, 309] width 487 height 428
type textarea "@linkedinmembers Want a loan option with more flexibility? The FHA HOME LOAN ca…"
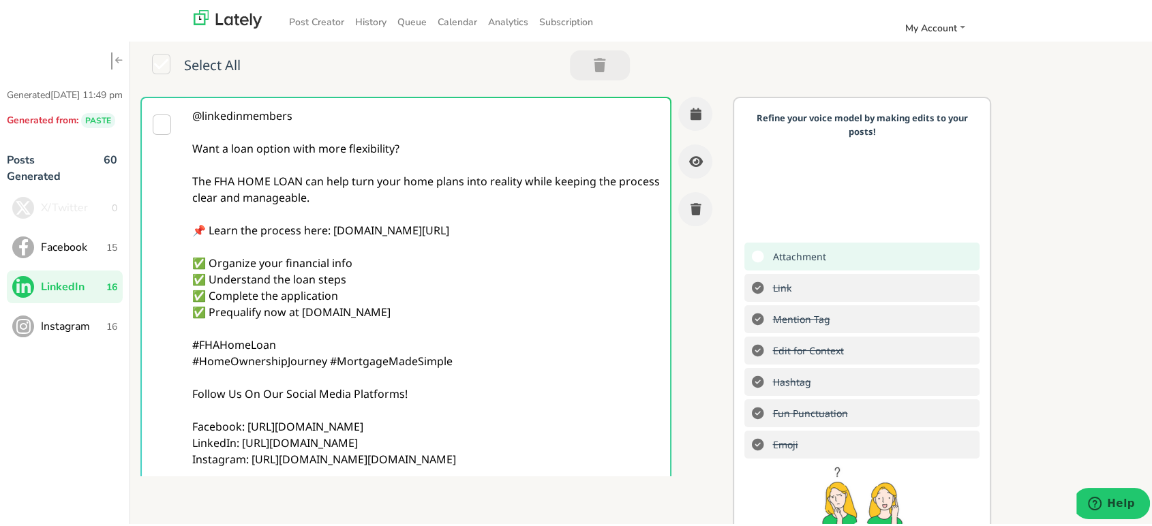
scroll to position [332, 0]
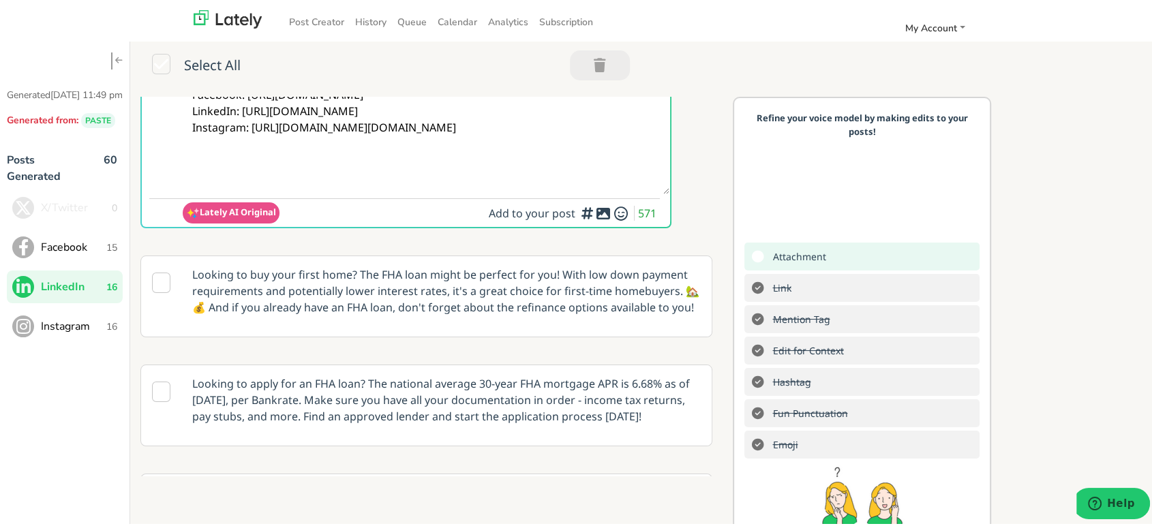
click at [595, 211] on icon at bounding box center [603, 211] width 16 height 1
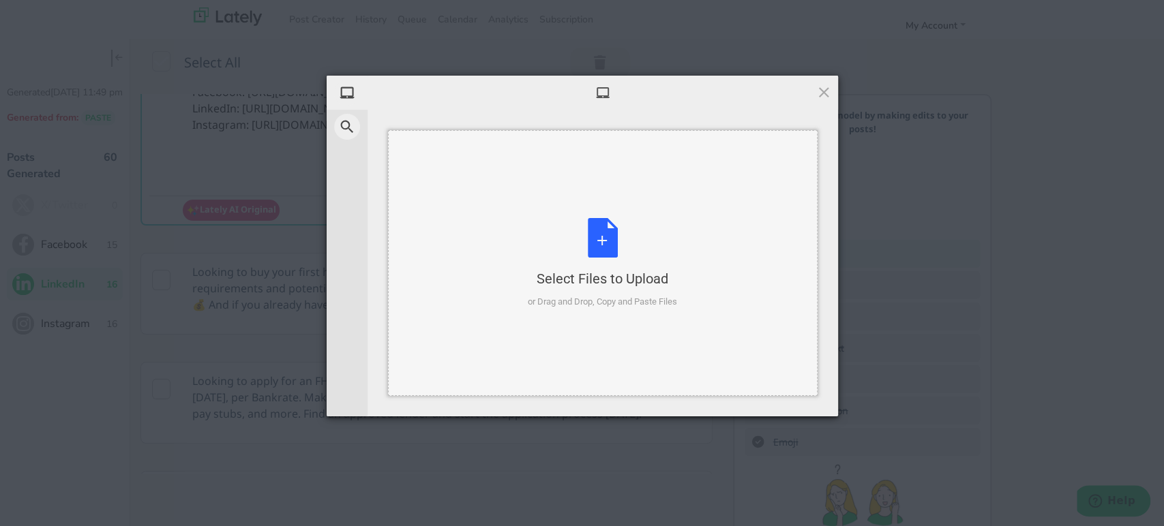
click at [528, 255] on div "Select Files to Upload or Drag and Drop, Copy and Paste Files" at bounding box center [602, 263] width 149 height 91
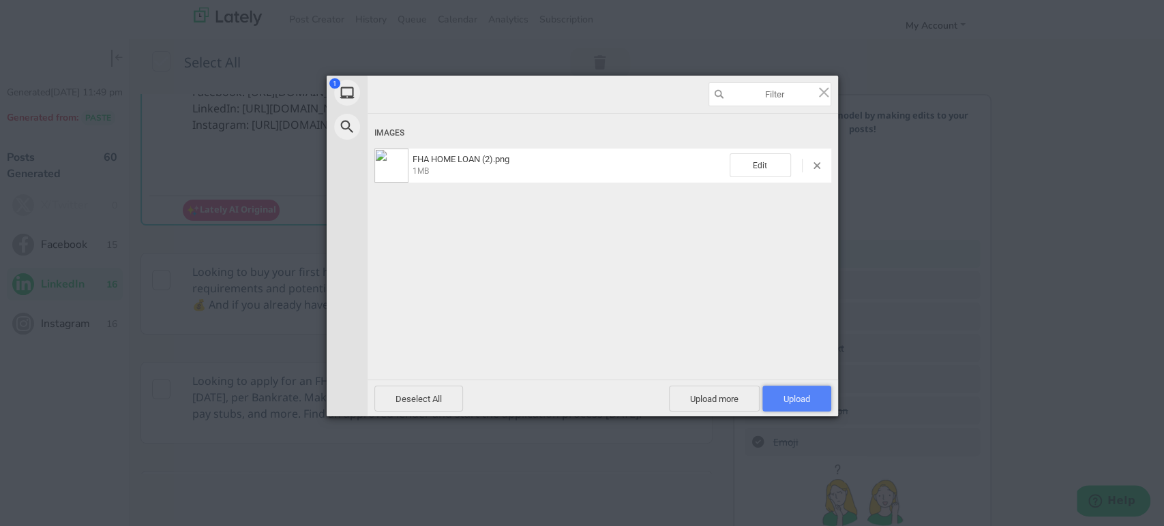
click at [806, 397] on span "Upload 1" at bounding box center [796, 399] width 27 height 10
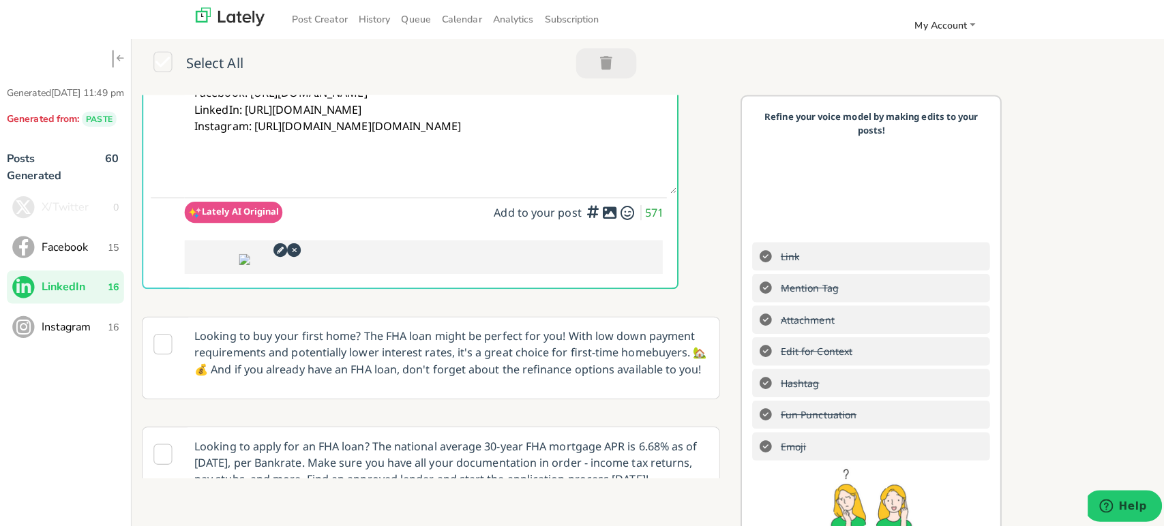
scroll to position [0, 0]
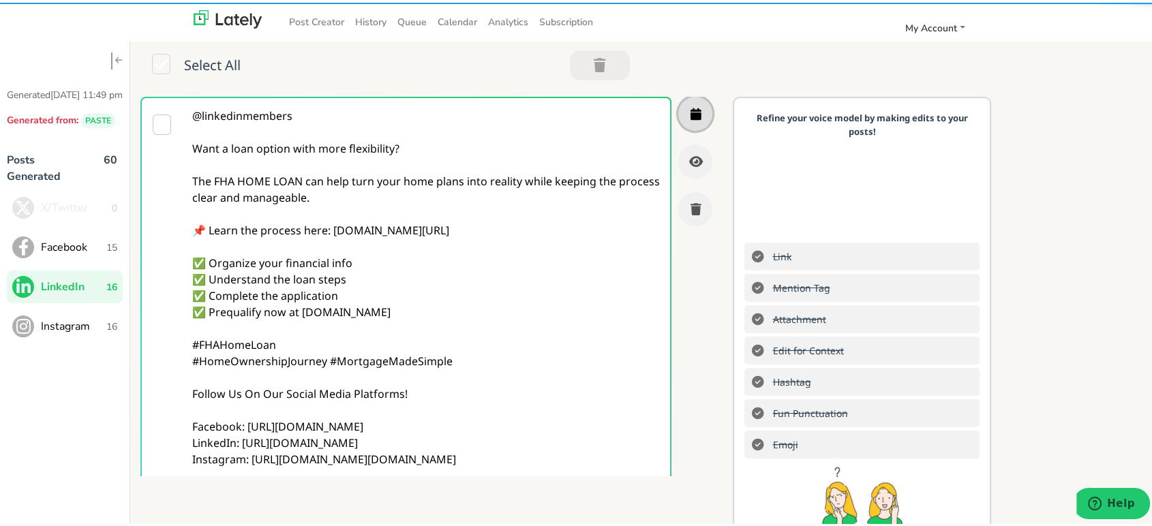
click at [678, 122] on button "button" at bounding box center [695, 111] width 34 height 34
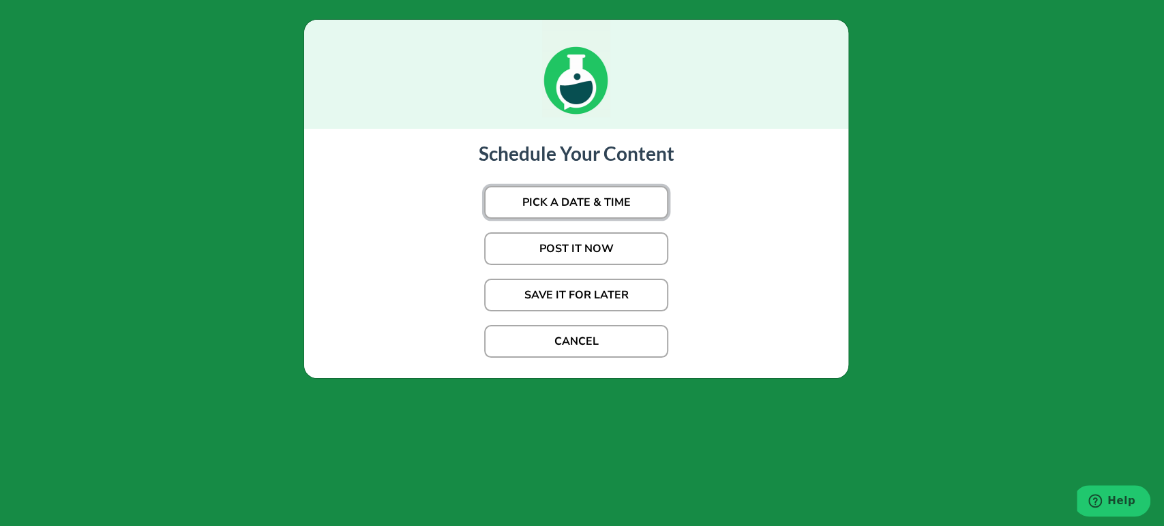
click at [599, 202] on button "PICK A DATE & TIME" at bounding box center [576, 202] width 184 height 33
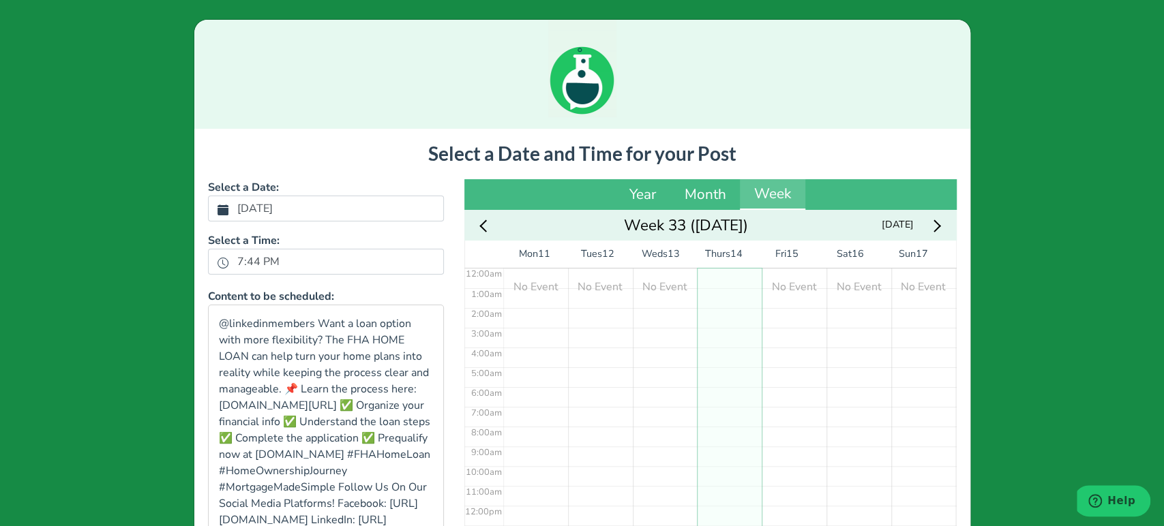
click at [281, 207] on label "[DATE]" at bounding box center [255, 208] width 52 height 23
click at [229, 207] on button "[DATE]" at bounding box center [223, 209] width 12 height 18
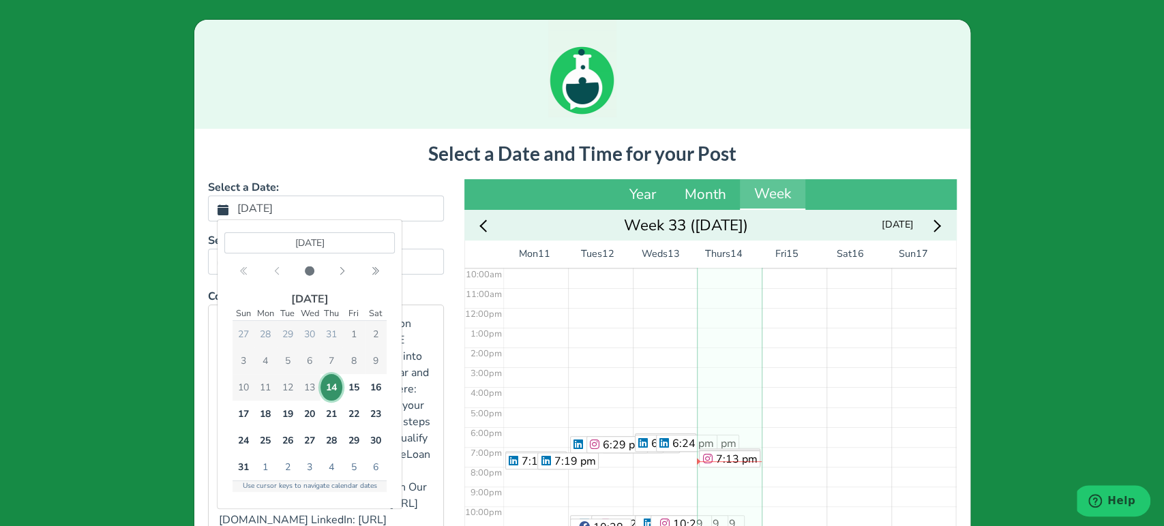
scroll to position [200, 0]
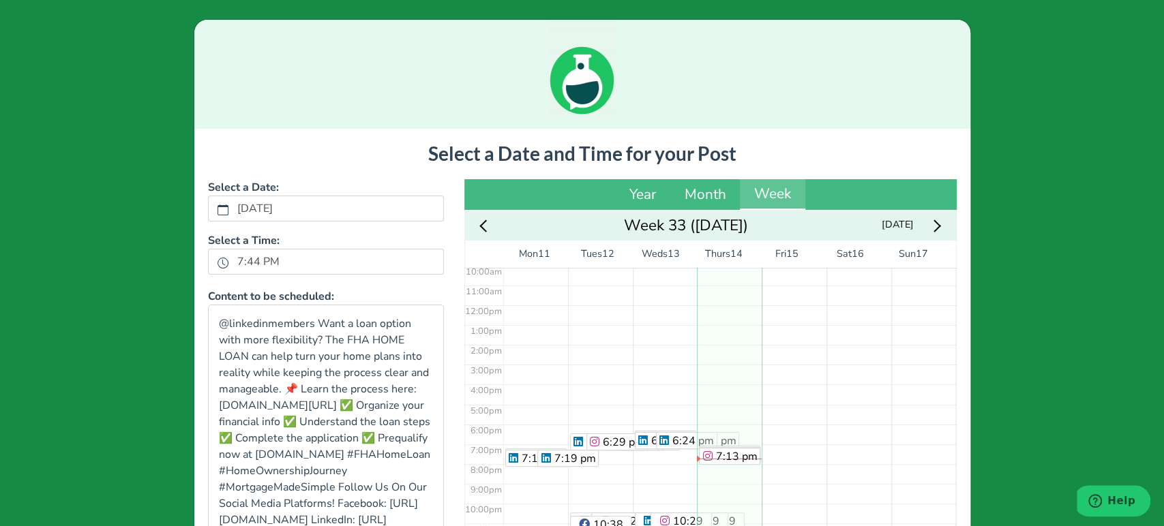
click at [437, 115] on div at bounding box center [582, 74] width 776 height 109
click at [258, 258] on label "7:44 PM" at bounding box center [258, 261] width 59 height 23
click at [229, 258] on button "7:44 PM" at bounding box center [223, 263] width 12 height 18
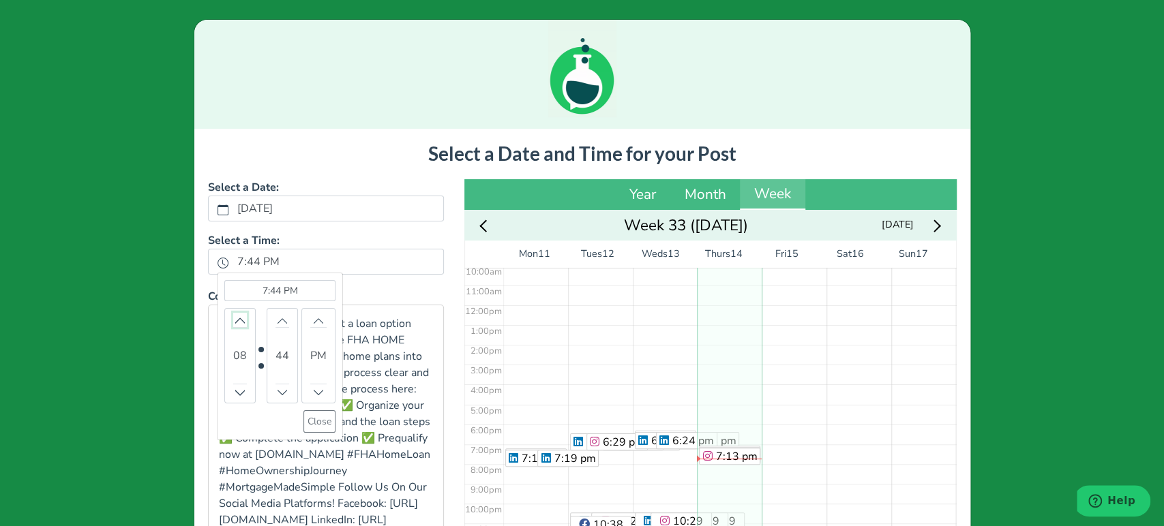
click at [233, 314] on button "Increment" at bounding box center [240, 320] width 14 height 14
click at [318, 419] on button "Close" at bounding box center [319, 421] width 32 height 22
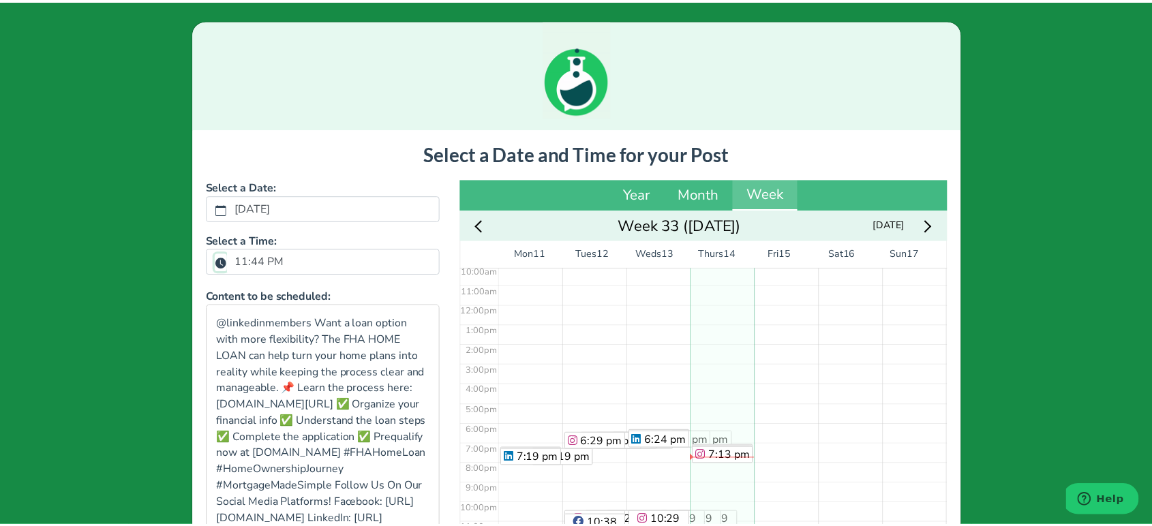
scroll to position [264, 0]
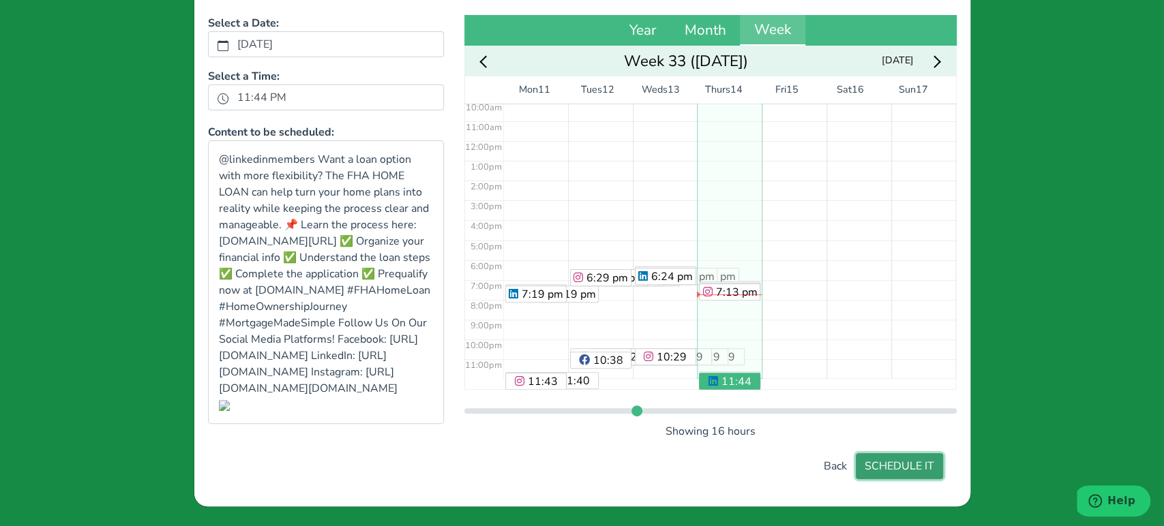
click at [928, 473] on button "SCHEDULE IT" at bounding box center [898, 466] width 87 height 26
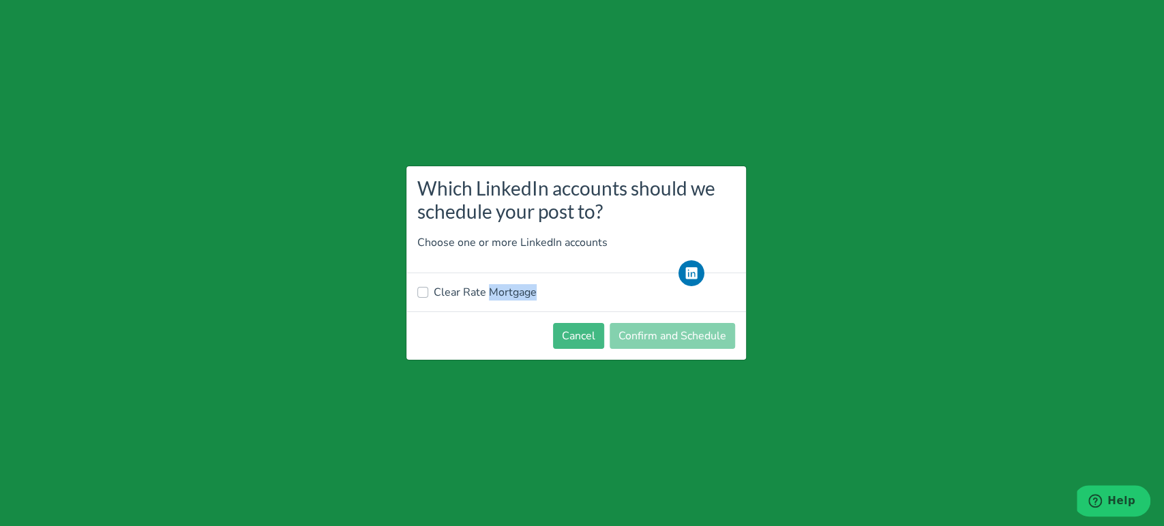
click at [649, 329] on div "Which LinkedIn accounts should we schedule your post to? Choose one or more Lin…" at bounding box center [576, 263] width 341 height 194
click at [509, 299] on label "Clear Rate Mortgage" at bounding box center [485, 292] width 103 height 16
click at [428, 298] on input "Clear Rate Mortgage" at bounding box center [422, 291] width 11 height 14
checkbox input "true"
click at [626, 329] on button "Confirm and Schedule" at bounding box center [671, 336] width 125 height 26
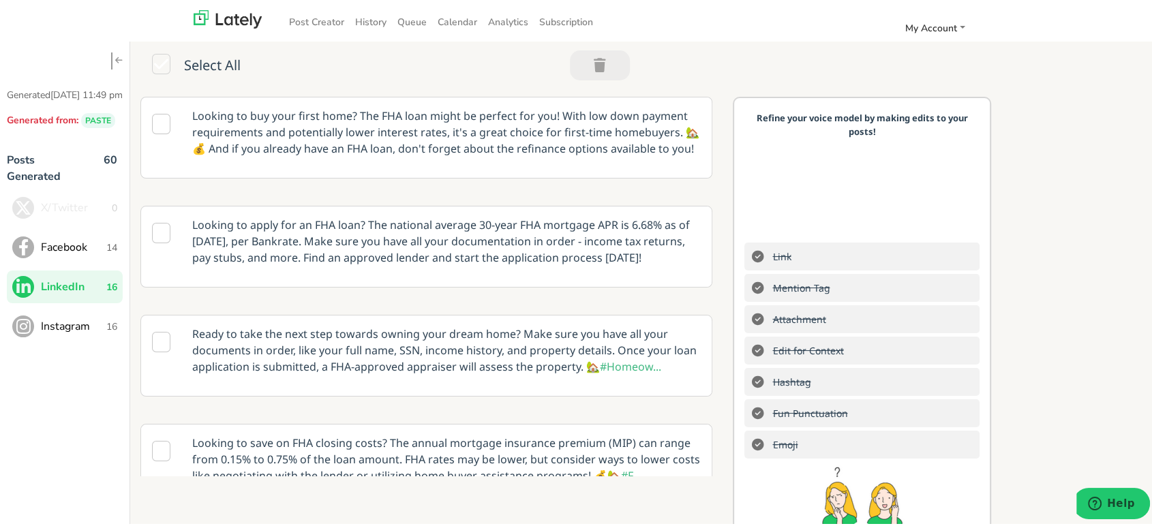
click at [85, 332] on span "Instagram" at bounding box center [73, 324] width 65 height 16
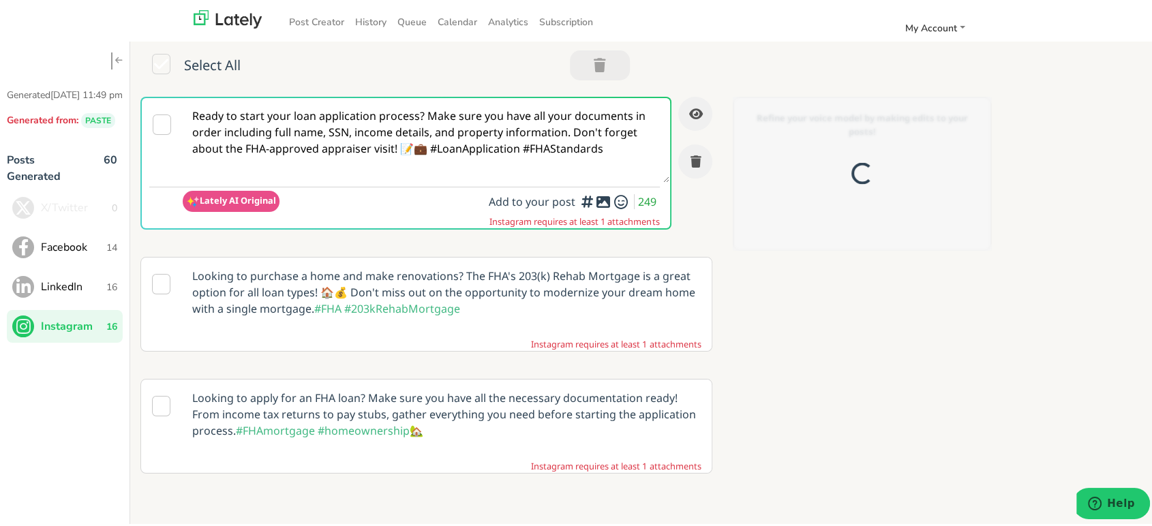
scroll to position [0, 0]
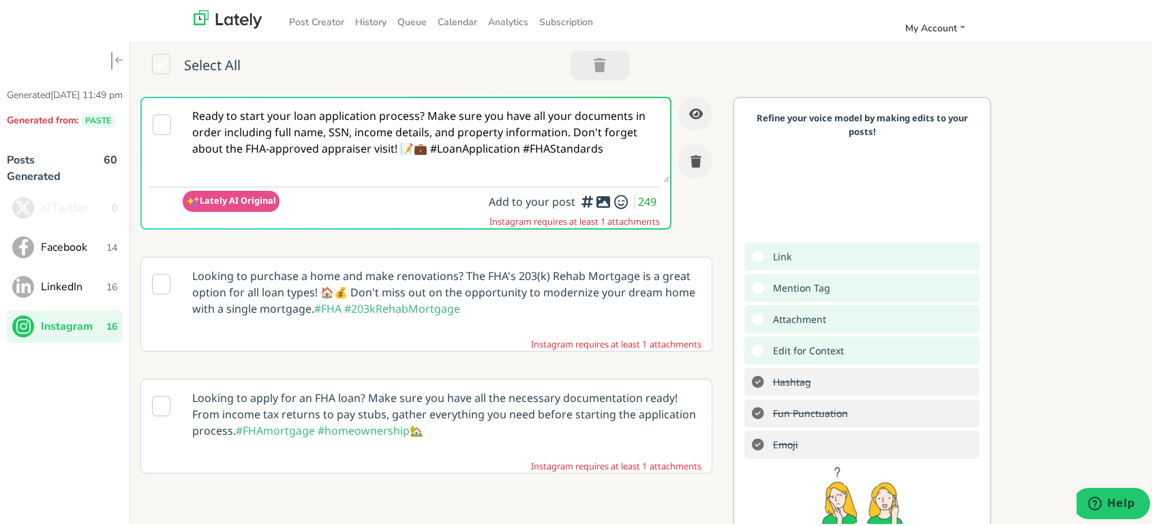
click at [457, 118] on textarea "Ready to start your loan application process? Make sure you have all your docum…" at bounding box center [426, 137] width 487 height 85
paste textarea "🏠 @homebuyers — Dreaming of your own place? The FHA HOME LOAN can make it possi…"
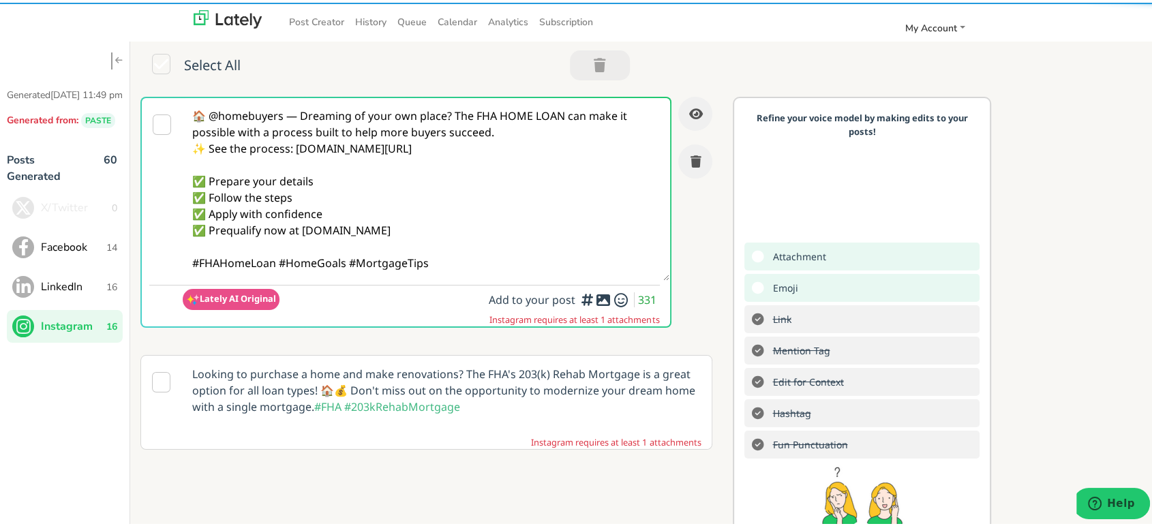
click at [301, 119] on textarea "🏠 @homebuyers — Dreaming of your own place? The FHA HOME LOAN can make it possi…" at bounding box center [426, 186] width 487 height 183
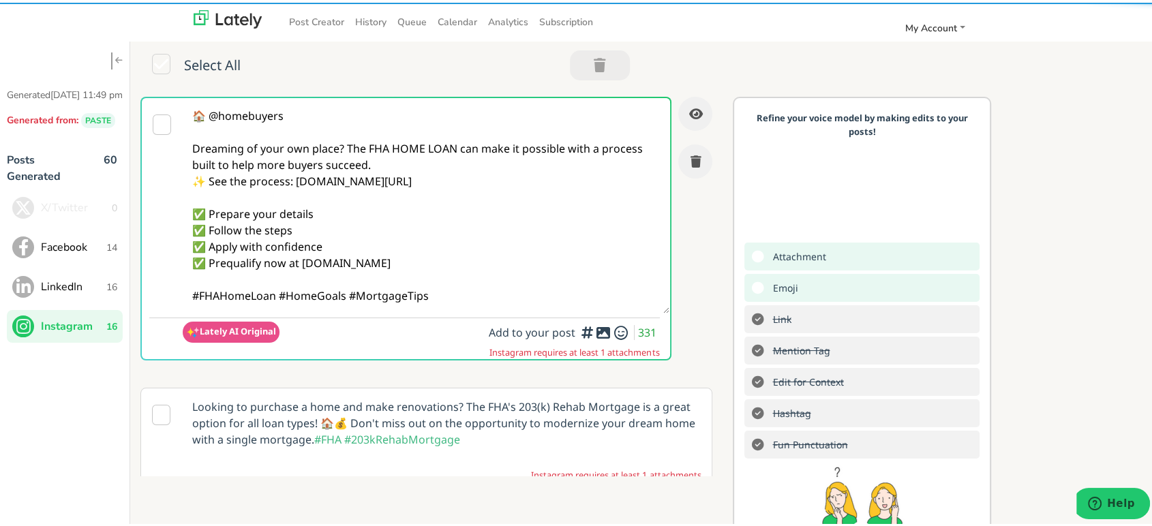
click at [344, 144] on textarea "🏠 @homebuyers Dreaming of your own place? The FHA HOME LOAN can make it possibl…" at bounding box center [426, 202] width 487 height 215
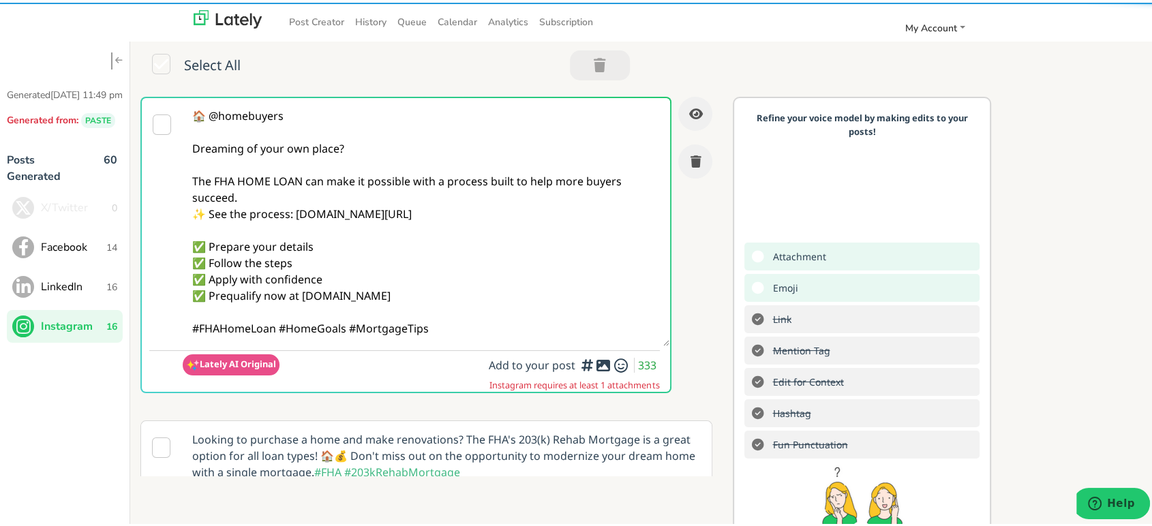
click at [308, 211] on textarea "🏠 @homebuyers Dreaming of your own place? The FHA HOME LOAN can make it possibl…" at bounding box center [426, 219] width 487 height 248
click at [331, 194] on textarea "🏠 @homebuyers Dreaming of your own place? The FHA HOME LOAN can make it possibl…" at bounding box center [426, 219] width 487 height 248
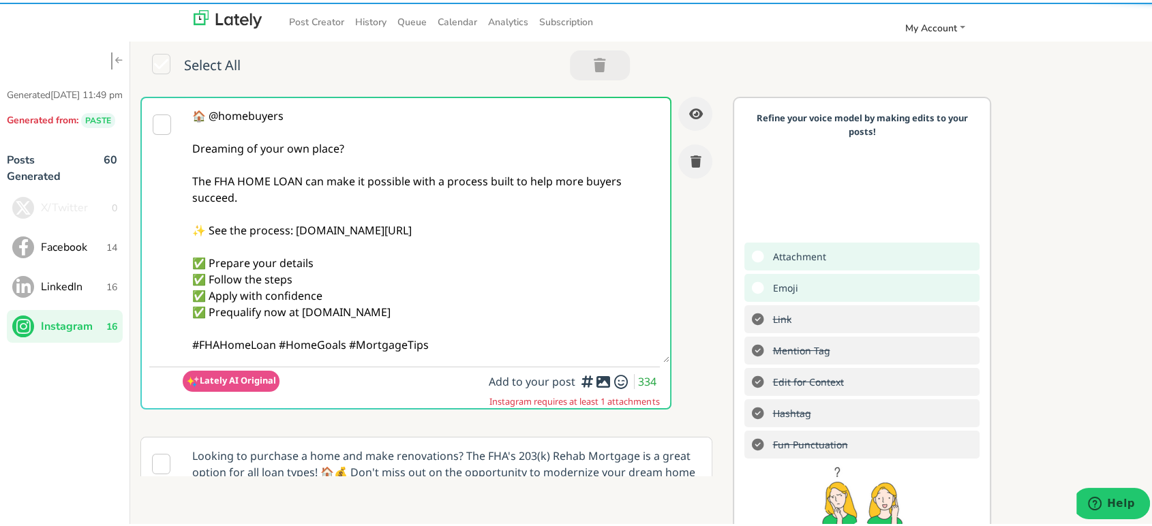
click at [278, 344] on textarea "🏠 @homebuyers Dreaming of your own place? The FHA HOME LOAN can make it possibl…" at bounding box center [426, 227] width 487 height 264
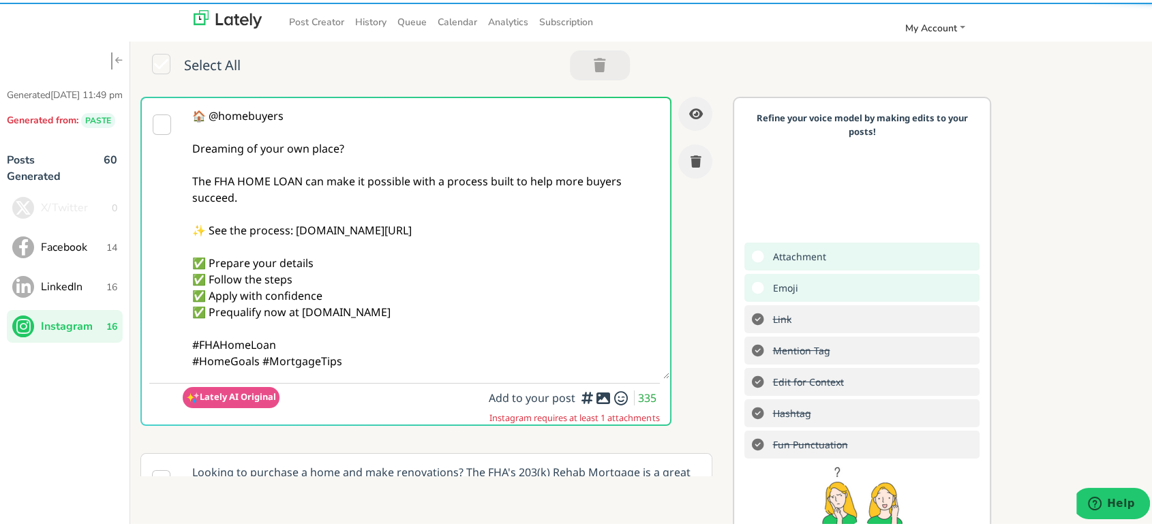
click at [350, 363] on textarea "🏠 @homebuyers Dreaming of your own place? The FHA HOME LOAN can make it possibl…" at bounding box center [426, 235] width 487 height 281
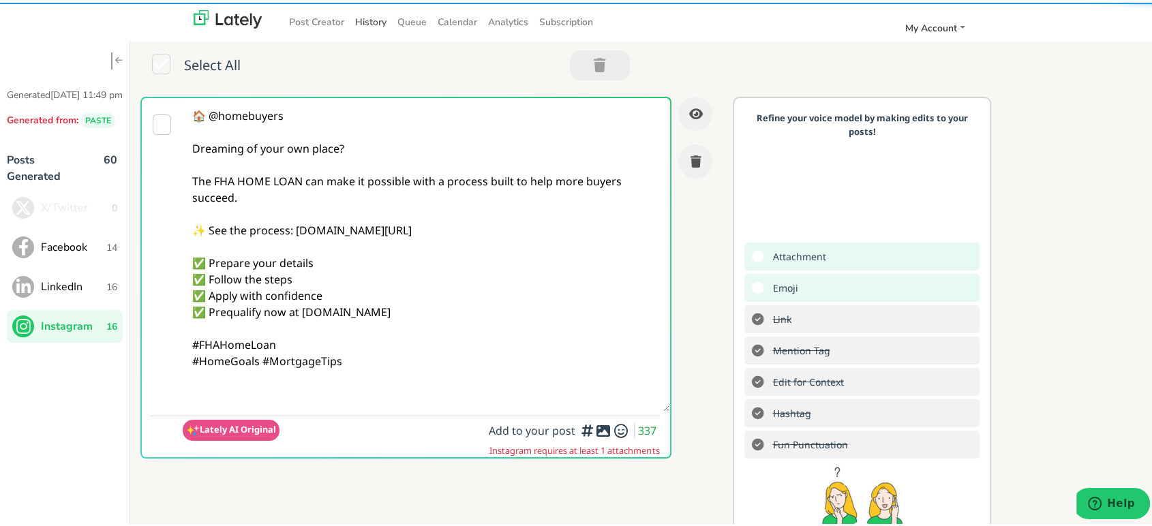
paste textarea "Follow Us On Our Social Media Platforms! Facebook: [URL][DOMAIN_NAME] LinkedIn:…"
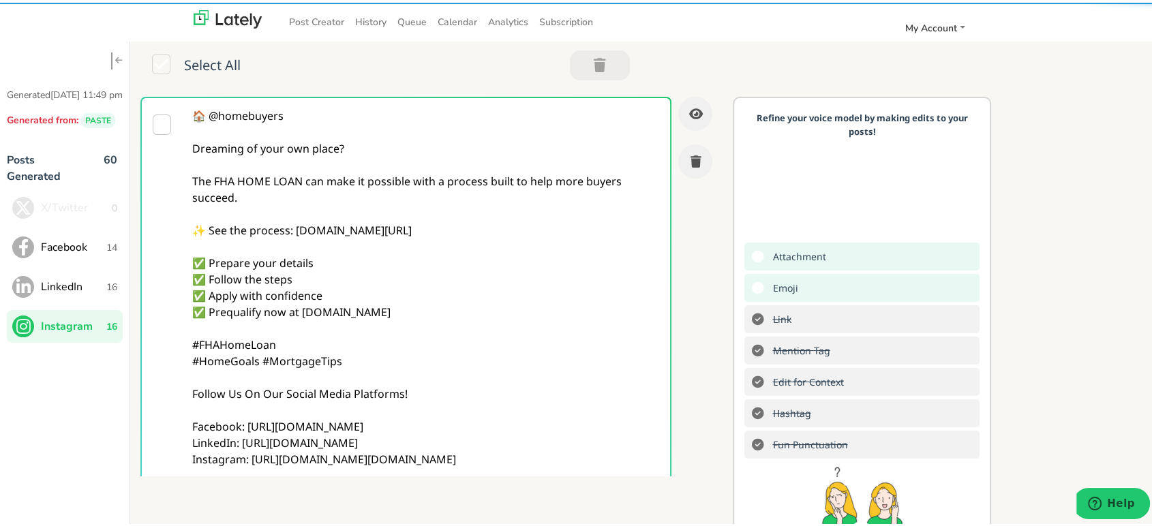
click at [451, 184] on textarea "🏠 @homebuyers Dreaming of your own place? The FHA HOME LOAN can make it possibl…" at bounding box center [426, 309] width 487 height 428
type textarea "🏠 @homebuyers Dreaming of your own place? The FHA HOME LOAN can make it possibl…"
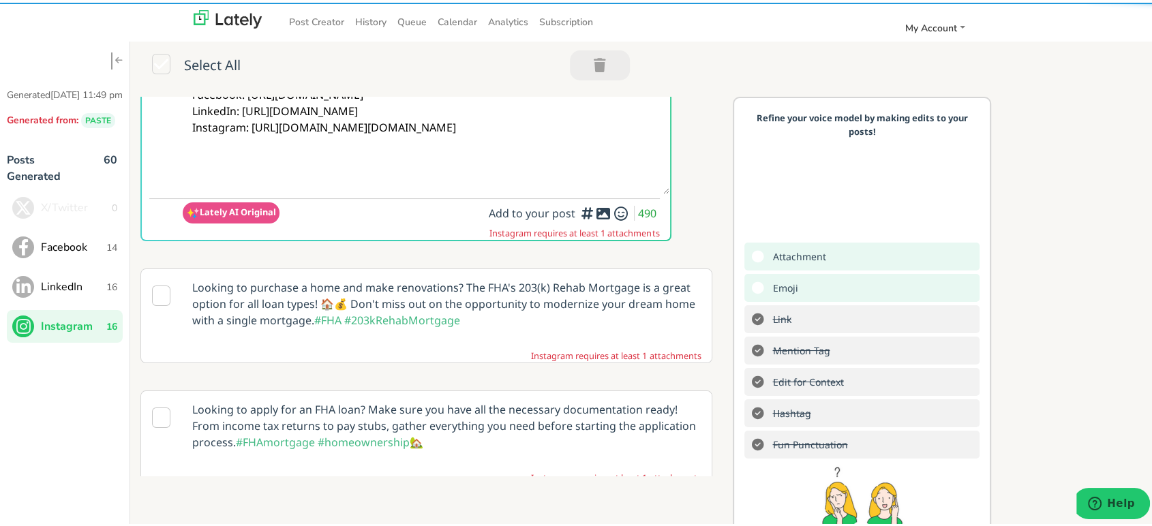
click at [595, 211] on icon at bounding box center [603, 211] width 16 height 1
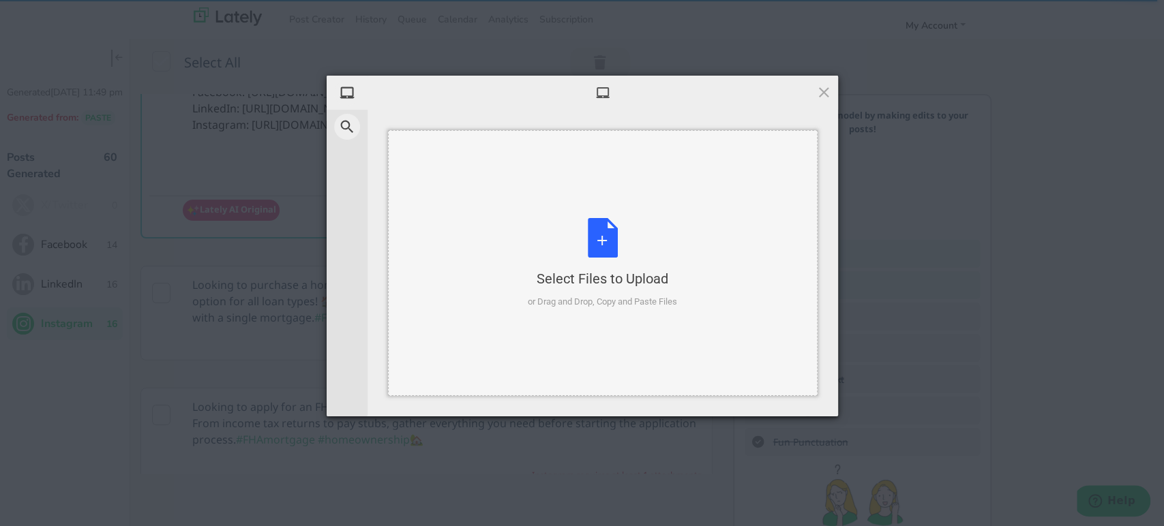
click at [618, 258] on div "Select Files to Upload or Drag and Drop, Copy and Paste Files" at bounding box center [602, 263] width 149 height 91
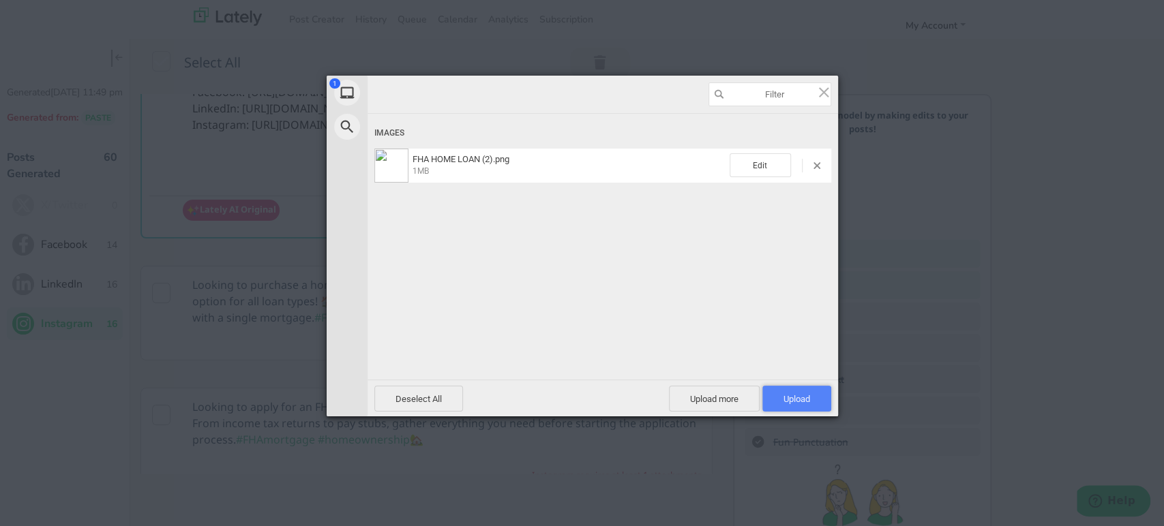
click at [775, 401] on span "Upload 1" at bounding box center [796, 399] width 69 height 26
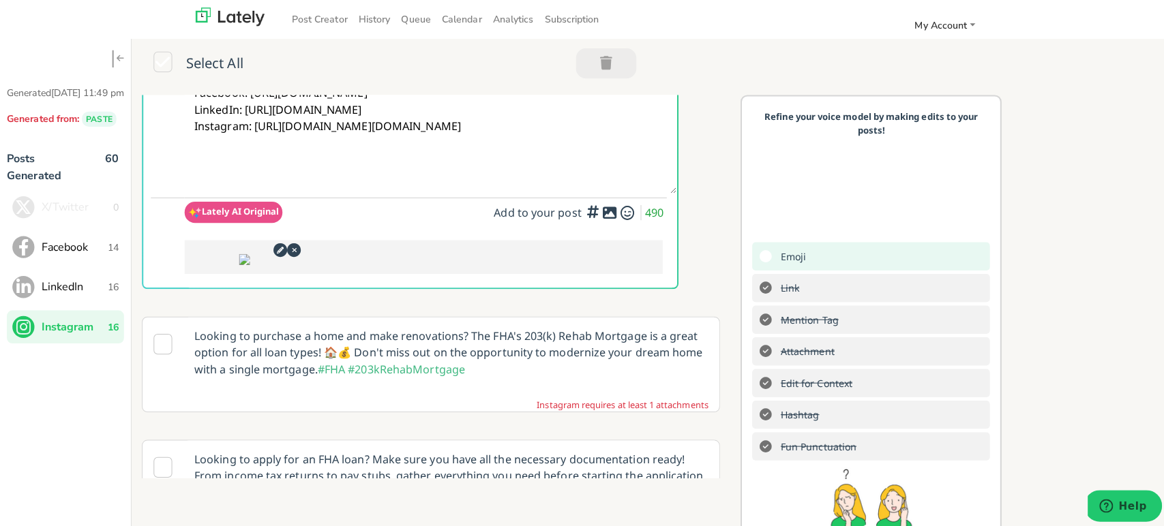
scroll to position [0, 0]
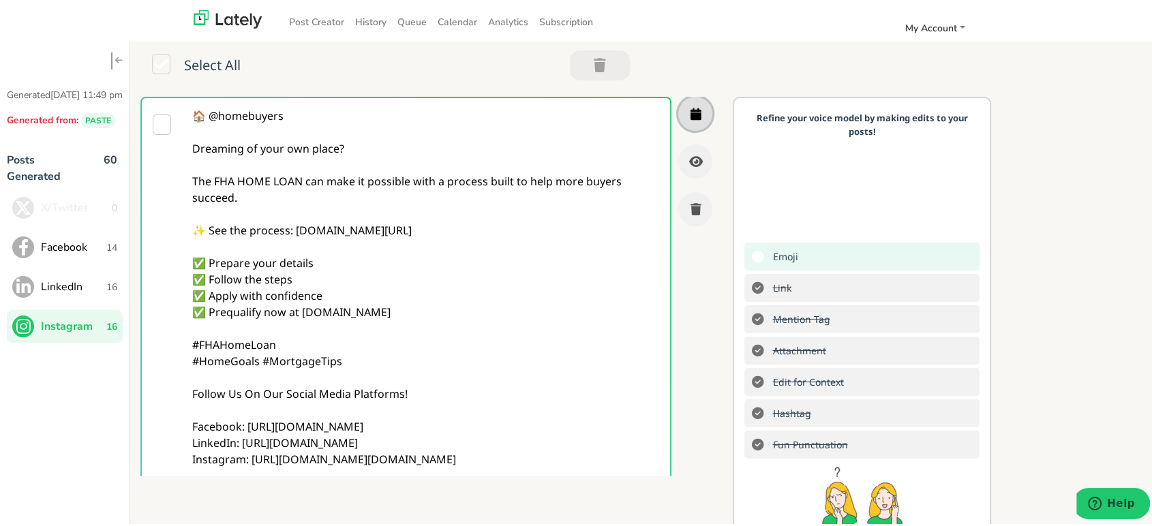
click at [678, 110] on button "button" at bounding box center [695, 111] width 34 height 34
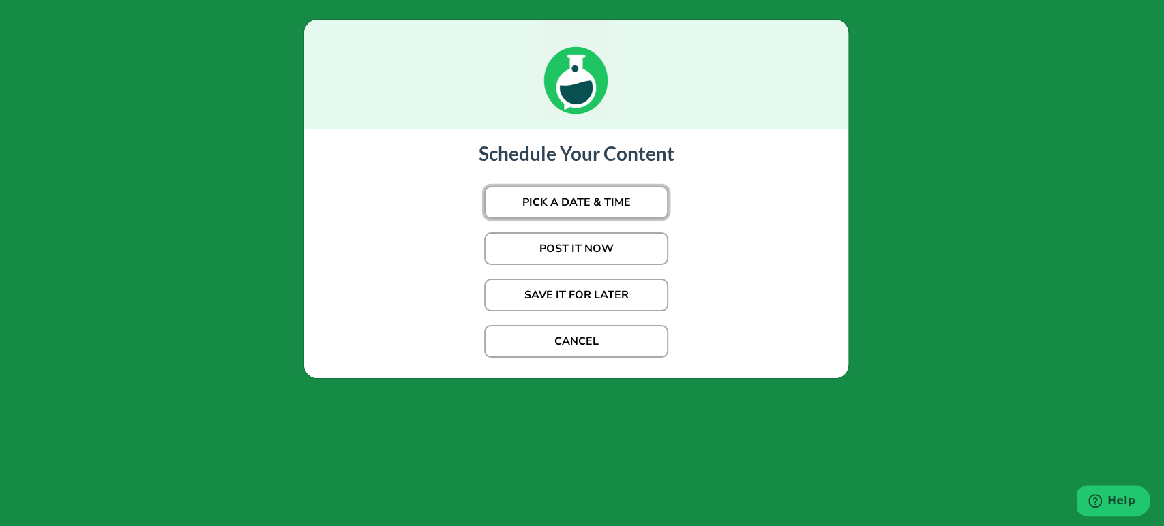
click at [544, 206] on button "PICK A DATE & TIME" at bounding box center [576, 202] width 184 height 33
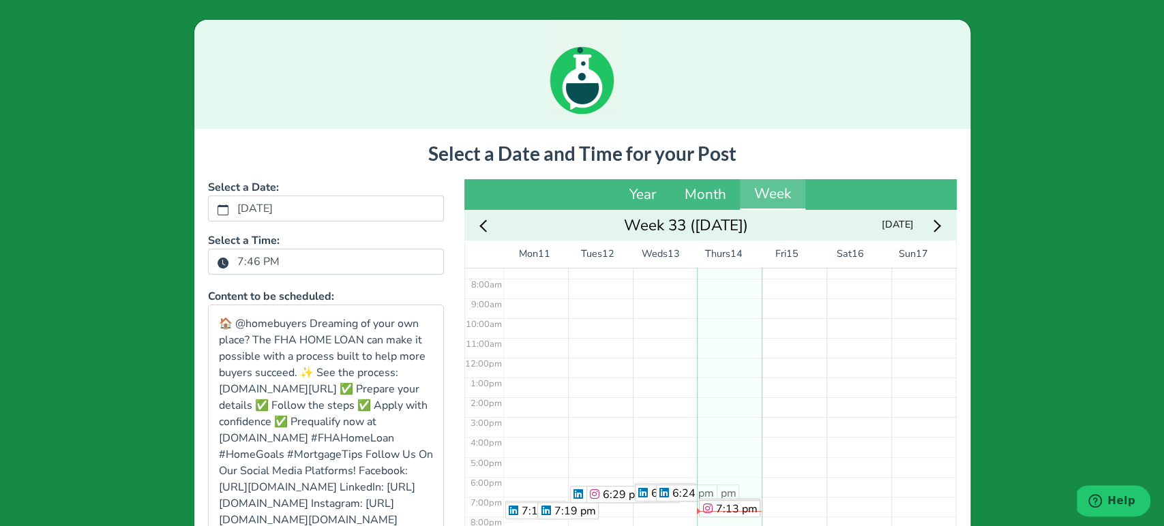
scroll to position [200, 0]
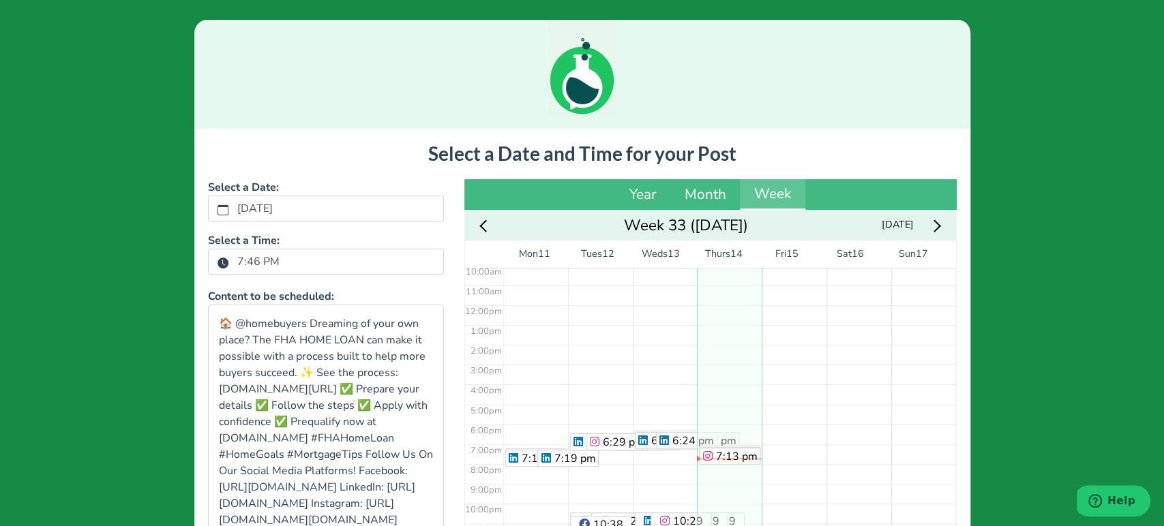
click at [261, 261] on label "7:46 PM" at bounding box center [258, 261] width 59 height 23
click at [229, 261] on button "7:46 PM" at bounding box center [223, 263] width 12 height 18
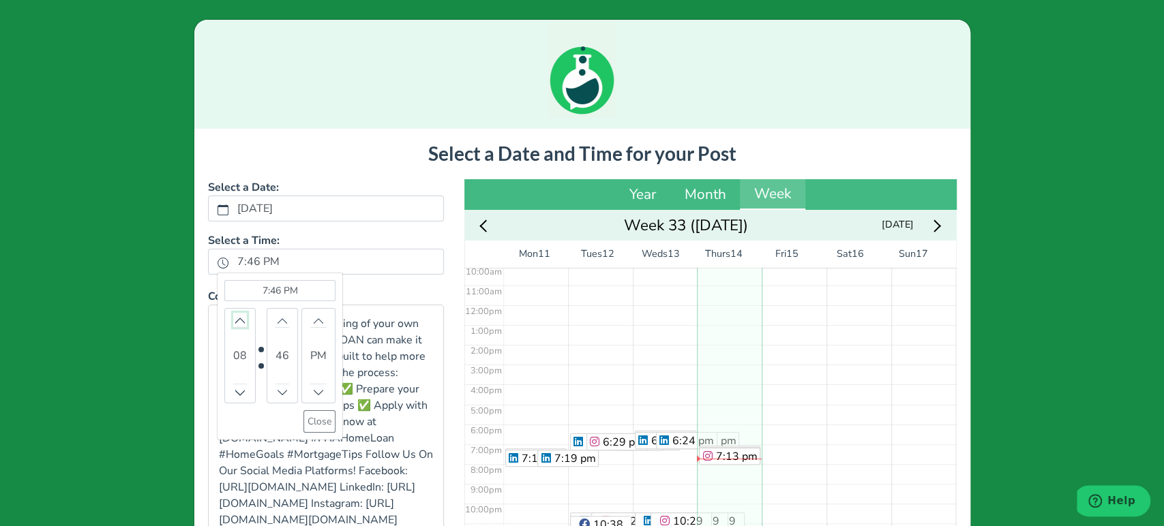
click at [235, 322] on icon "chevron up" at bounding box center [240, 321] width 10 height 10
click at [303, 425] on button "Close" at bounding box center [319, 421] width 32 height 22
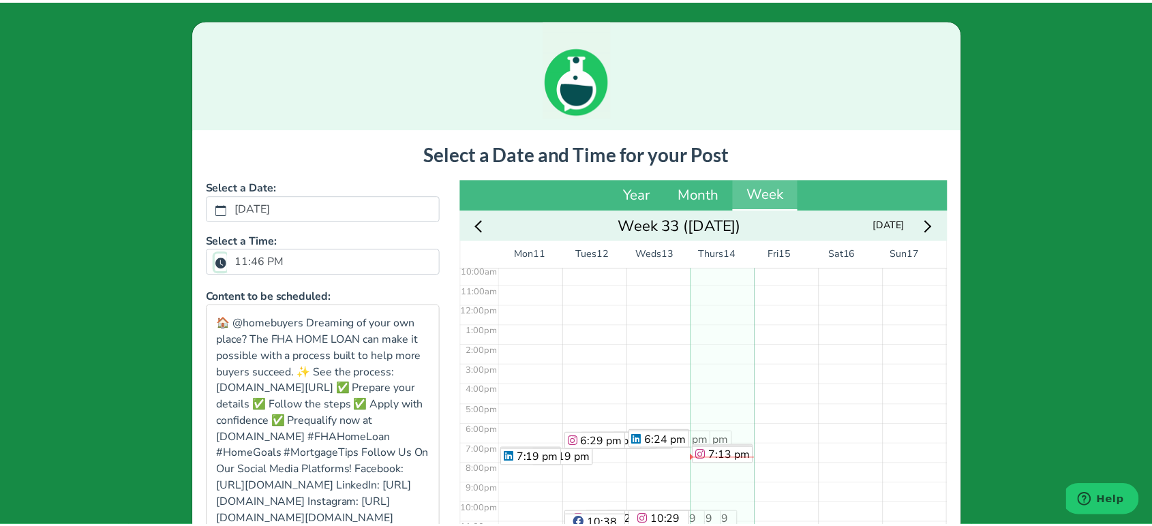
scroll to position [215, 0]
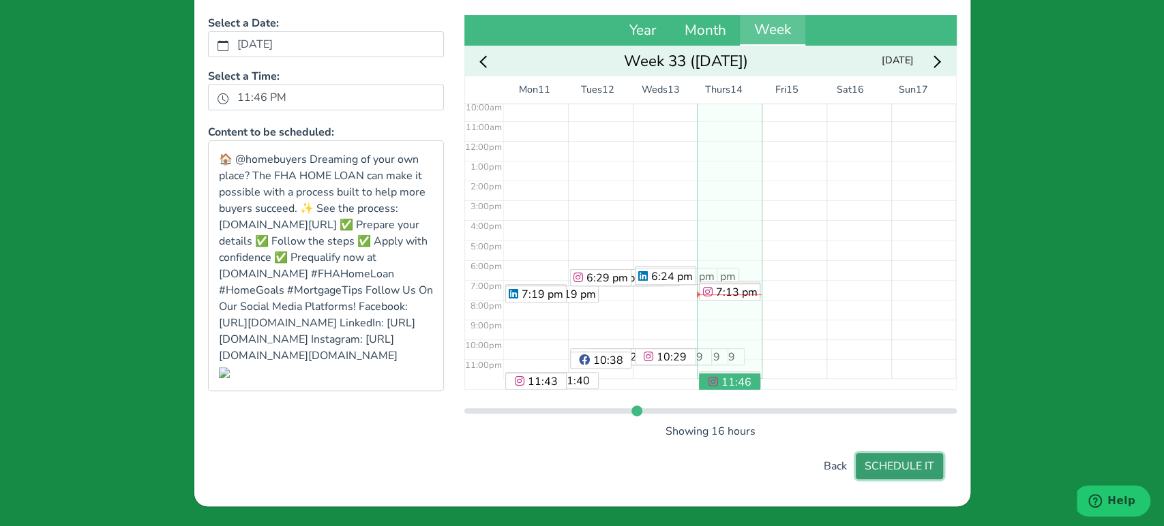
click at [927, 476] on button "SCHEDULE IT" at bounding box center [898, 466] width 87 height 26
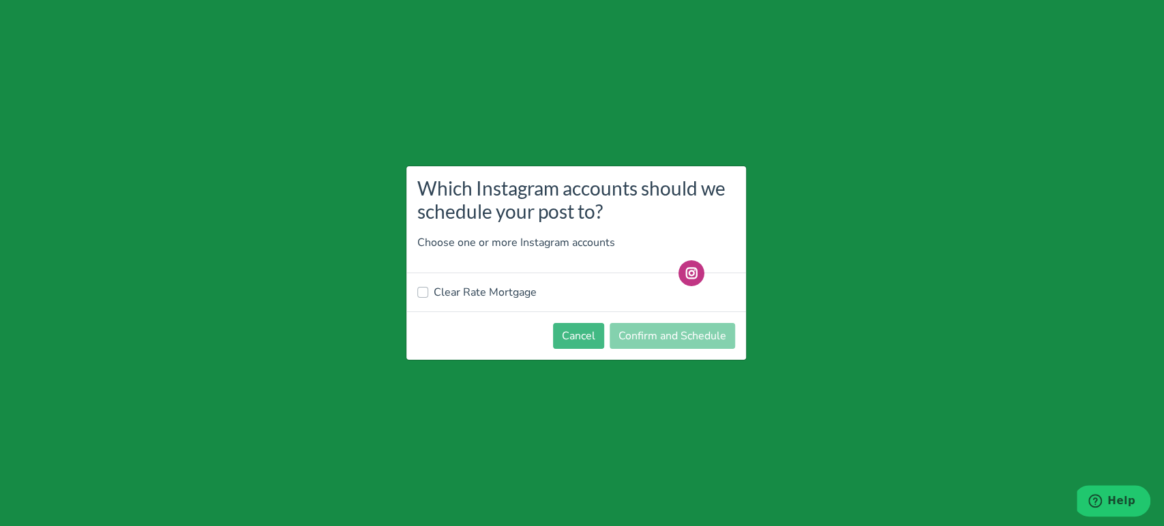
click at [519, 292] on label "Clear Rate Mortgage" at bounding box center [485, 292] width 103 height 16
click at [428, 292] on input "Clear Rate Mortgage" at bounding box center [422, 291] width 11 height 14
checkbox input "true"
click at [668, 326] on button "Confirm and Schedule" at bounding box center [671, 336] width 125 height 26
